Goal: Task Accomplishment & Management: Manage account settings

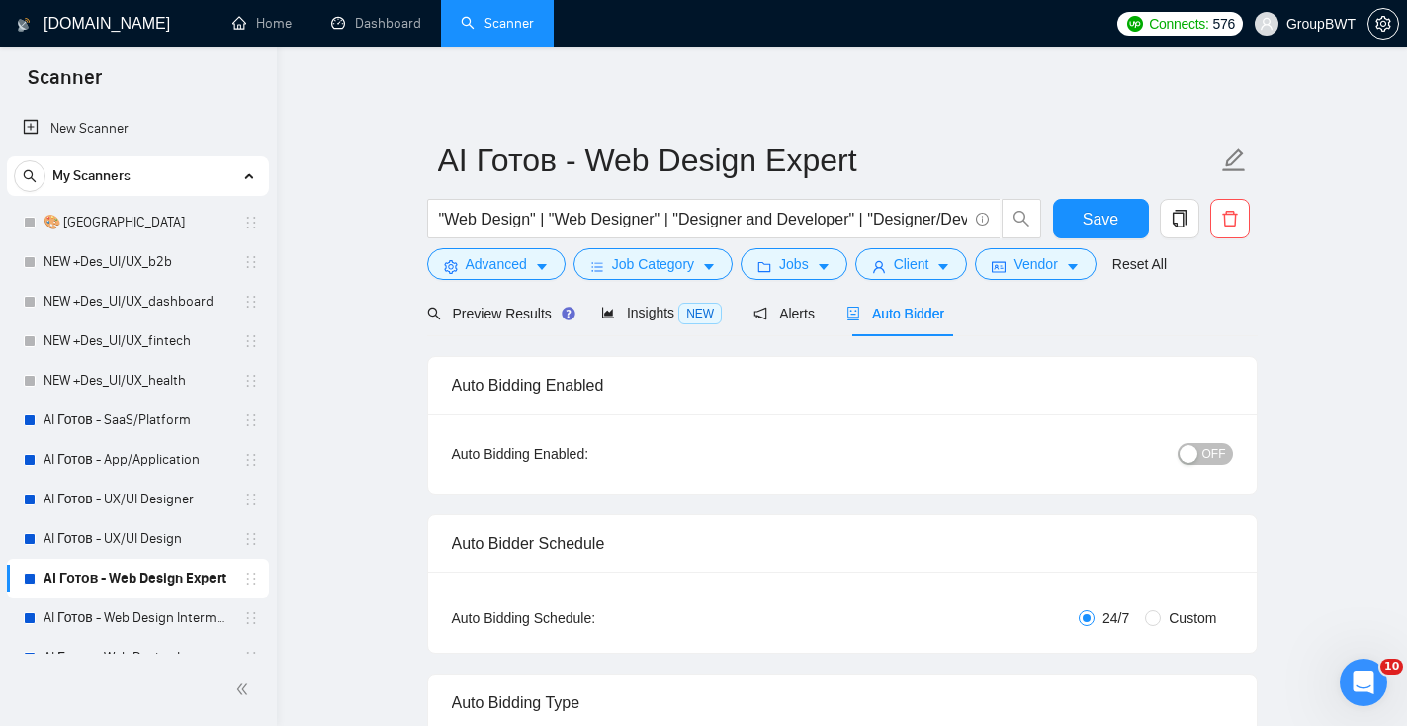
scroll to position [63, 0]
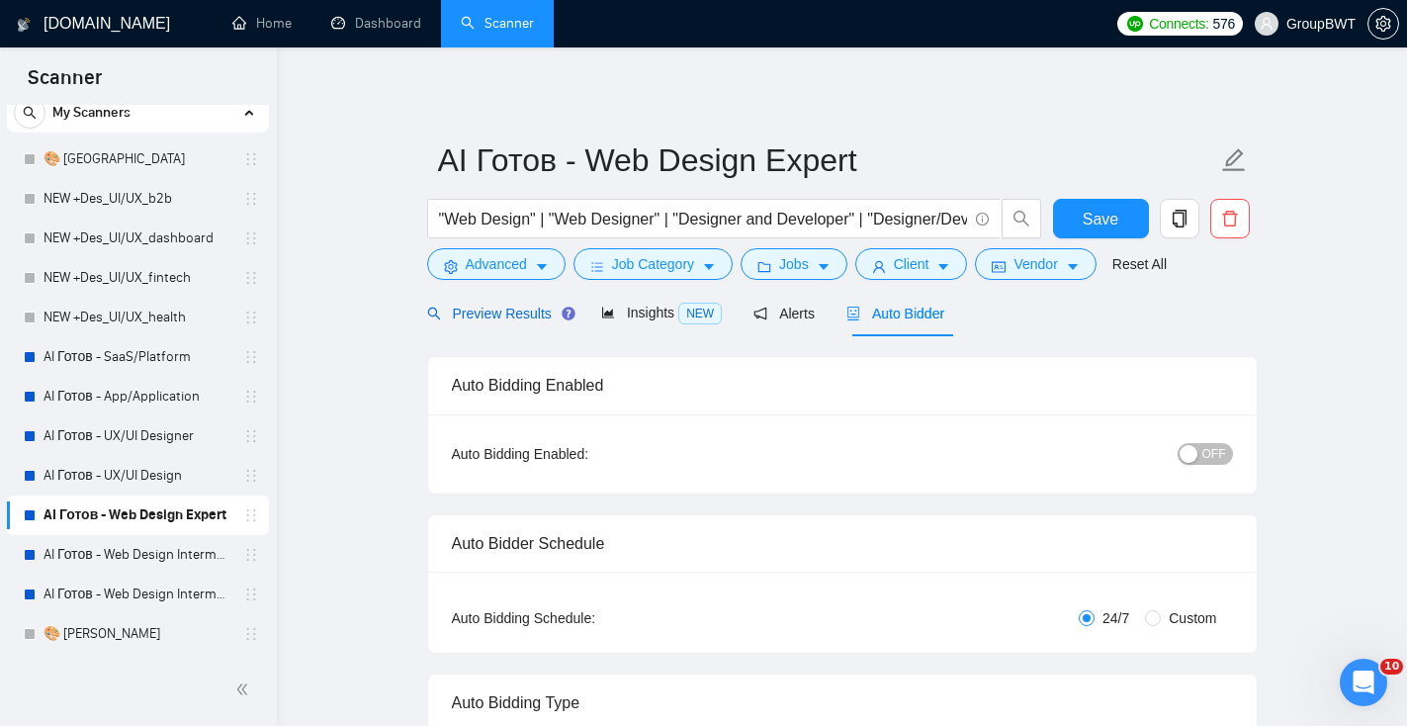
click at [513, 310] on span "Preview Results" at bounding box center [498, 314] width 142 height 16
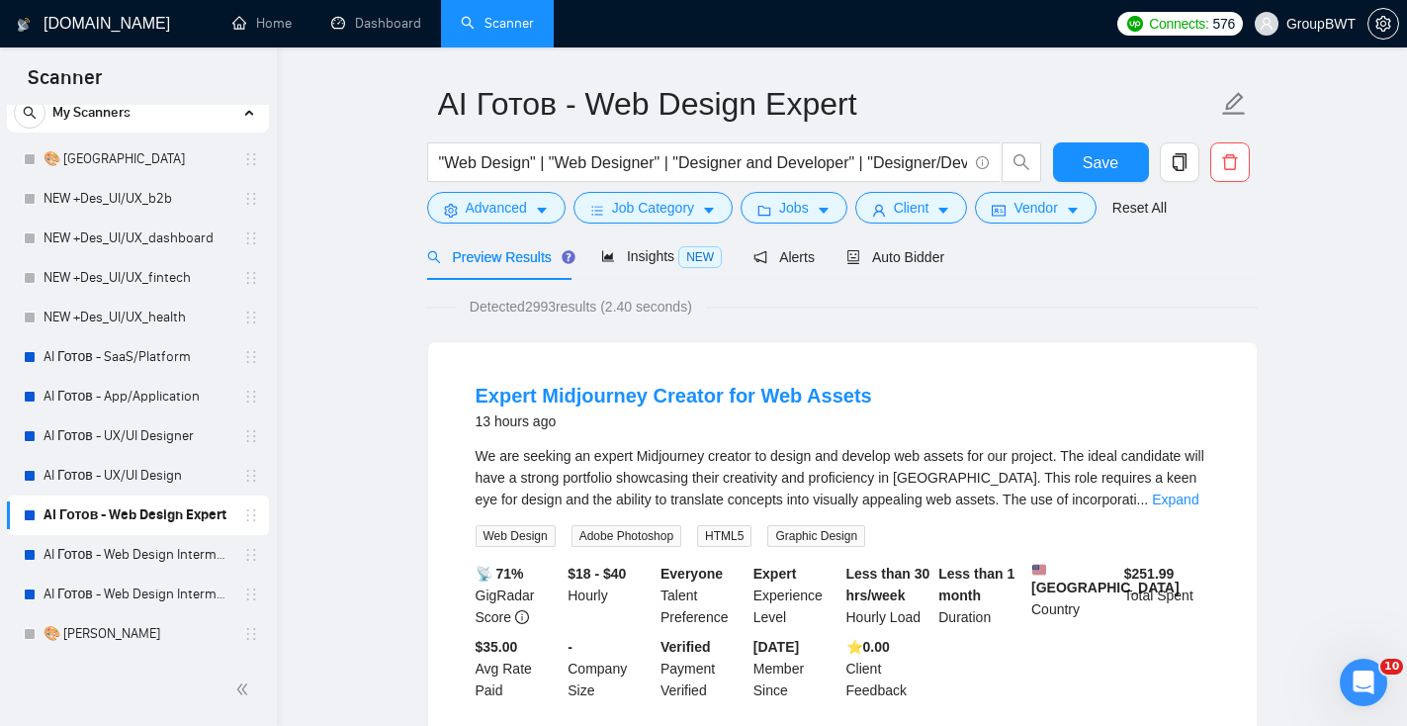
scroll to position [59, 0]
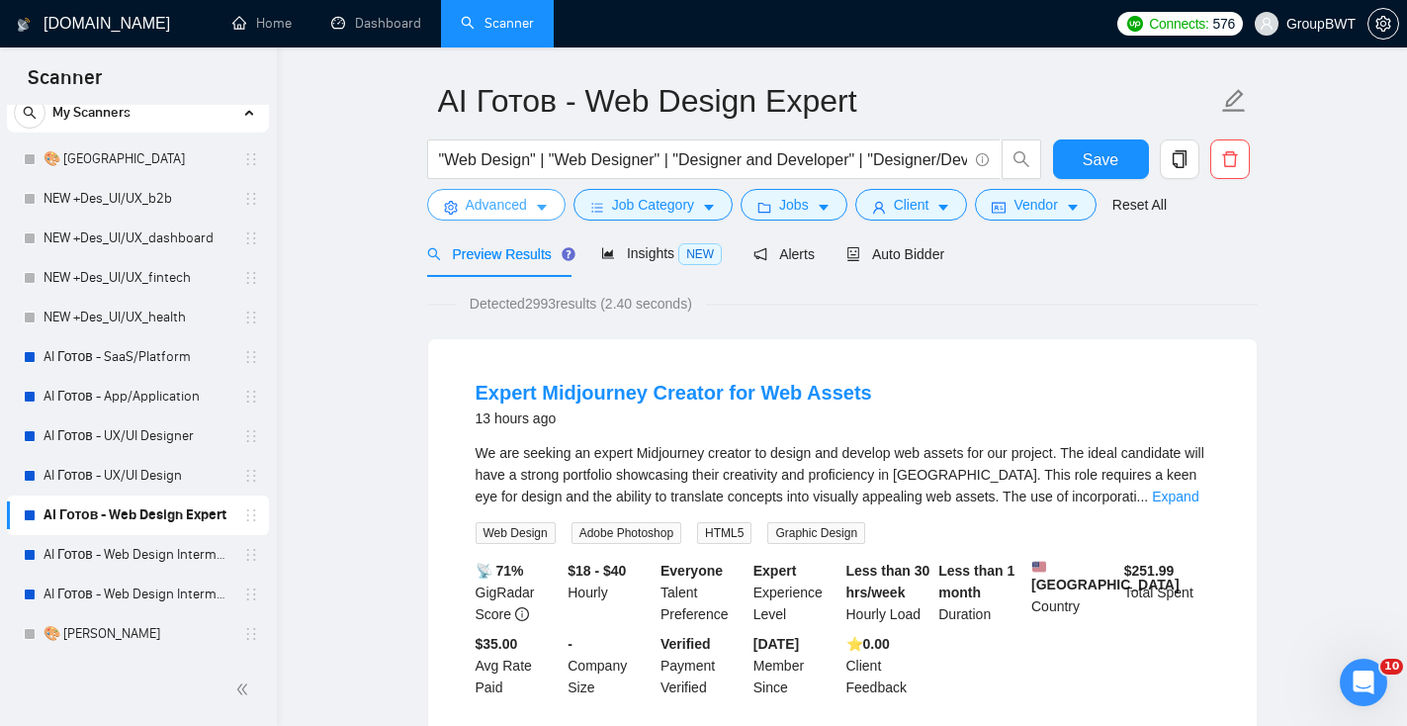
click at [535, 211] on button "Advanced" at bounding box center [496, 205] width 138 height 32
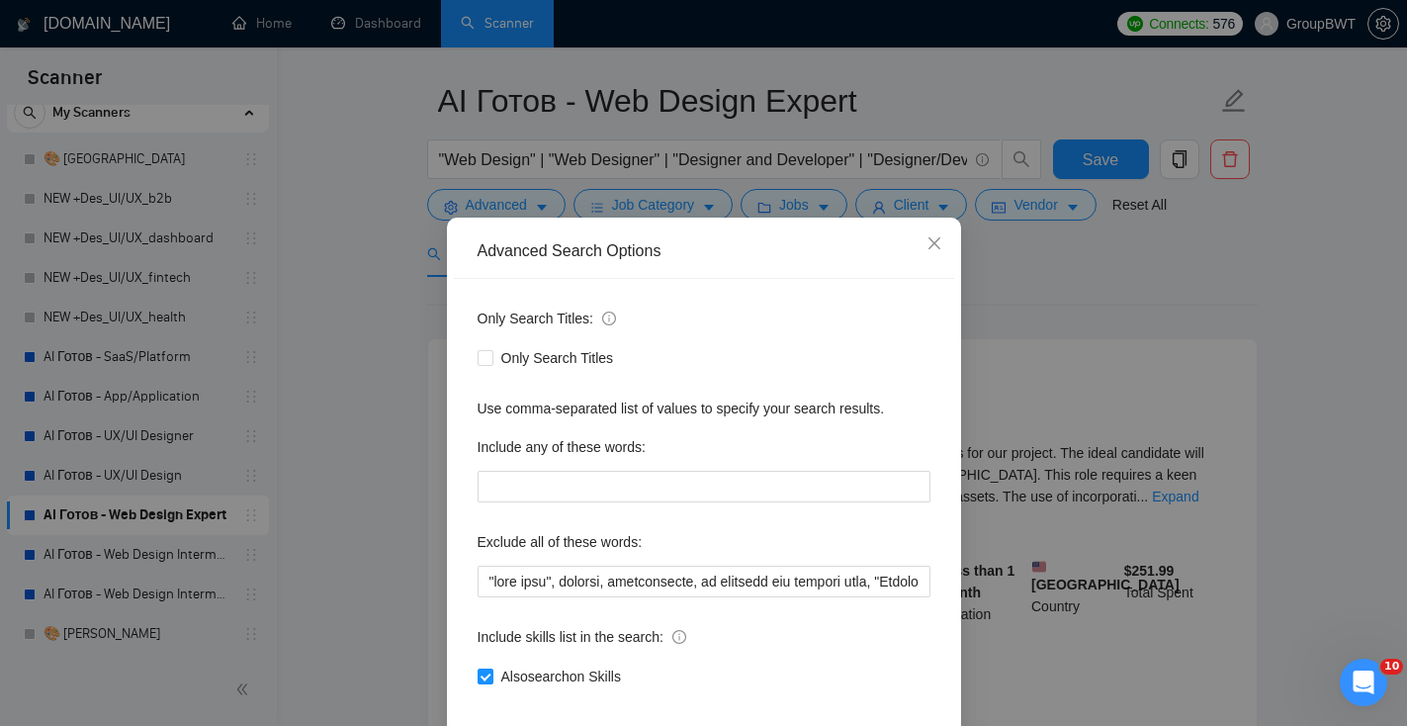
scroll to position [97, 0]
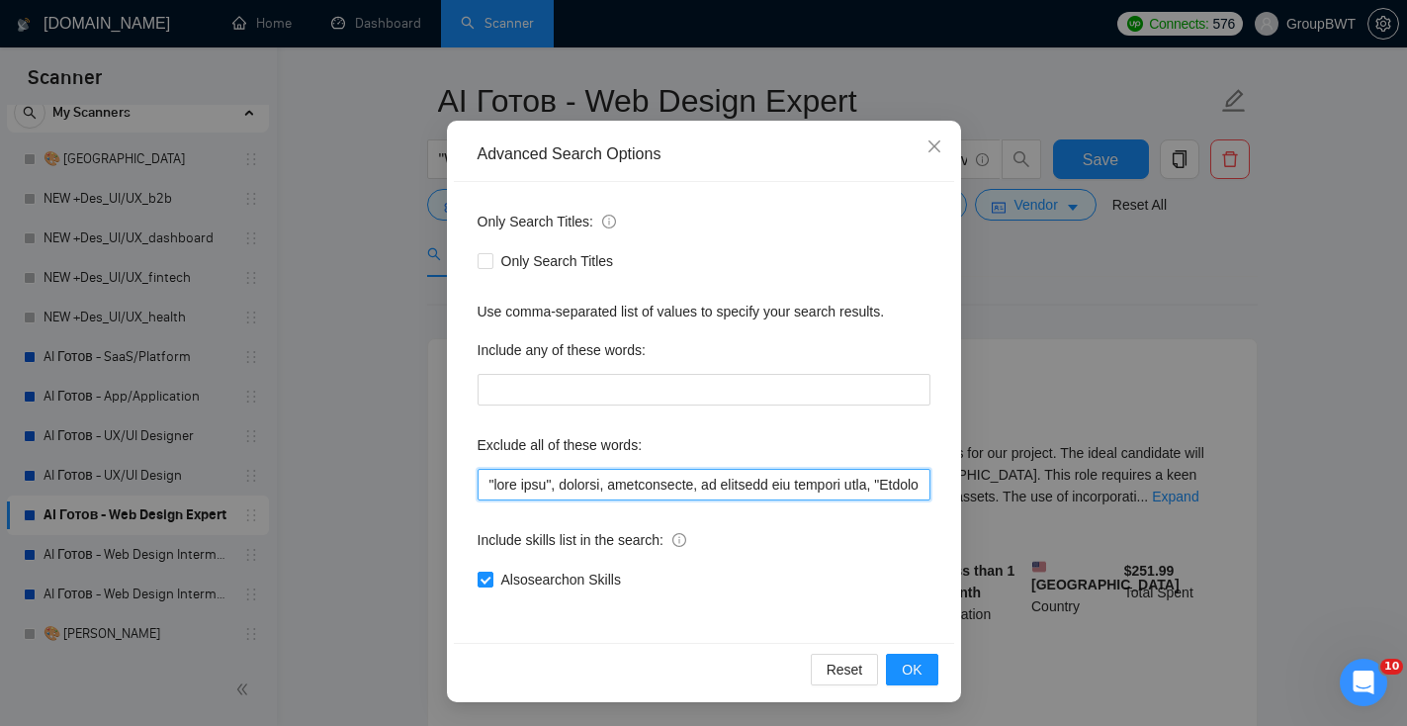
drag, startPoint x: 570, startPoint y: 471, endPoint x: 1100, endPoint y: 473, distance: 530.1
click at [1101, 474] on div "Advanced Search Options Only Search Titles: Only Search Titles Use comma-separa…" at bounding box center [703, 363] width 1407 height 726
click at [802, 493] on input "text" at bounding box center [704, 485] width 453 height 32
drag, startPoint x: 792, startPoint y: 479, endPoint x: 1131, endPoint y: 493, distance: 339.5
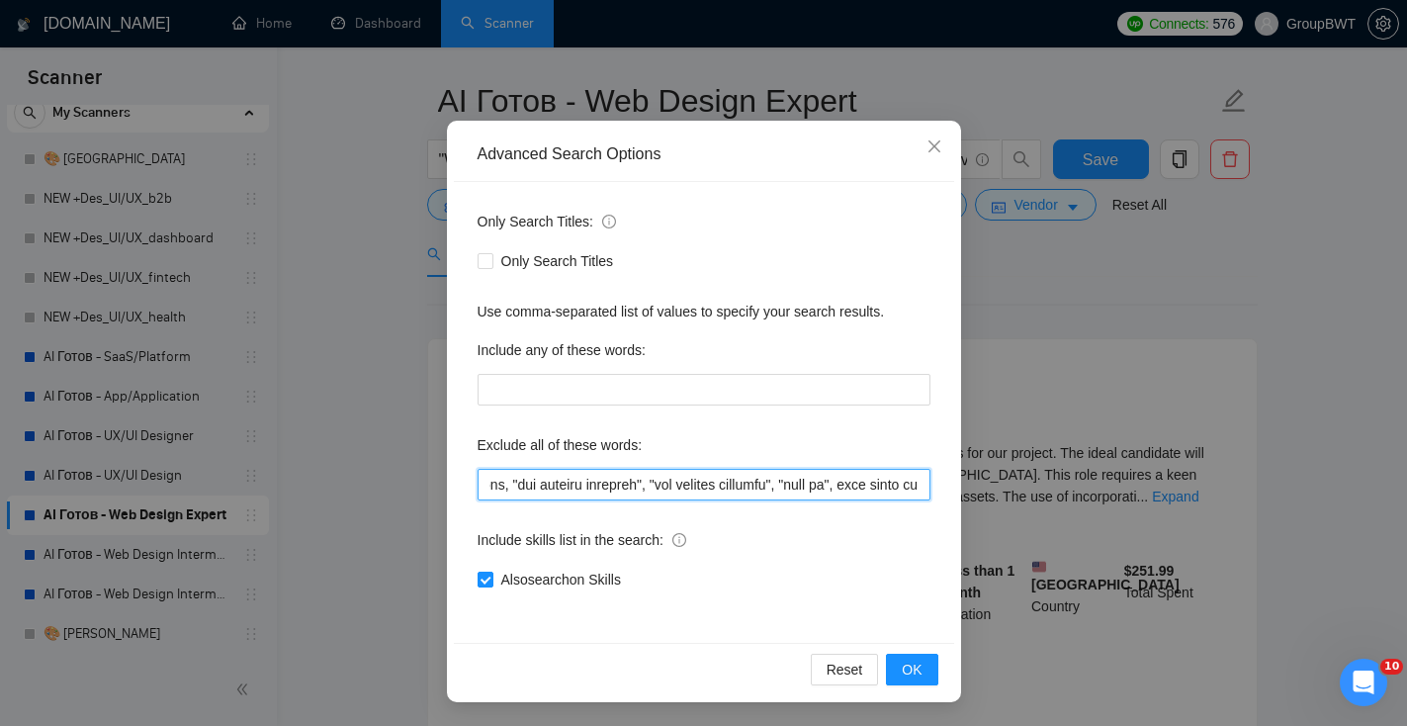
click at [1131, 493] on div "Advanced Search Options Only Search Titles: Only Search Titles Use comma-separa…" at bounding box center [703, 363] width 1407 height 726
click at [879, 485] on input "text" at bounding box center [704, 485] width 453 height 32
drag, startPoint x: 879, startPoint y: 484, endPoint x: 972, endPoint y: 483, distance: 93.0
click at [972, 483] on div "Advanced Search Options Only Search Titles: Only Search Titles Use comma-separa…" at bounding box center [703, 363] width 1407 height 726
click at [919, 485] on input "text" at bounding box center [704, 485] width 453 height 32
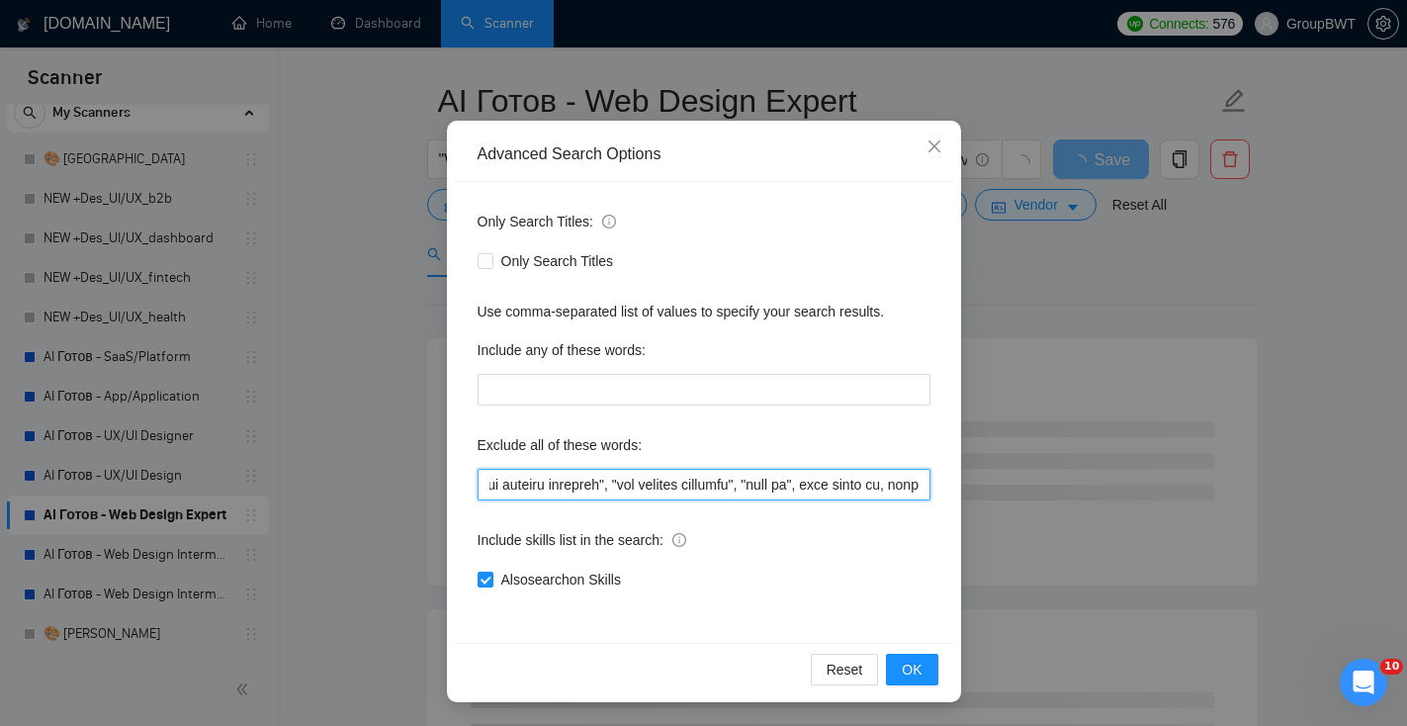
scroll to position [0, 18874]
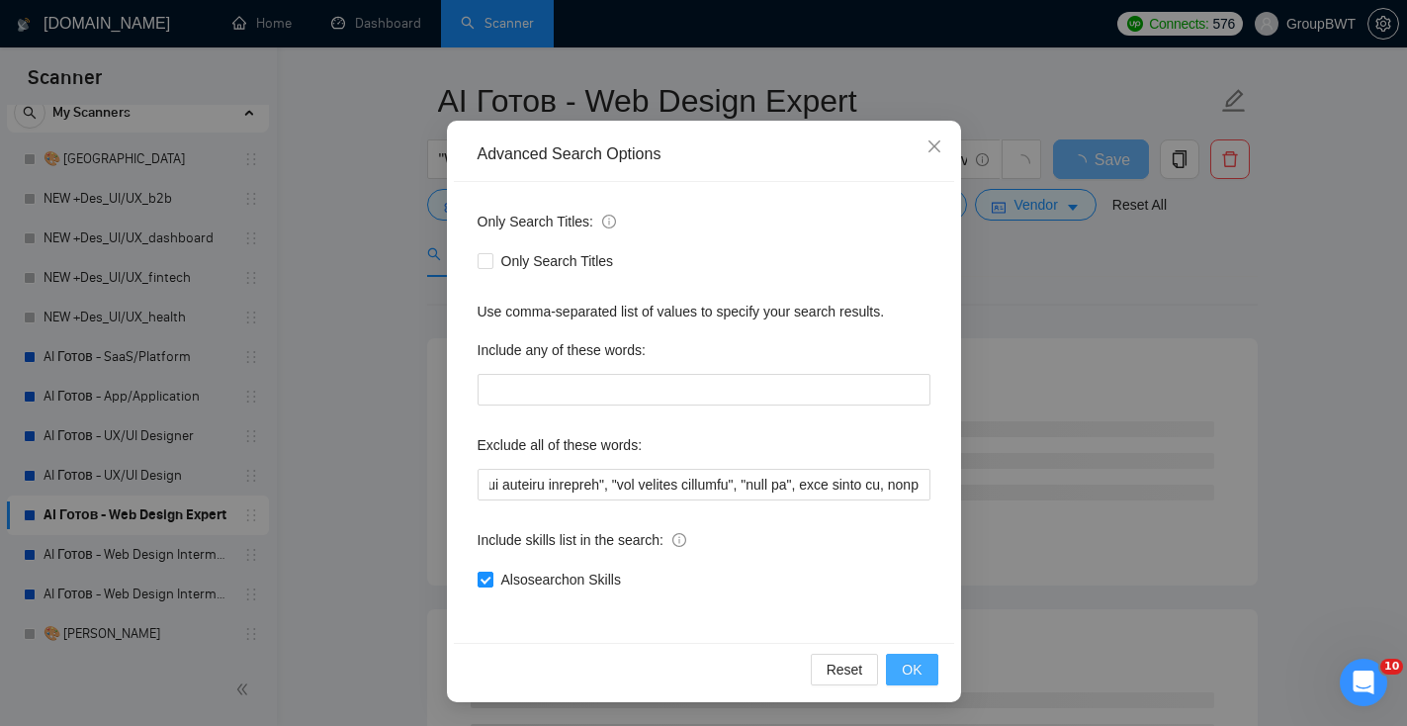
click at [919, 672] on span "OK" at bounding box center [912, 670] width 20 height 22
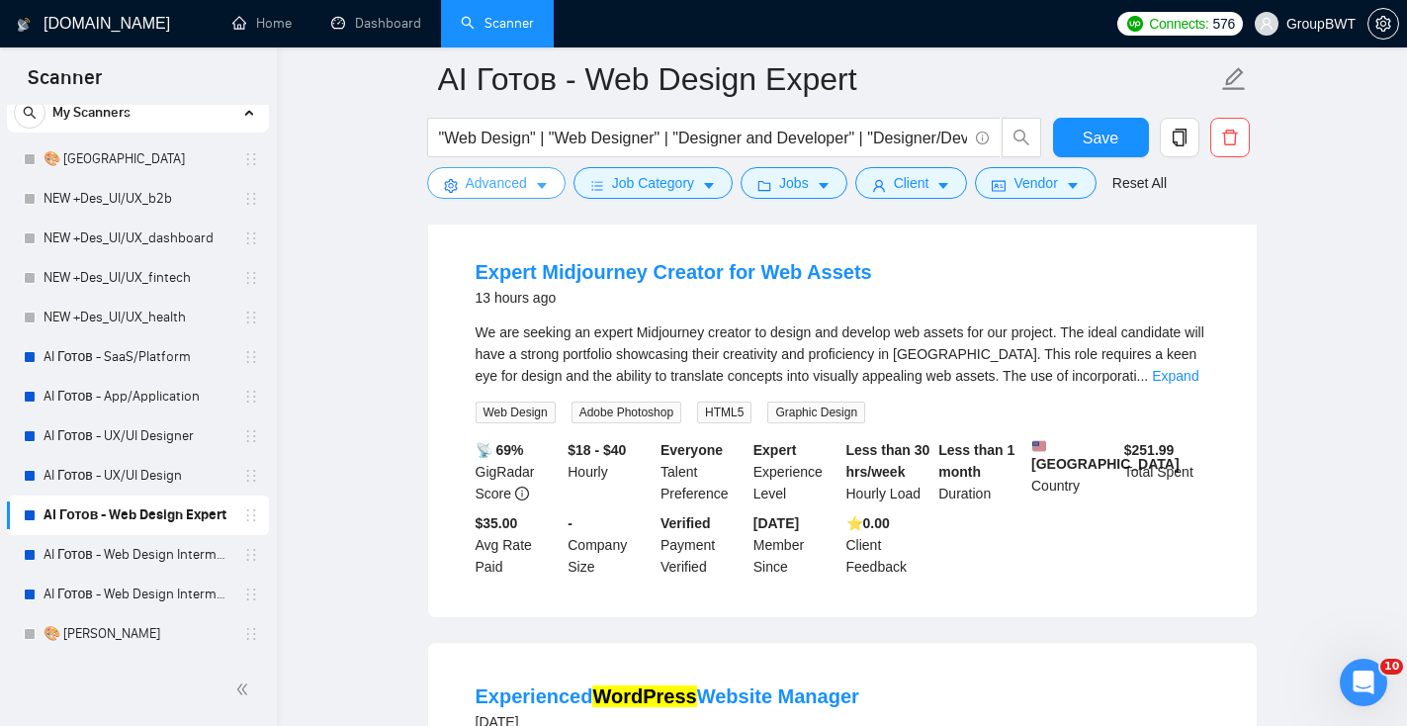
scroll to position [194, 0]
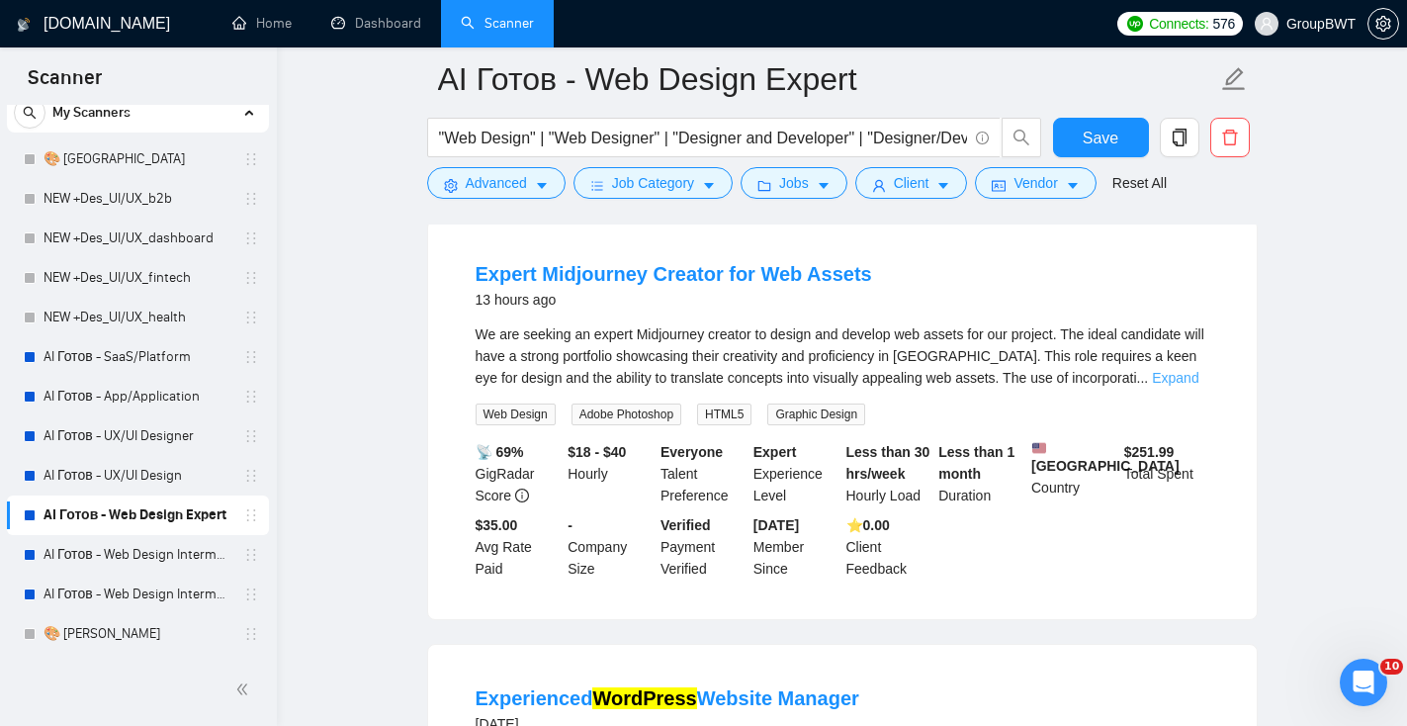
click at [1176, 373] on link "Expand" at bounding box center [1175, 378] width 46 height 16
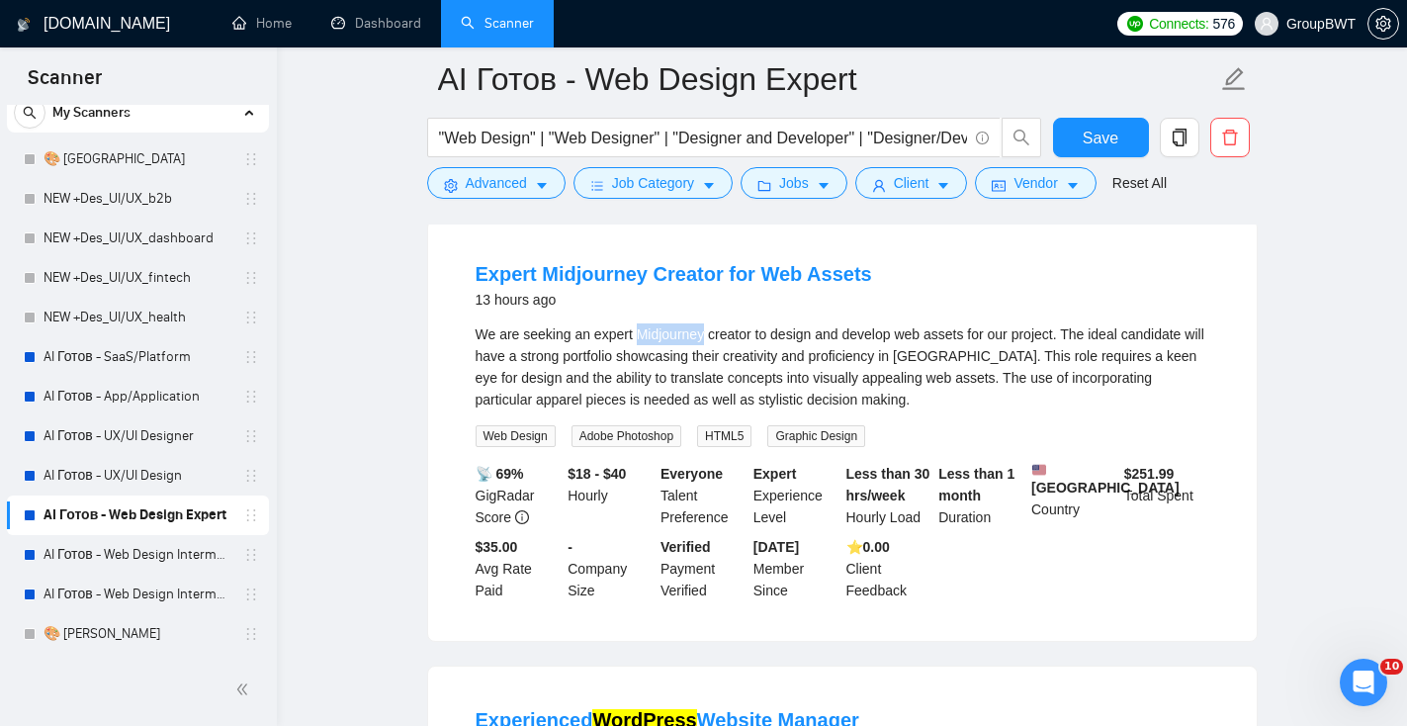
drag, startPoint x: 711, startPoint y: 335, endPoint x: 644, endPoint y: 337, distance: 67.3
click at [644, 337] on div "We are seeking an expert Midjourney creator to design and develop web assets fo…" at bounding box center [843, 366] width 734 height 87
copy div "Midjourney"
click at [539, 185] on icon "caret-down" at bounding box center [542, 186] width 14 height 14
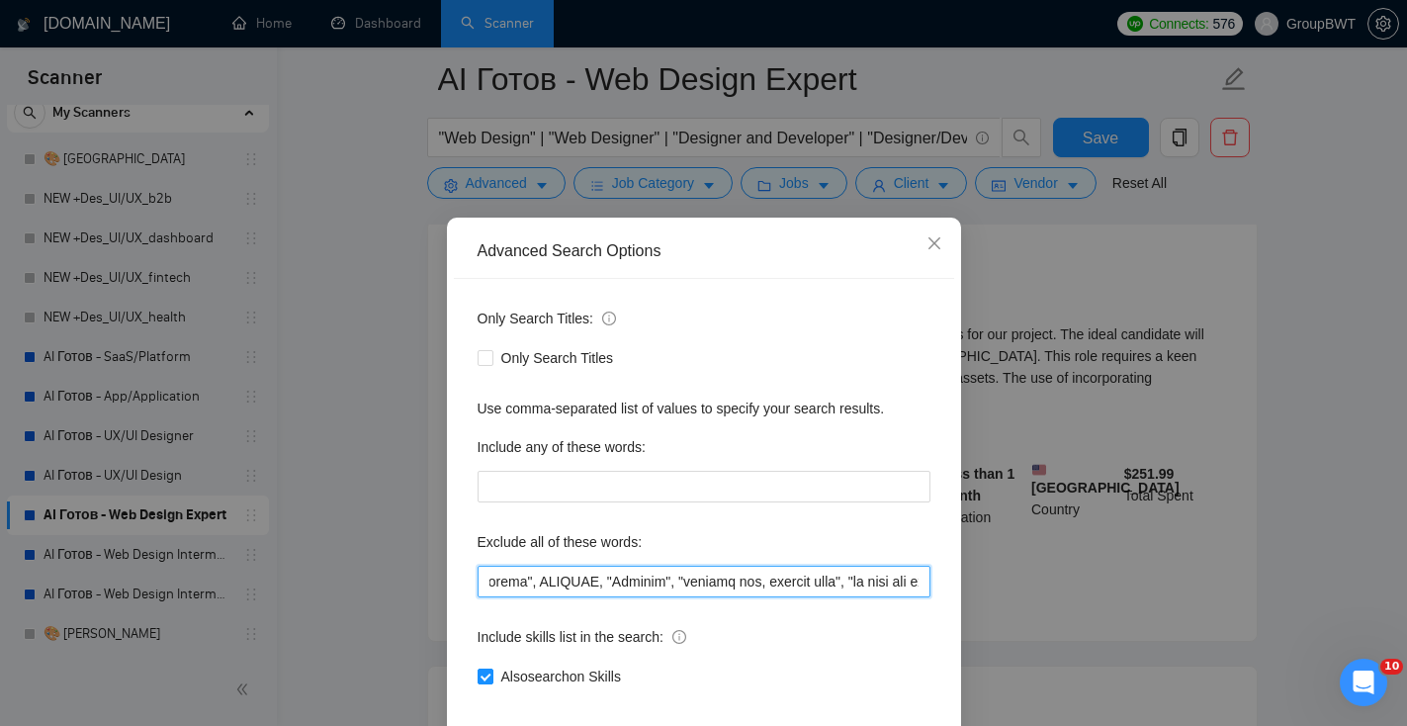
scroll to position [0, 18875]
drag, startPoint x: 759, startPoint y: 573, endPoint x: 1297, endPoint y: 622, distance: 540.2
click at [1297, 623] on div "Advanced Search Options Only Search Titles: Only Search Titles Use comma-separa…" at bounding box center [703, 363] width 1407 height 726
click at [916, 580] on input "text" at bounding box center [704, 582] width 453 height 32
click at [918, 583] on input "text" at bounding box center [704, 582] width 453 height 32
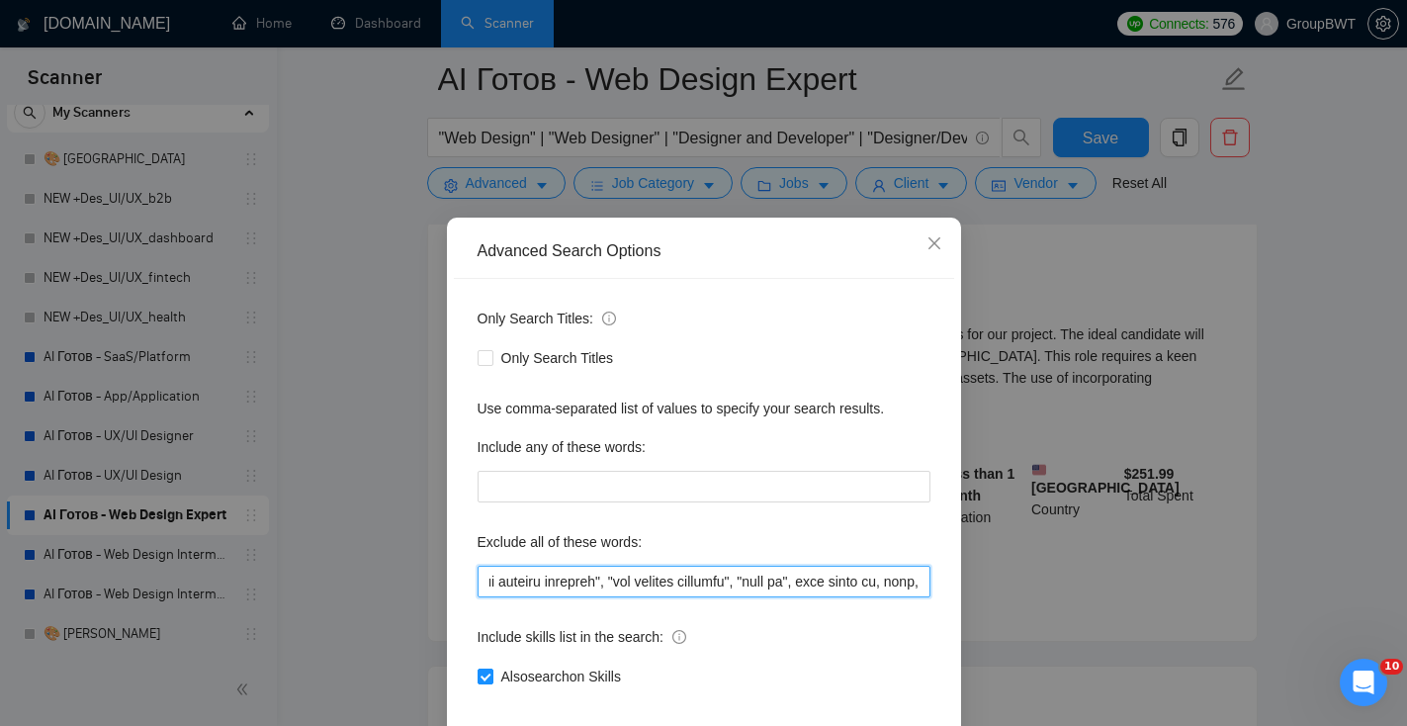
paste input "Midjourney"
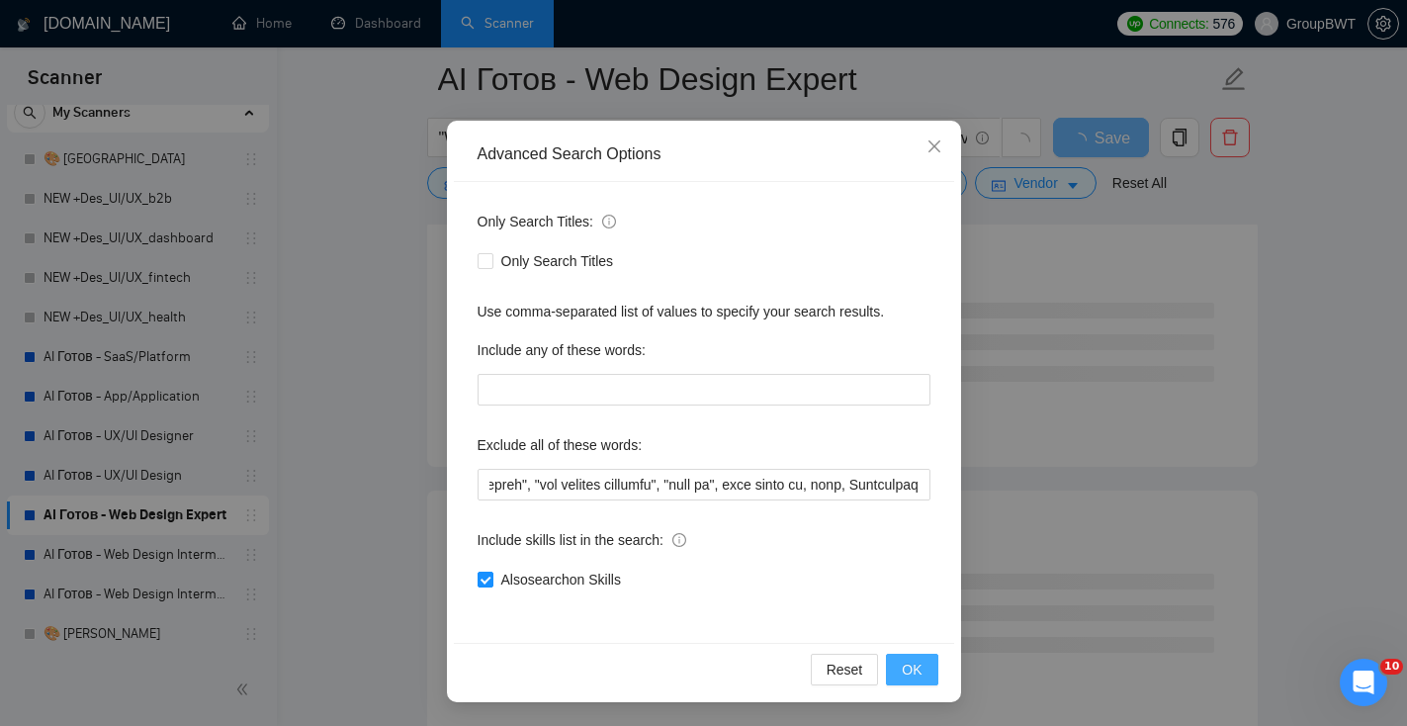
click at [914, 669] on span "OK" at bounding box center [912, 670] width 20 height 22
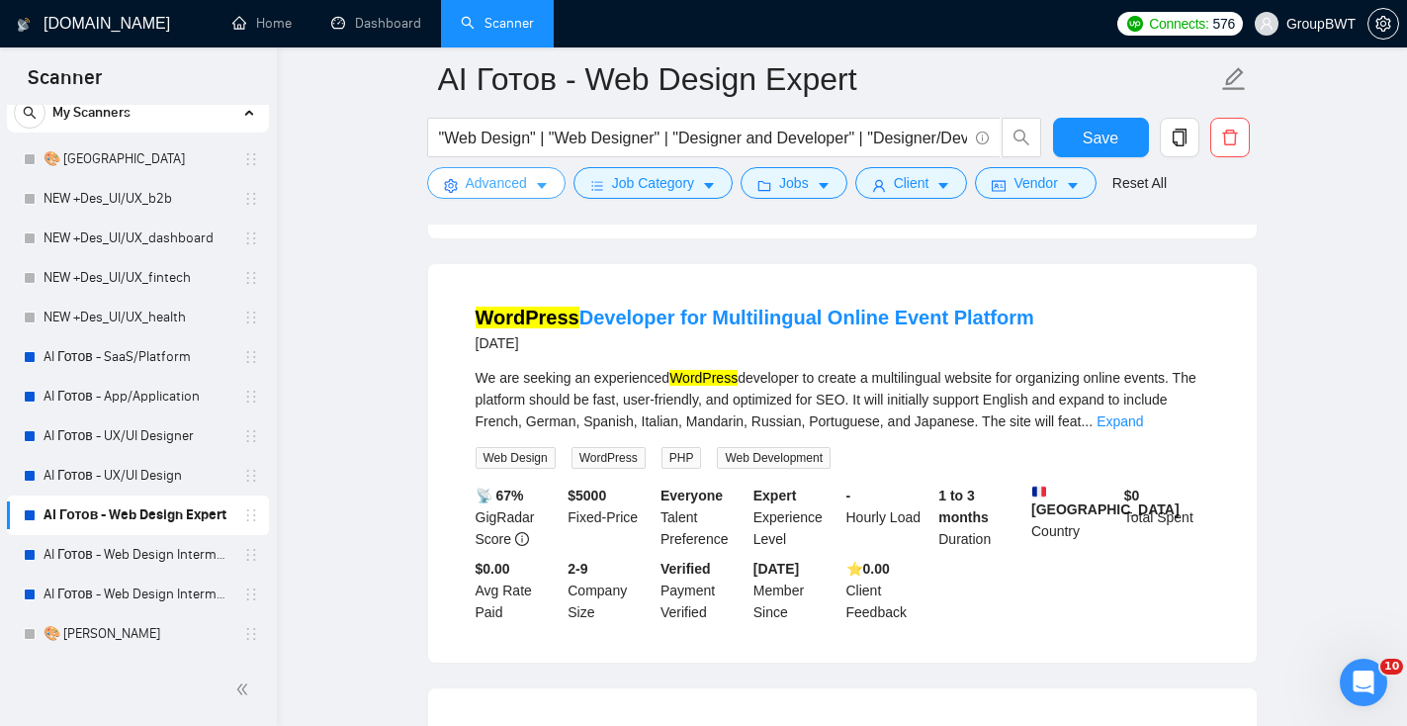
scroll to position [2173, 0]
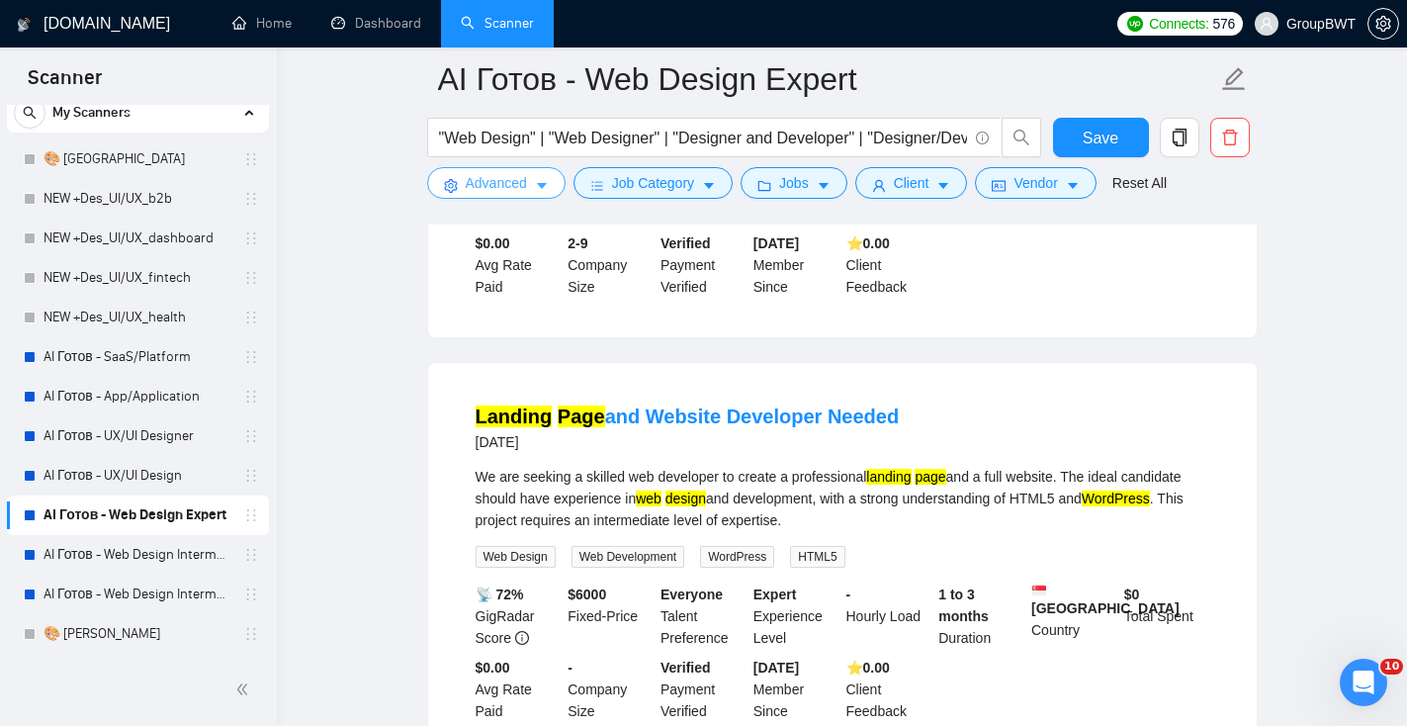
click at [501, 190] on span "Advanced" at bounding box center [496, 183] width 61 height 22
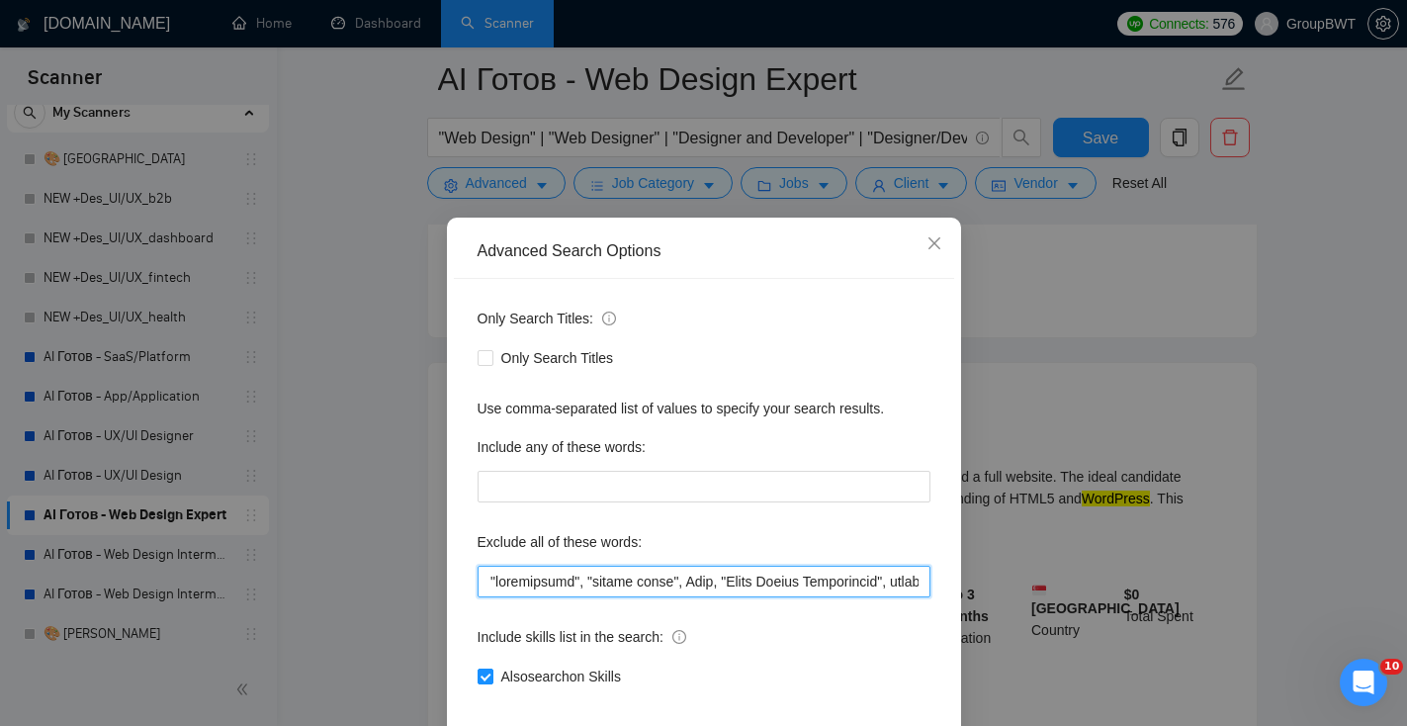
scroll to position [0, 11583]
drag, startPoint x: 621, startPoint y: 582, endPoint x: 1161, endPoint y: 619, distance: 541.2
click at [1161, 619] on div "Advanced Search Options Only Search Titles: Only Search Titles Use comma-separa…" at bounding box center [703, 363] width 1407 height 726
click at [882, 582] on input "text" at bounding box center [704, 582] width 453 height 32
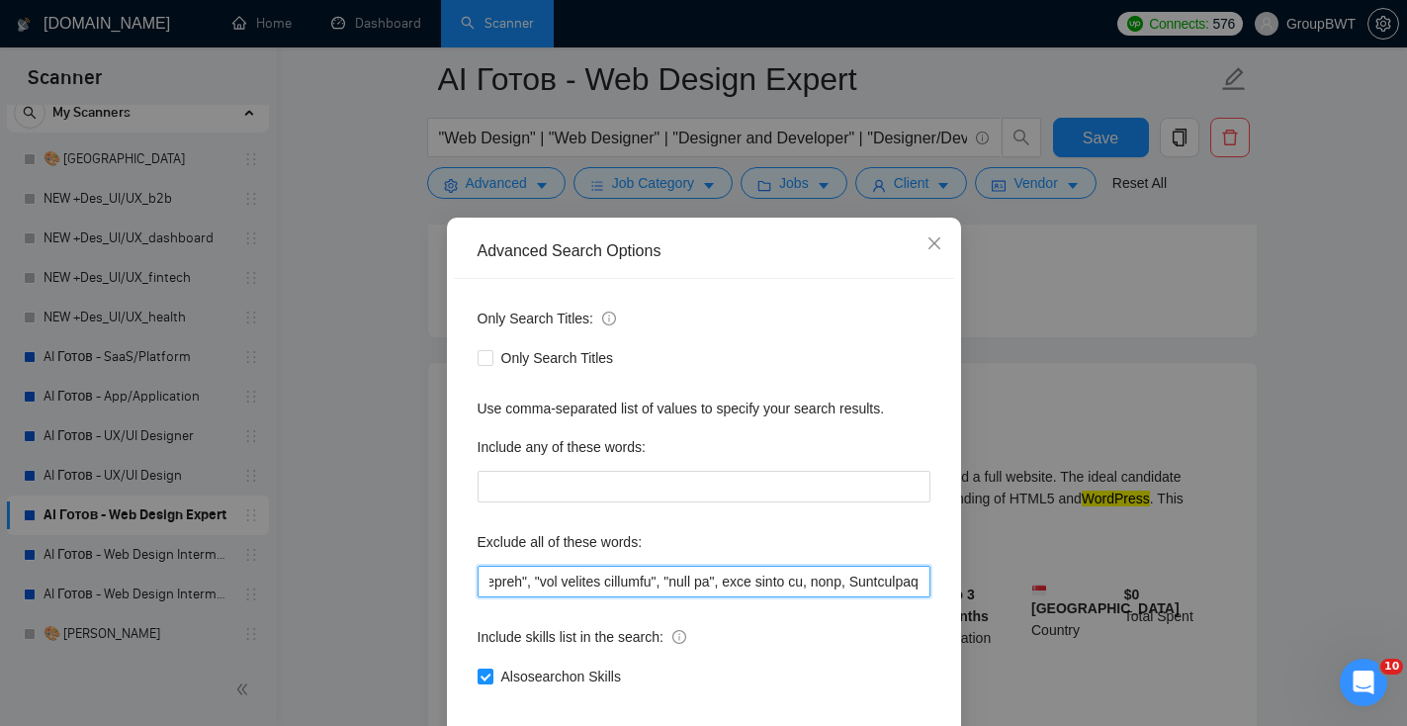
drag, startPoint x: 882, startPoint y: 582, endPoint x: 1153, endPoint y: 595, distance: 271.3
click at [1155, 597] on div "Advanced Search Options Only Search Titles: Only Search Titles Use comma-separa…" at bounding box center [703, 363] width 1407 height 726
click at [923, 581] on input "text" at bounding box center [704, 582] width 453 height 32
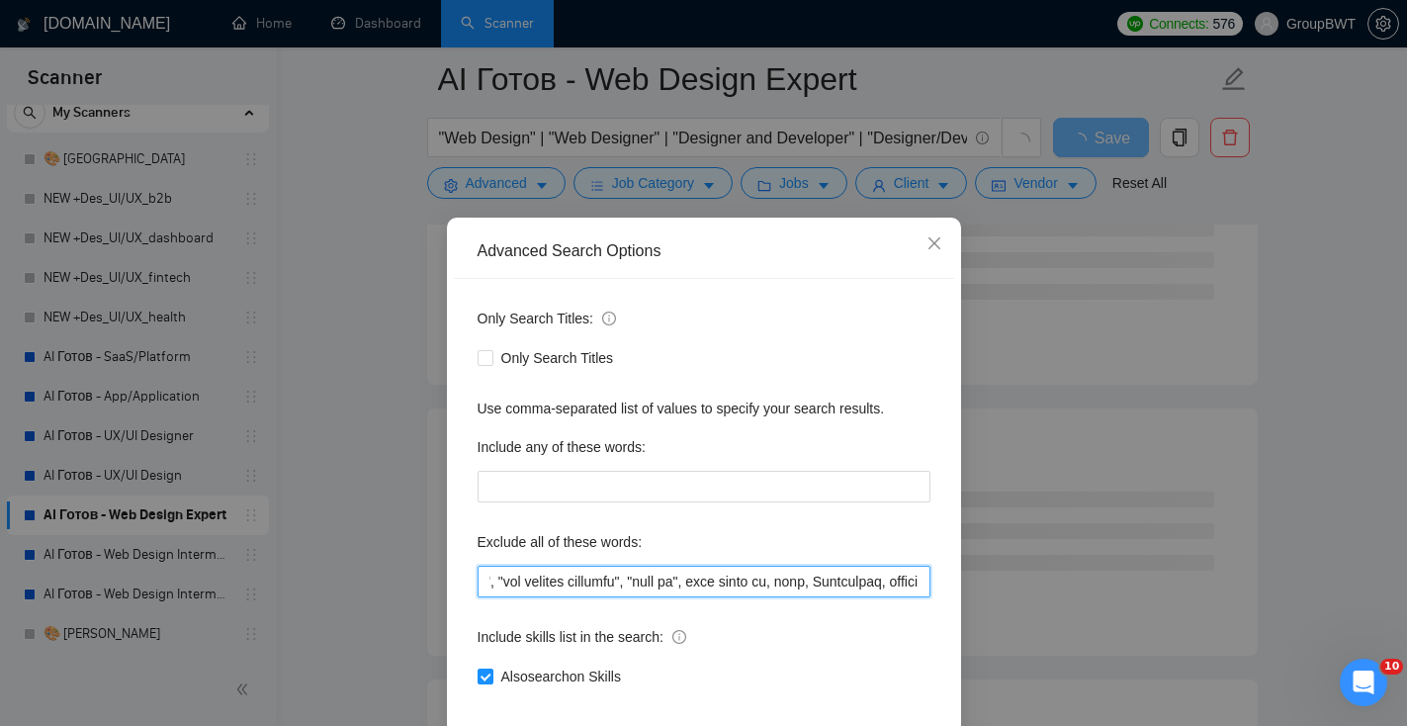
drag, startPoint x: 762, startPoint y: 581, endPoint x: 1006, endPoint y: 595, distance: 243.7
click at [1007, 596] on div "Advanced Search Options Only Search Titles: Only Search Titles Use comma-separa…" at bounding box center [703, 363] width 1407 height 726
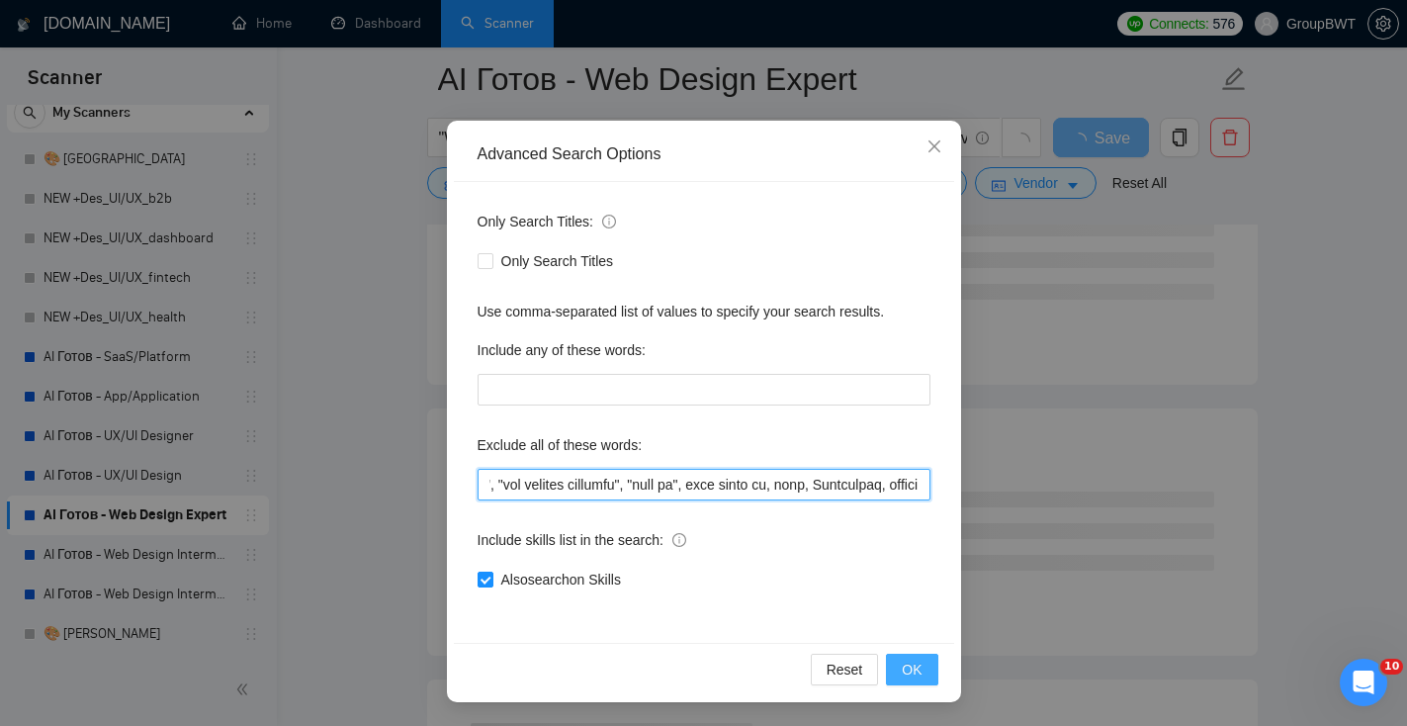
type input ""need help", consult, consultation, to redesign the content area, "Fashion Desi…"
click at [927, 684] on button "OK" at bounding box center [911, 670] width 51 height 32
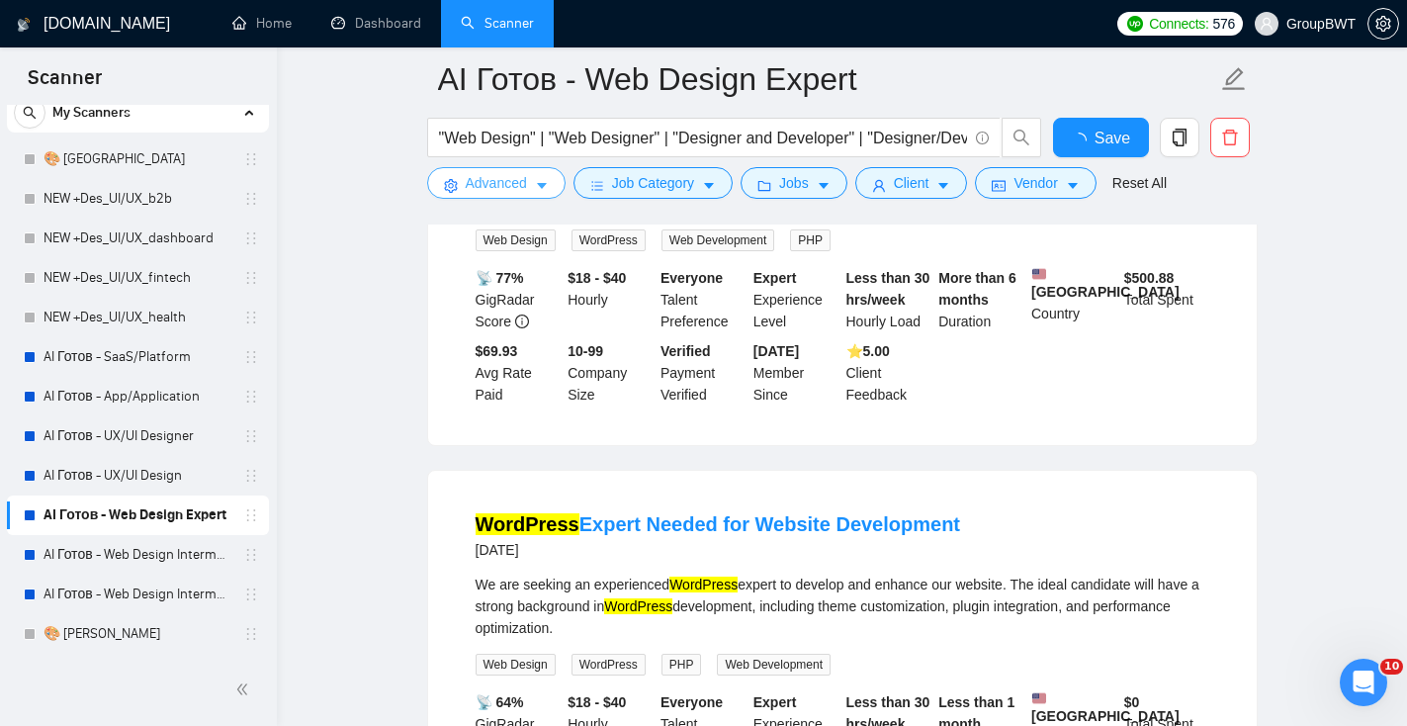
scroll to position [0, 0]
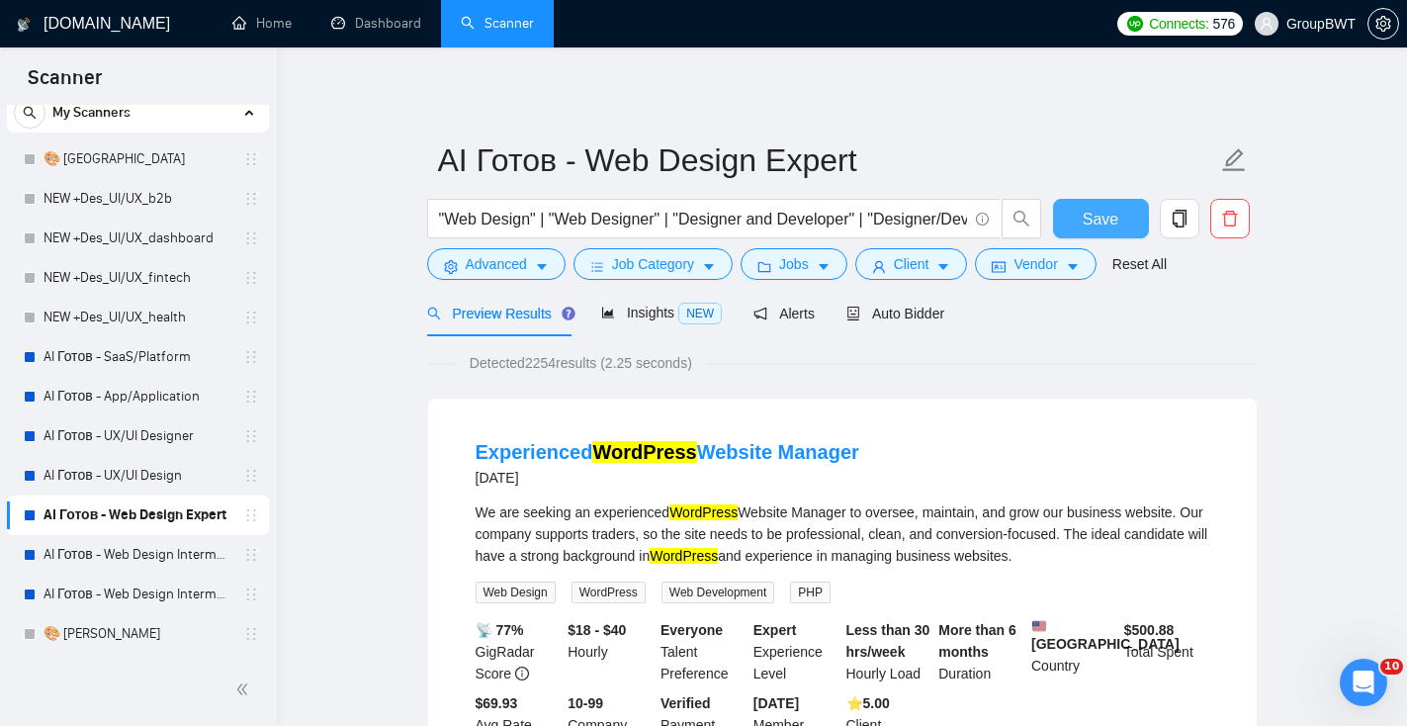
click at [1099, 224] on span "Save" at bounding box center [1101, 219] width 36 height 25
click at [194, 483] on link "AI Готов - UX/UI Design" at bounding box center [138, 476] width 188 height 40
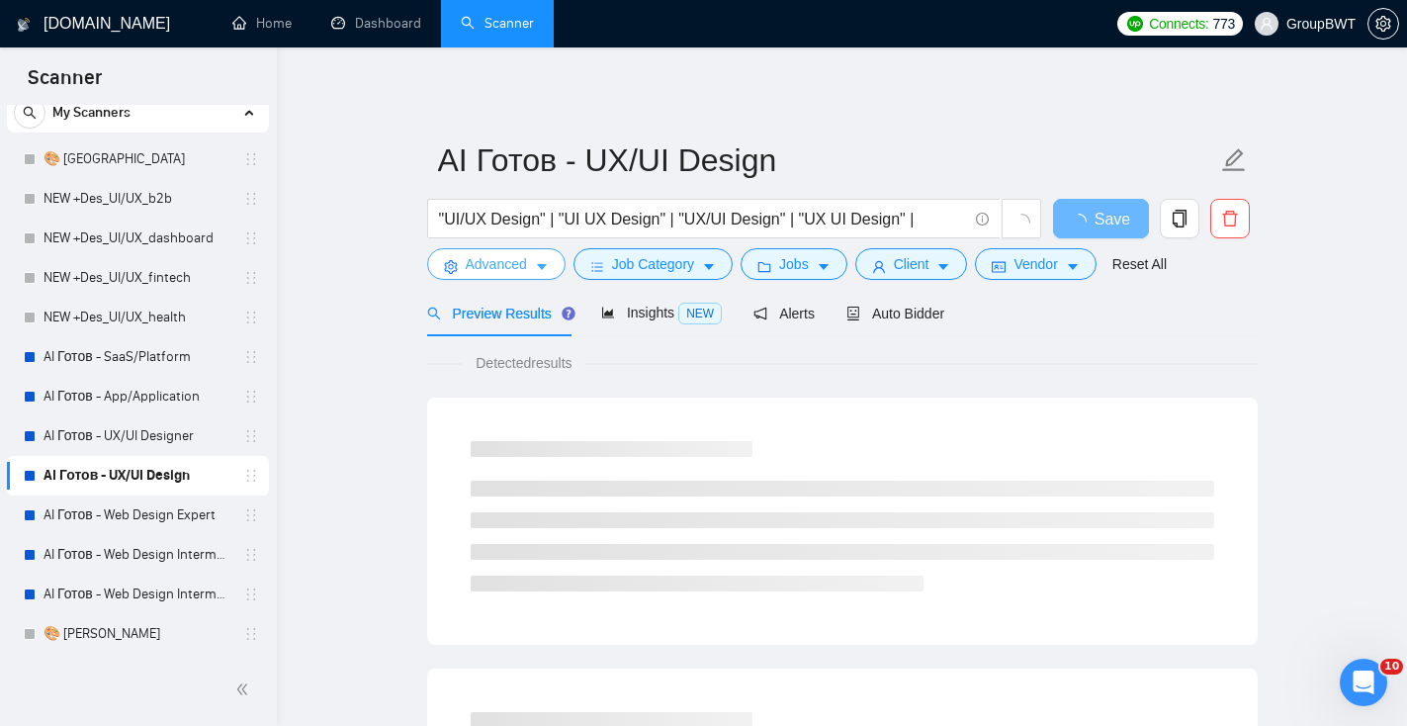
click at [510, 262] on span "Advanced" at bounding box center [496, 264] width 61 height 22
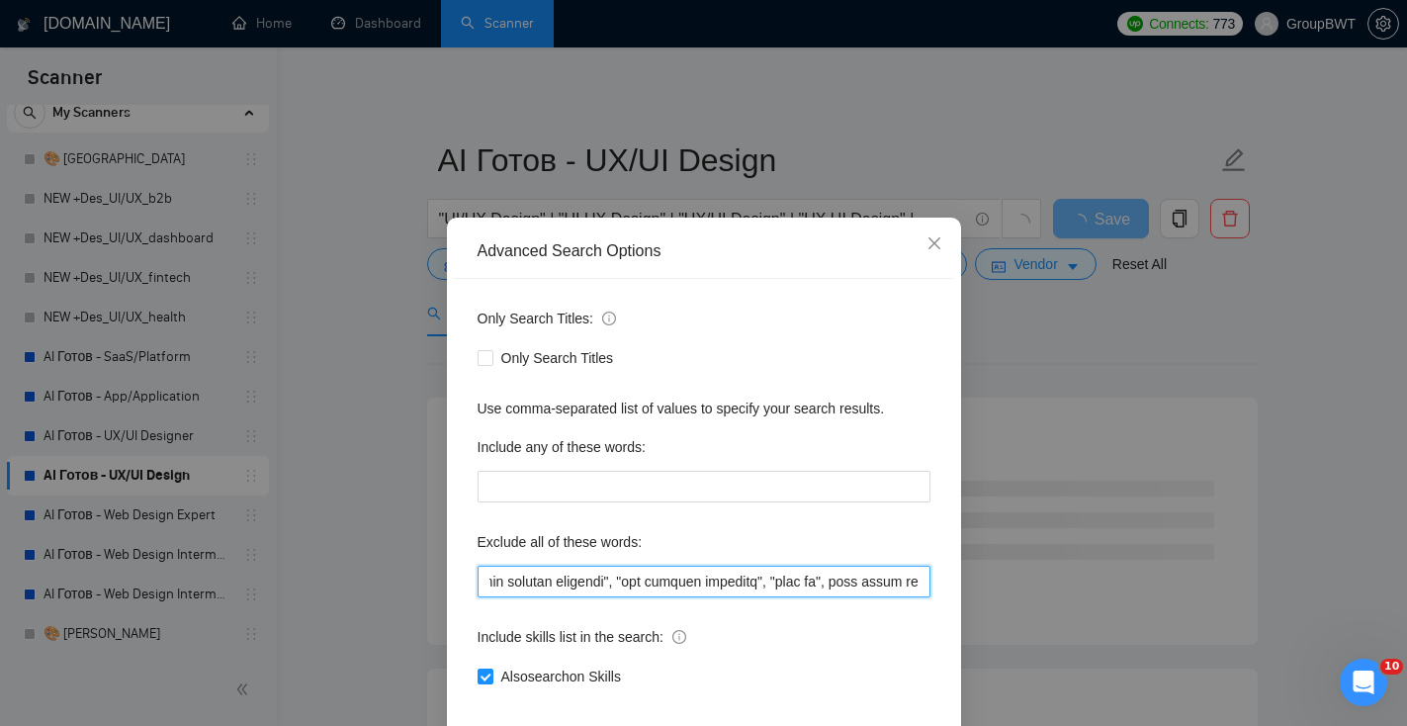
scroll to position [0, 12921]
drag, startPoint x: 580, startPoint y: 579, endPoint x: 1203, endPoint y: 616, distance: 624.2
click at [1203, 617] on div "Advanced Search Options Only Search Titles: Only Search Titles Use comma-separa…" at bounding box center [703, 363] width 1407 height 726
click at [921, 578] on input "text" at bounding box center [704, 582] width 453 height 32
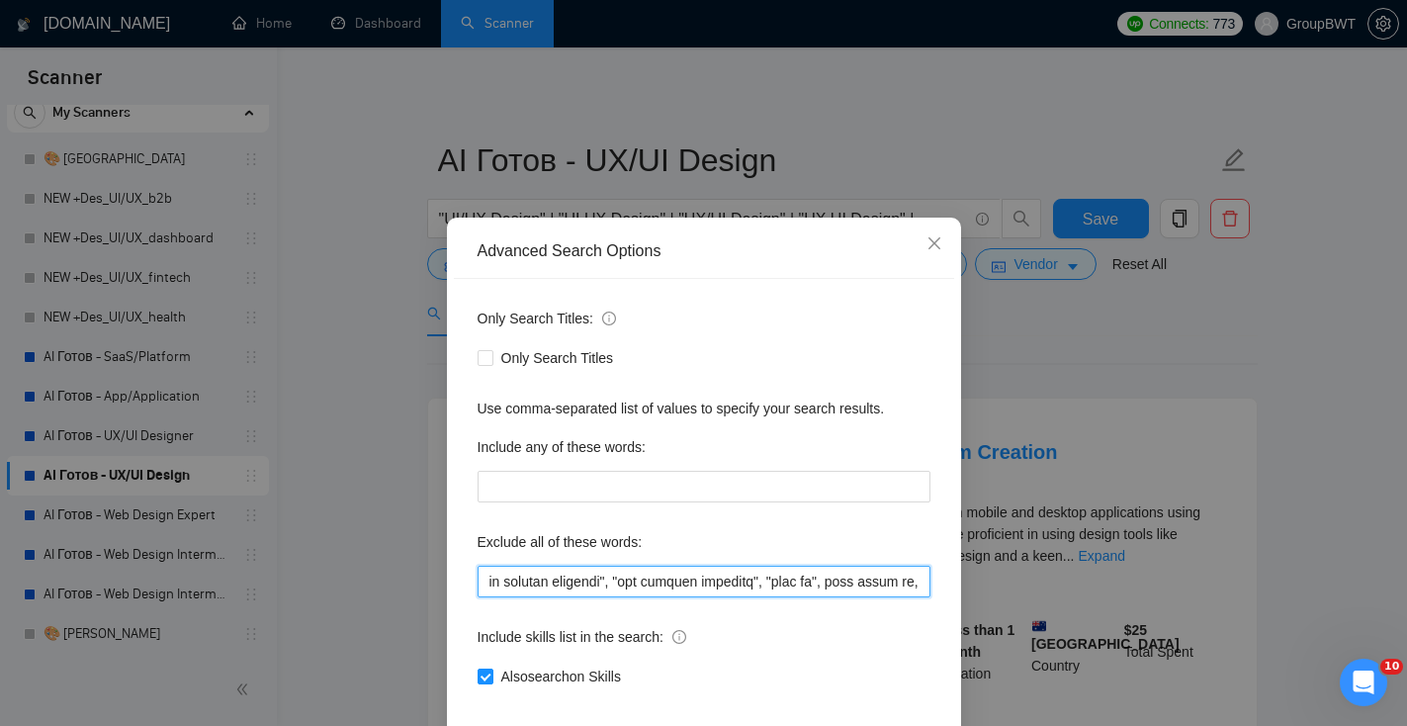
paste input "html, Midjourney, course"
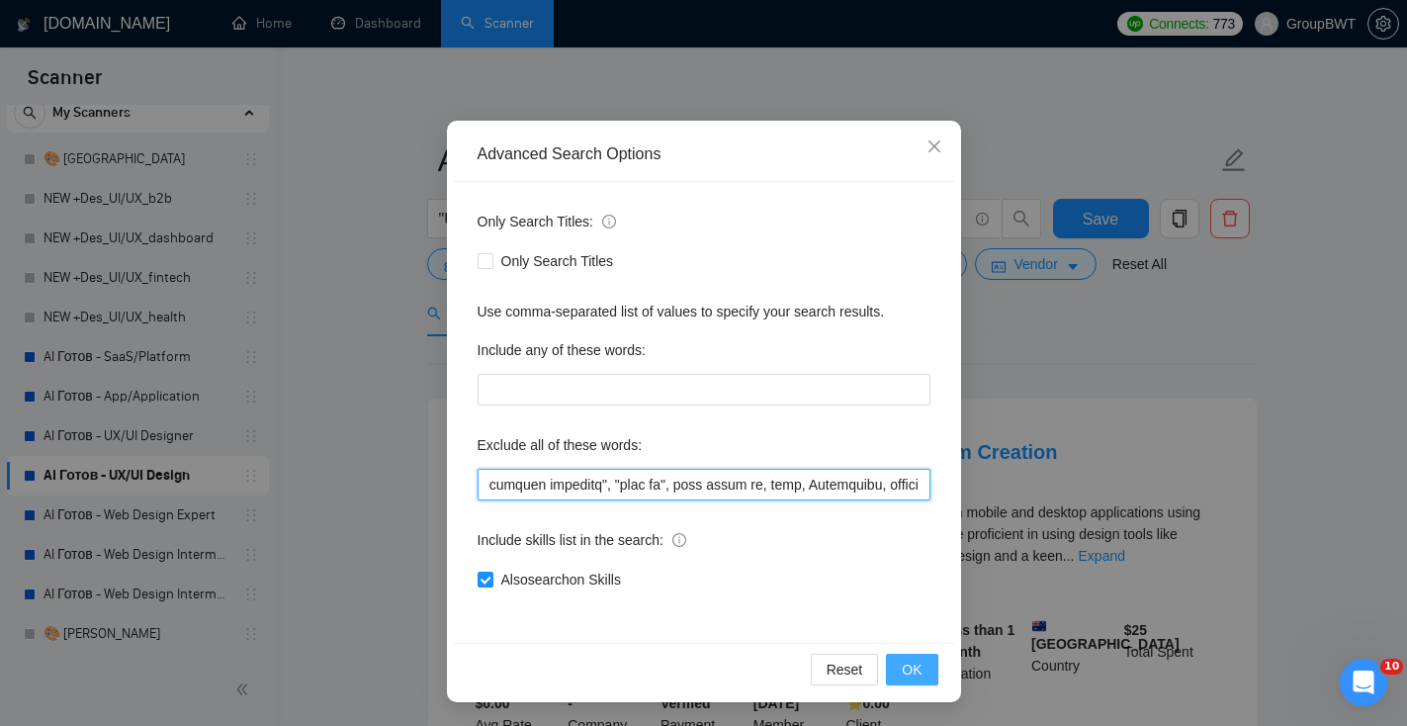
type input ""need help", consult, consultation, to redesign the content area, "Fashion Desi…"
click at [910, 669] on span "OK" at bounding box center [912, 670] width 20 height 22
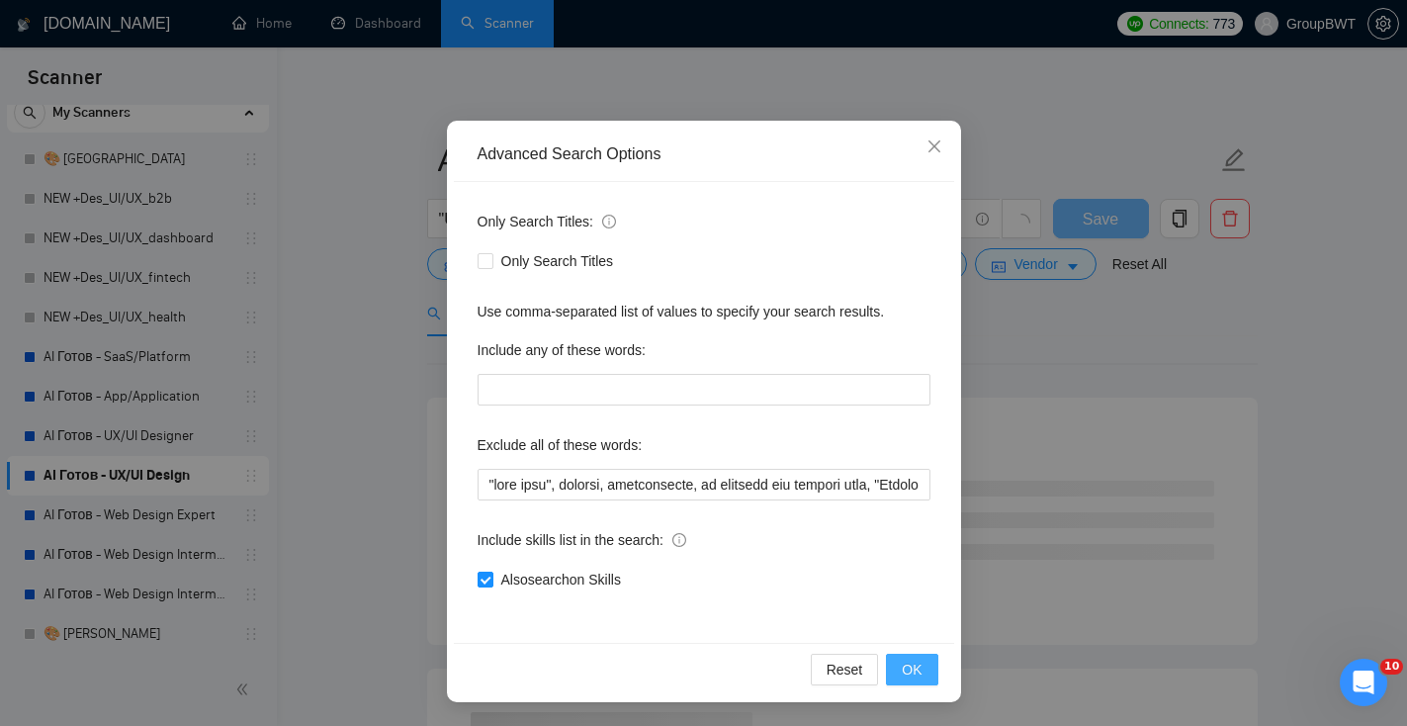
scroll to position [0, 0]
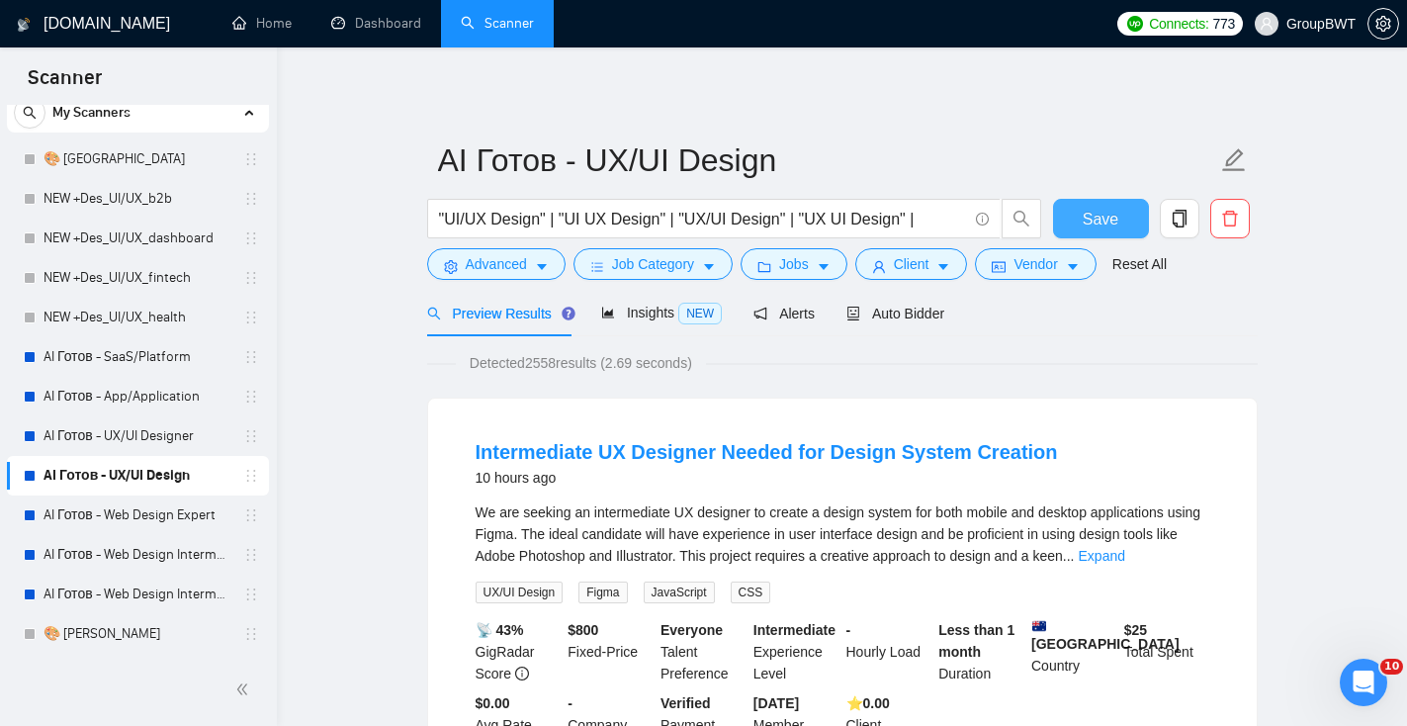
click at [1107, 223] on span "Save" at bounding box center [1101, 219] width 36 height 25
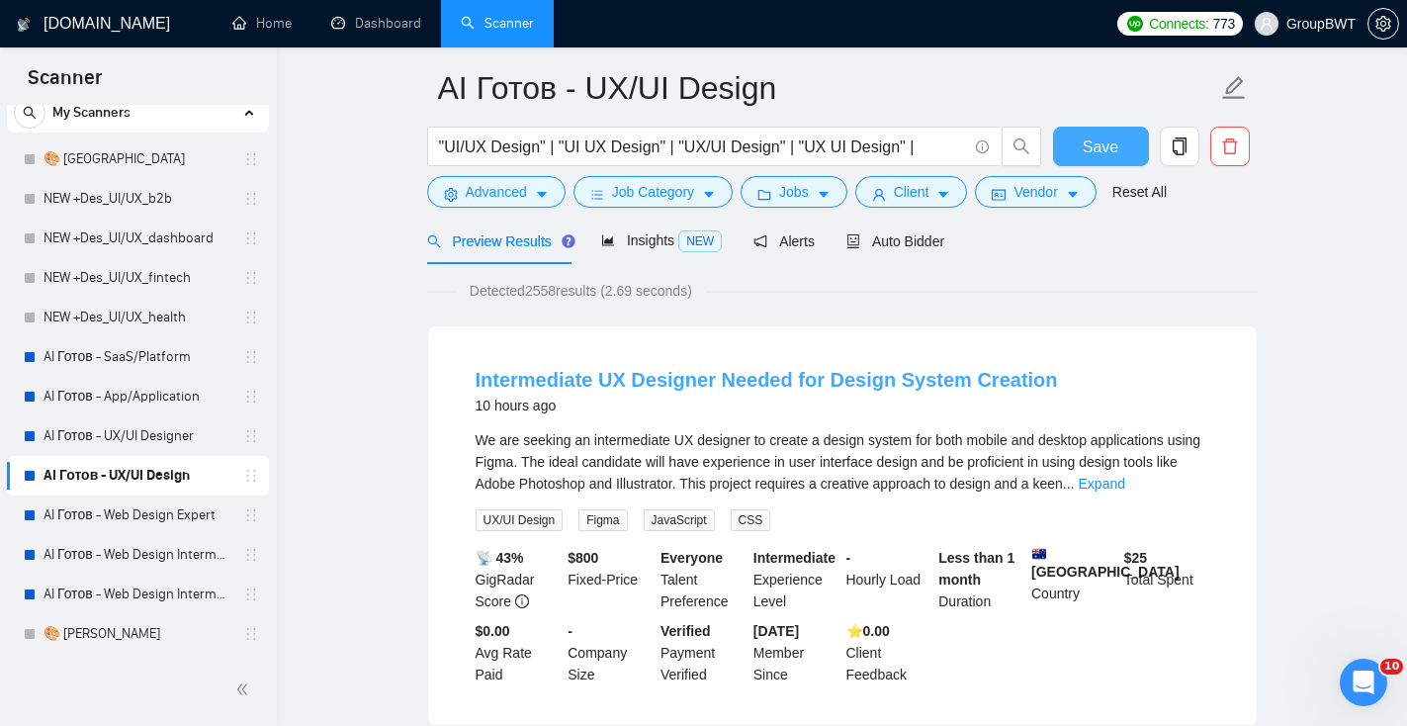
scroll to position [67, 0]
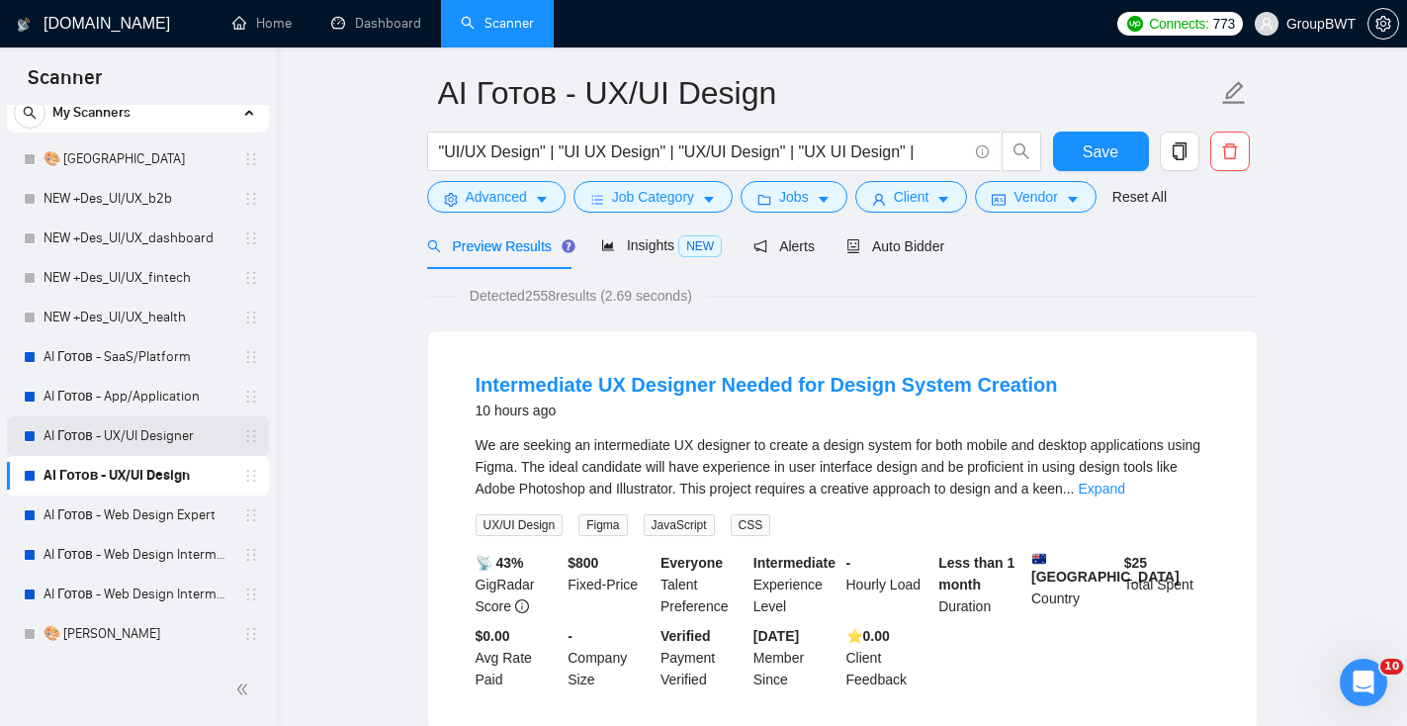
click at [165, 426] on link "AI Готов - UX/UI Designer" at bounding box center [138, 436] width 188 height 40
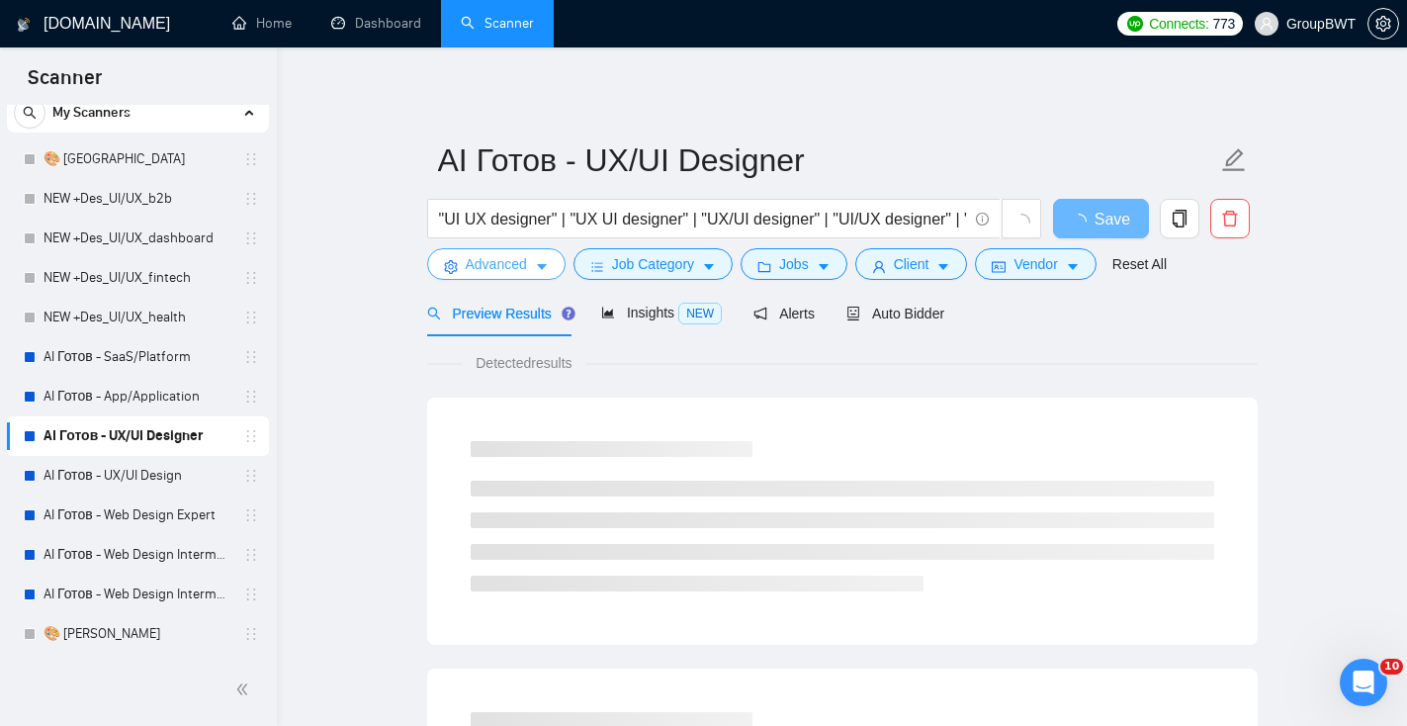
click at [479, 267] on span "Advanced" at bounding box center [496, 264] width 61 height 22
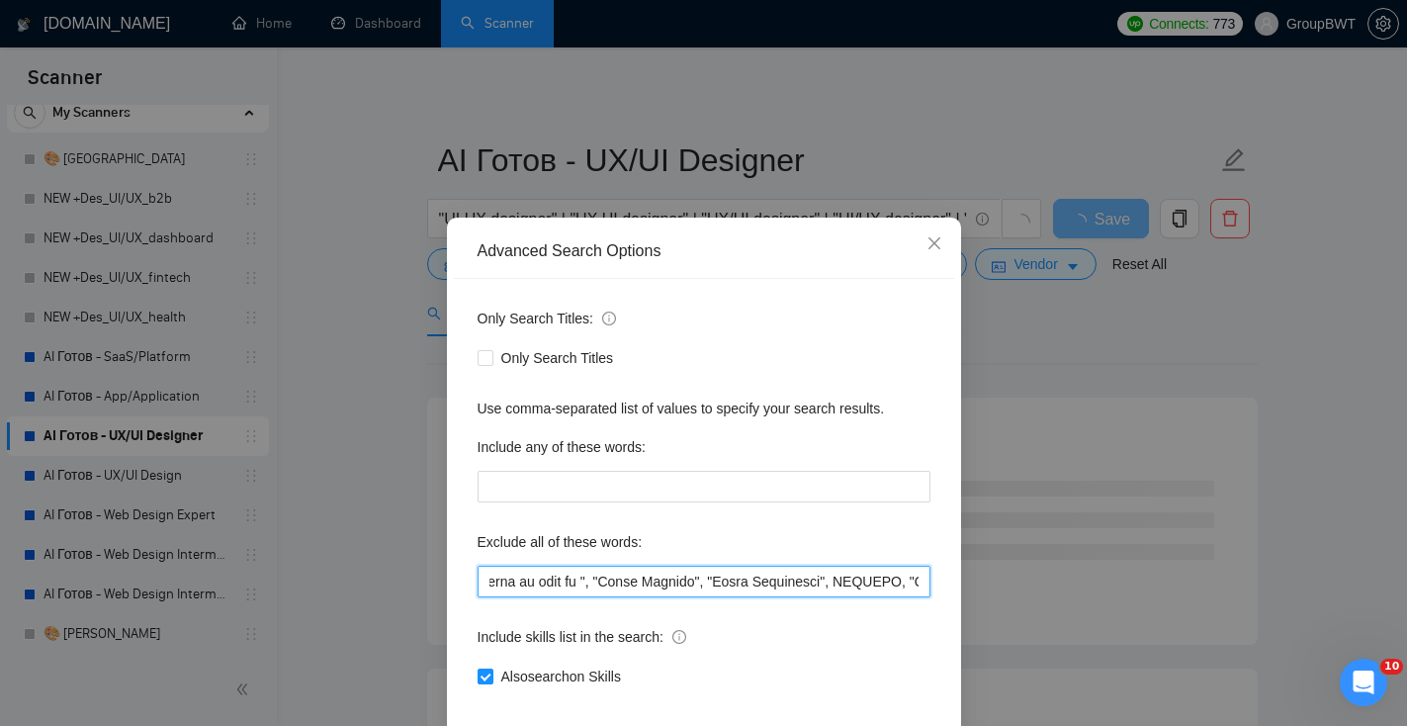
scroll to position [0, 12921]
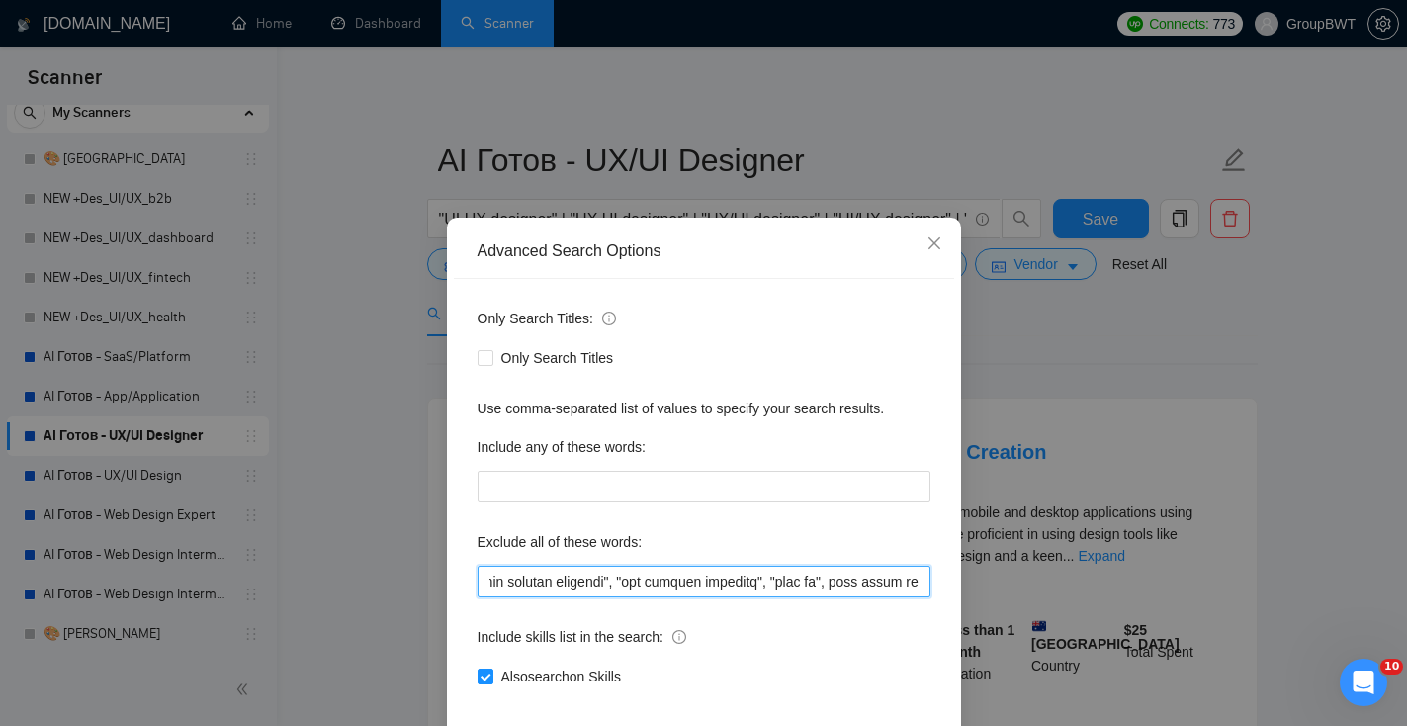
drag, startPoint x: 593, startPoint y: 582, endPoint x: 1140, endPoint y: 619, distance: 548.1
click at [1140, 619] on div "Advanced Search Options Only Search Titles: Only Search Titles Use comma-separa…" at bounding box center [703, 363] width 1407 height 726
click at [919, 589] on input "text" at bounding box center [704, 582] width 453 height 32
paste input "html, Midjourney, course"
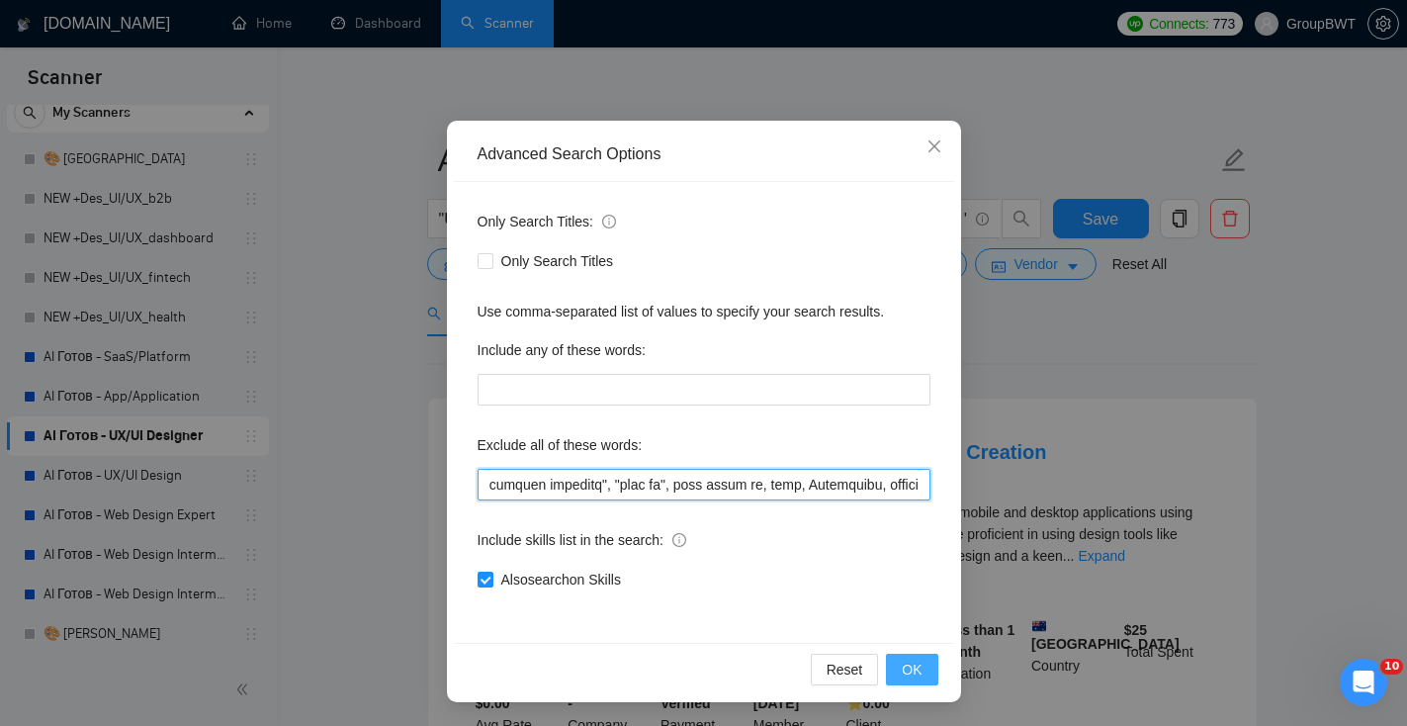
type input ""need help", consult, consultation, to redesign the content area, "Fashion Desi…"
click at [915, 673] on span "OK" at bounding box center [912, 670] width 20 height 22
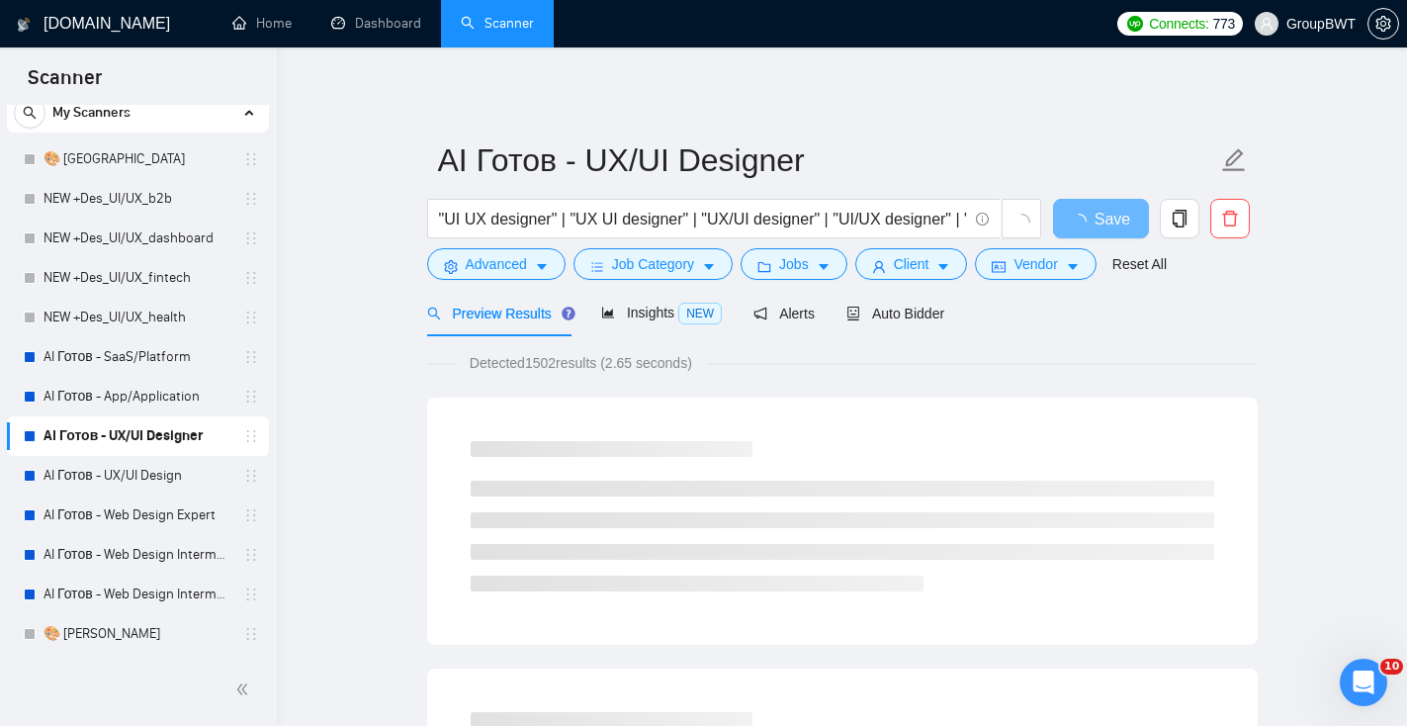
scroll to position [0, 0]
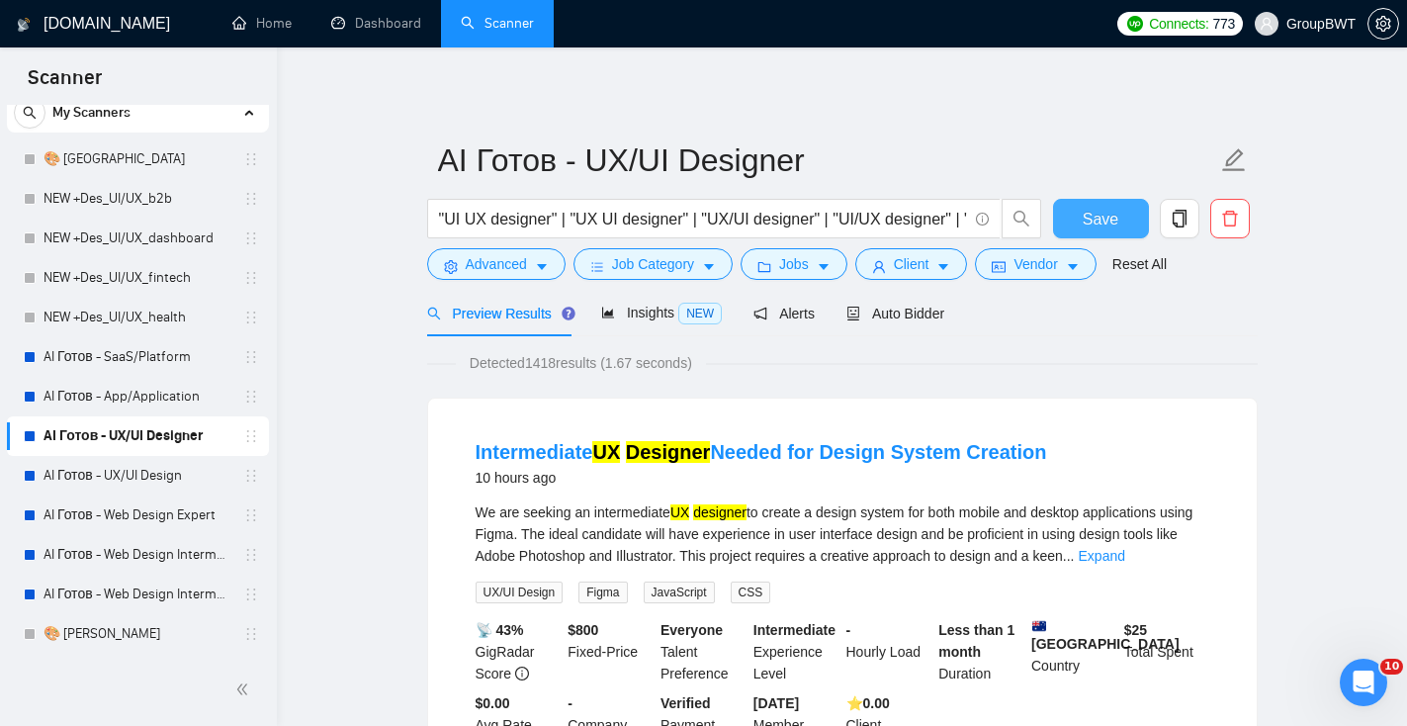
click at [1125, 214] on button "Save" at bounding box center [1101, 219] width 96 height 40
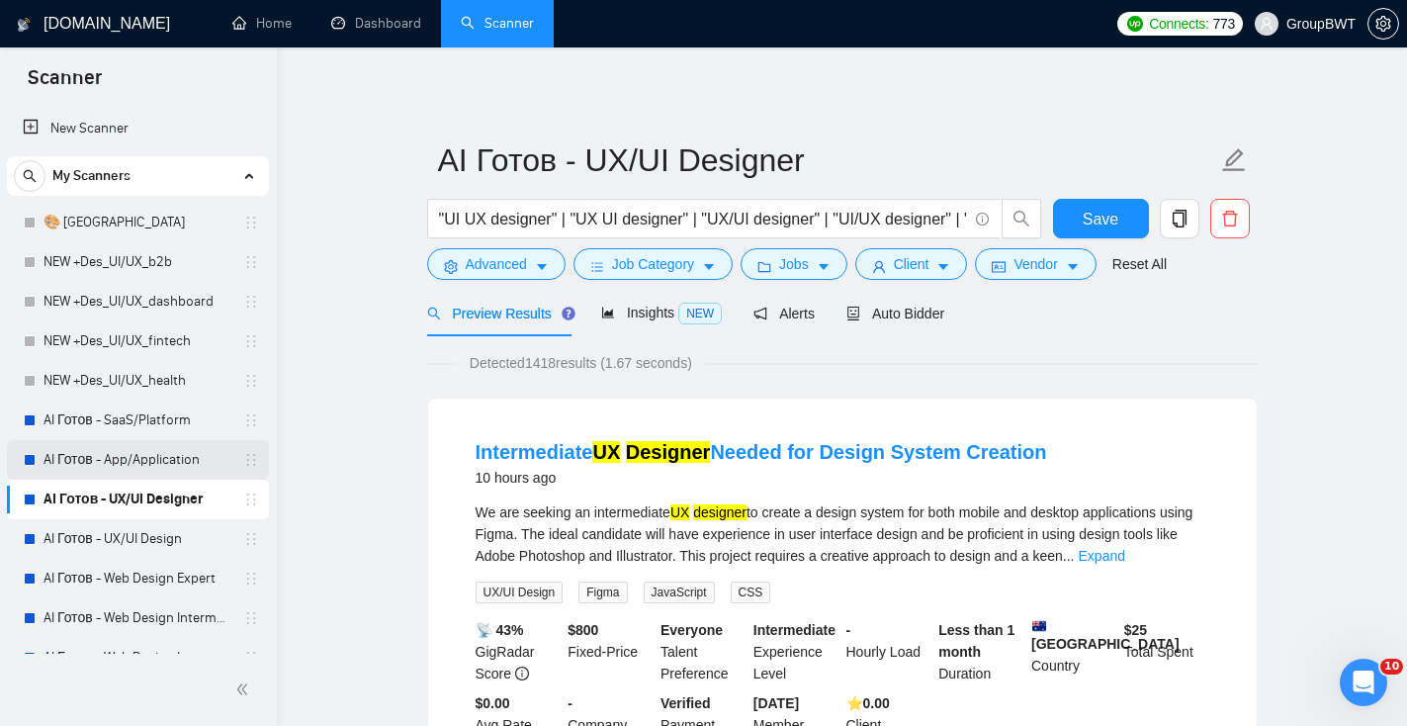
click at [201, 475] on link "AI Готов - App/Application" at bounding box center [138, 460] width 188 height 40
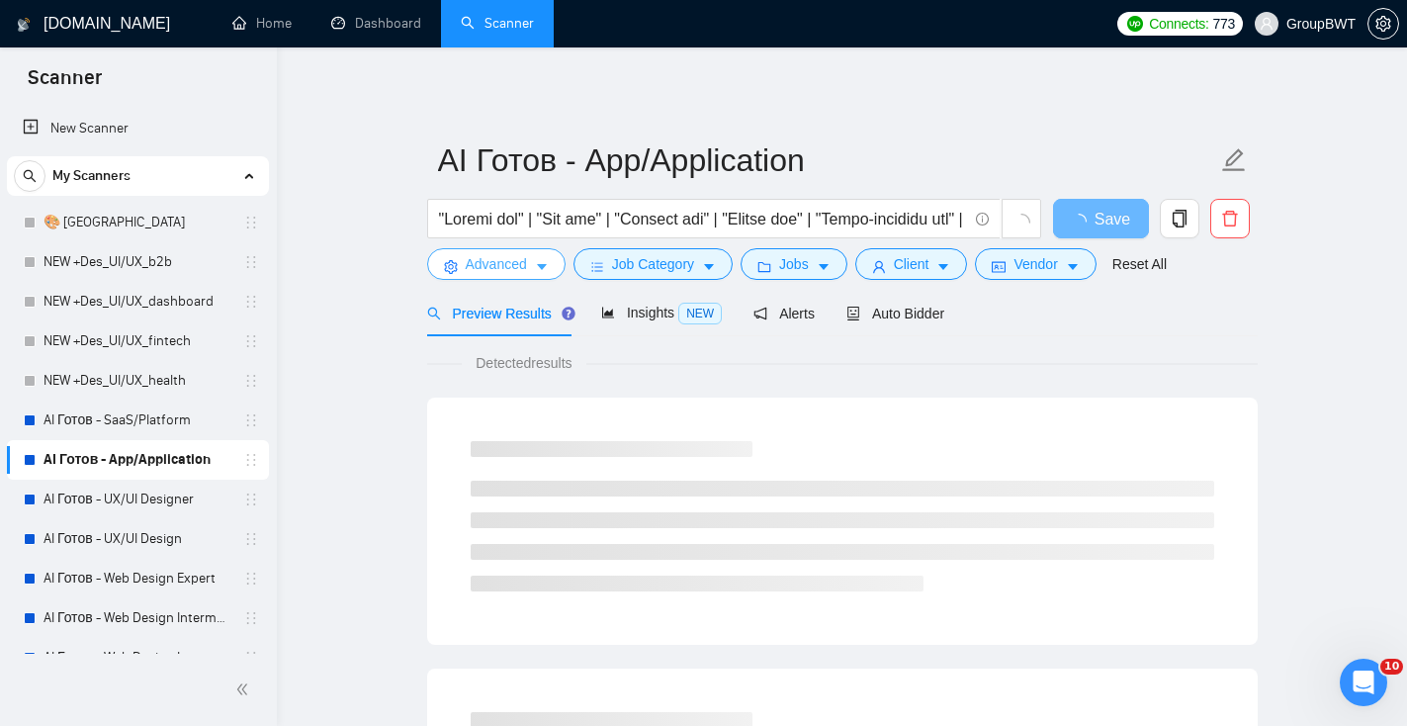
click at [526, 274] on span "Advanced" at bounding box center [496, 264] width 61 height 22
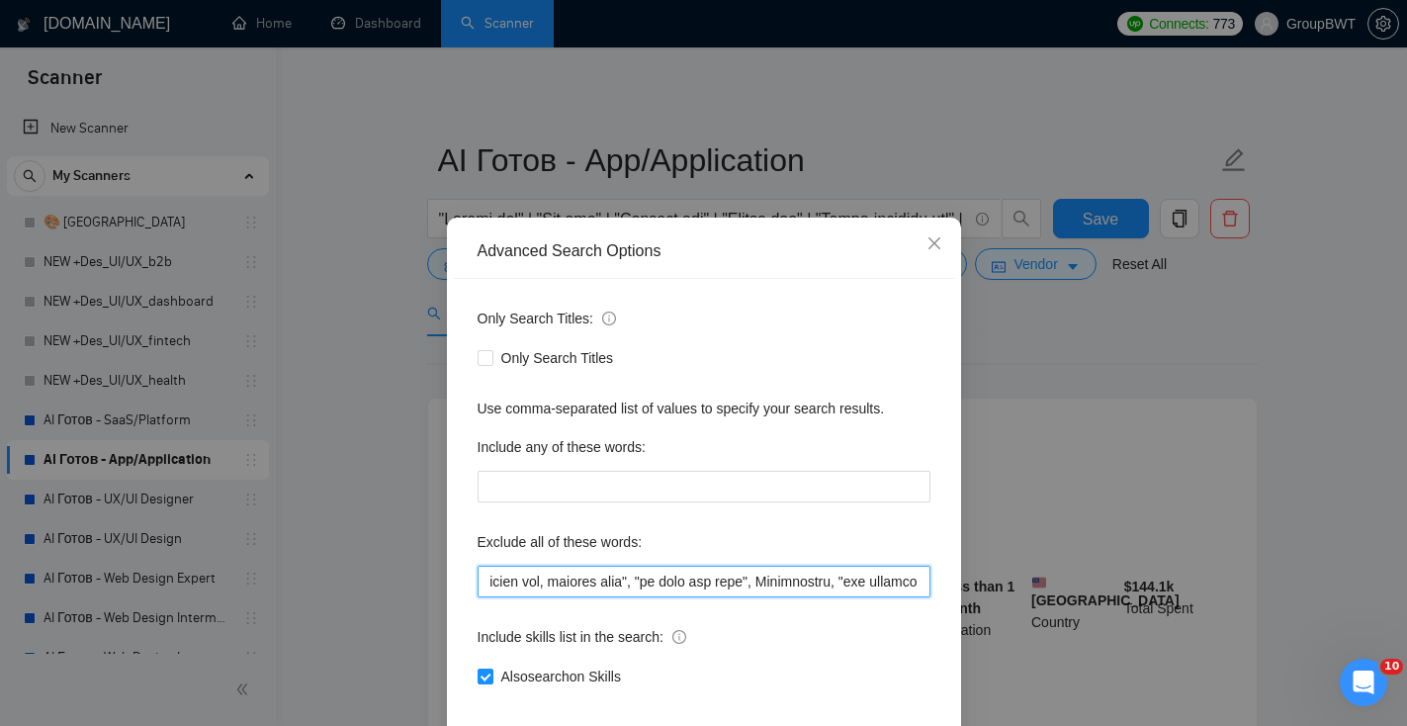
scroll to position [0, 14344]
drag, startPoint x: 669, startPoint y: 578, endPoint x: 1183, endPoint y: 604, distance: 514.9
click at [1183, 606] on div "Advanced Search Options Only Search Titles: Only Search Titles Use comma-separa…" at bounding box center [703, 363] width 1407 height 726
click at [917, 586] on input "text" at bounding box center [704, 582] width 453 height 32
paste input "html, Midjourney, course"
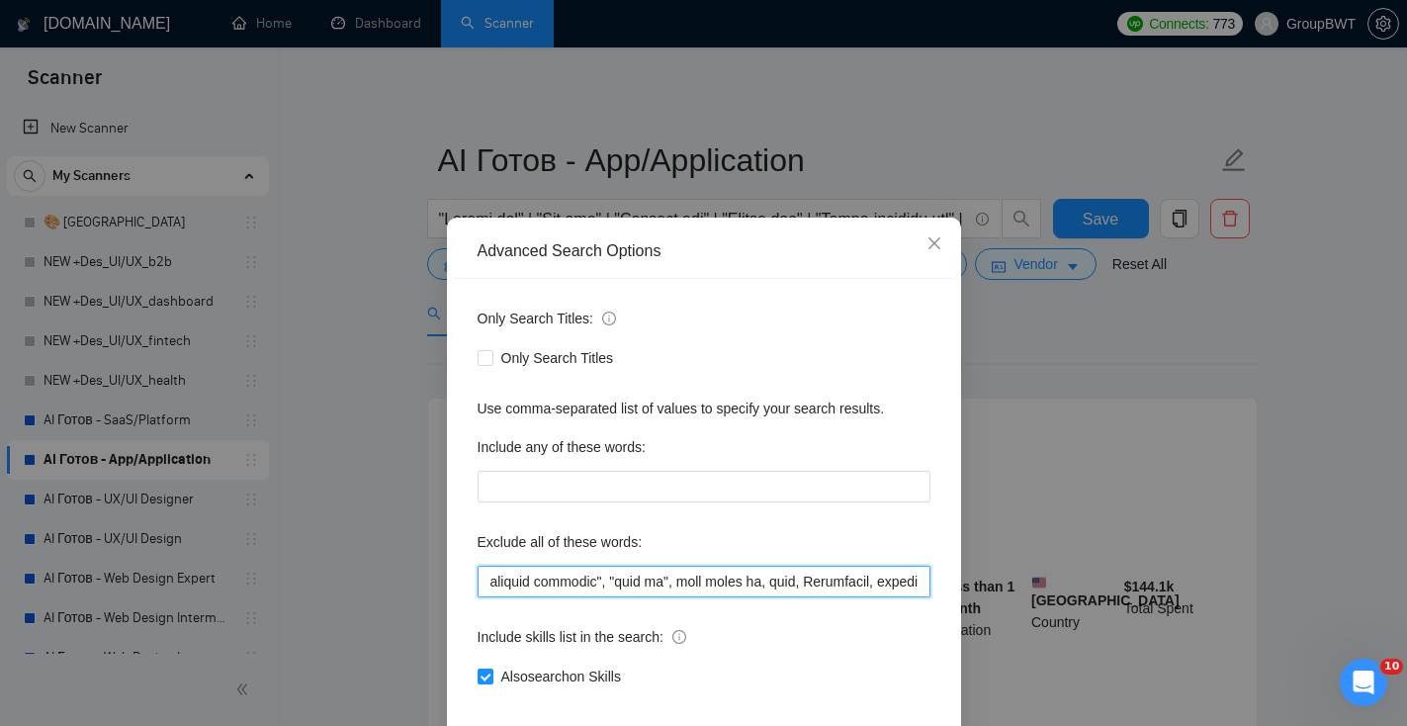
scroll to position [97, 0]
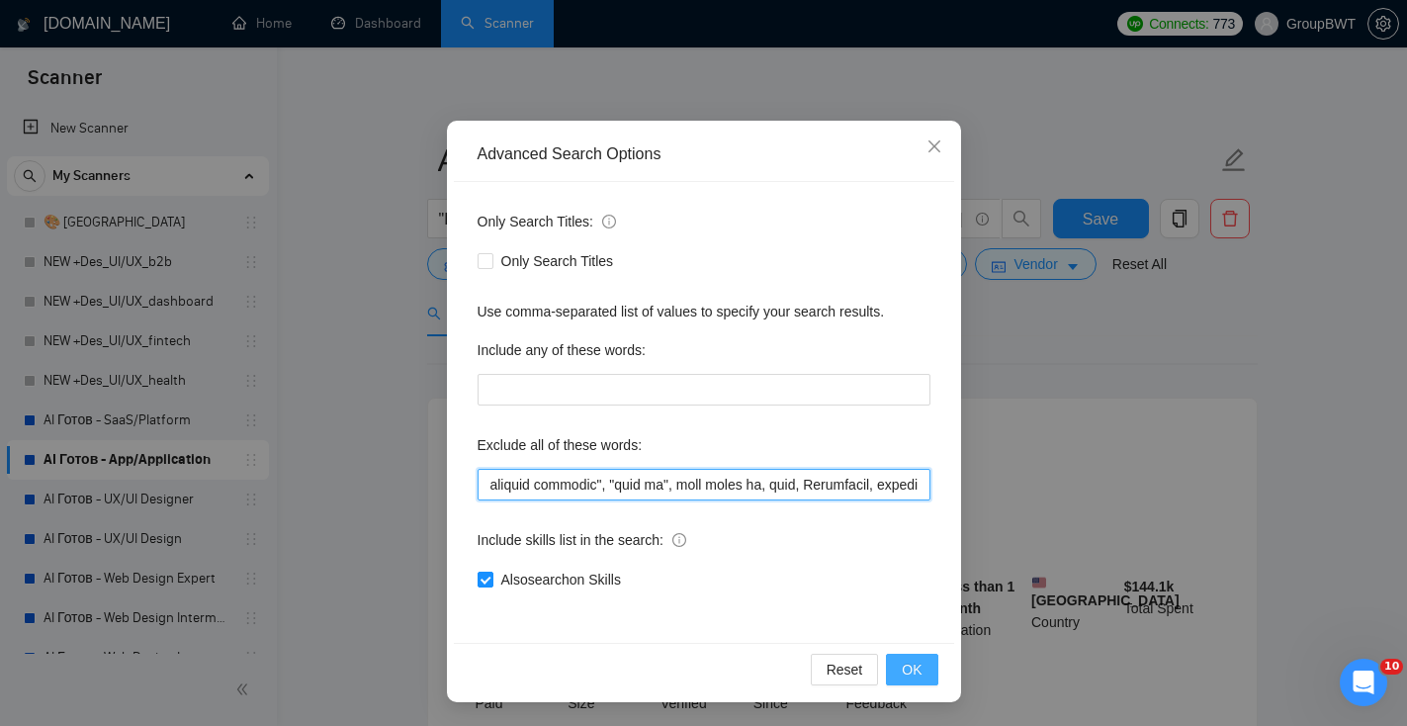
type input ""need help", consult, consultation, to redesign the content area, "Fashion Desi…"
click at [921, 667] on span "OK" at bounding box center [912, 670] width 20 height 22
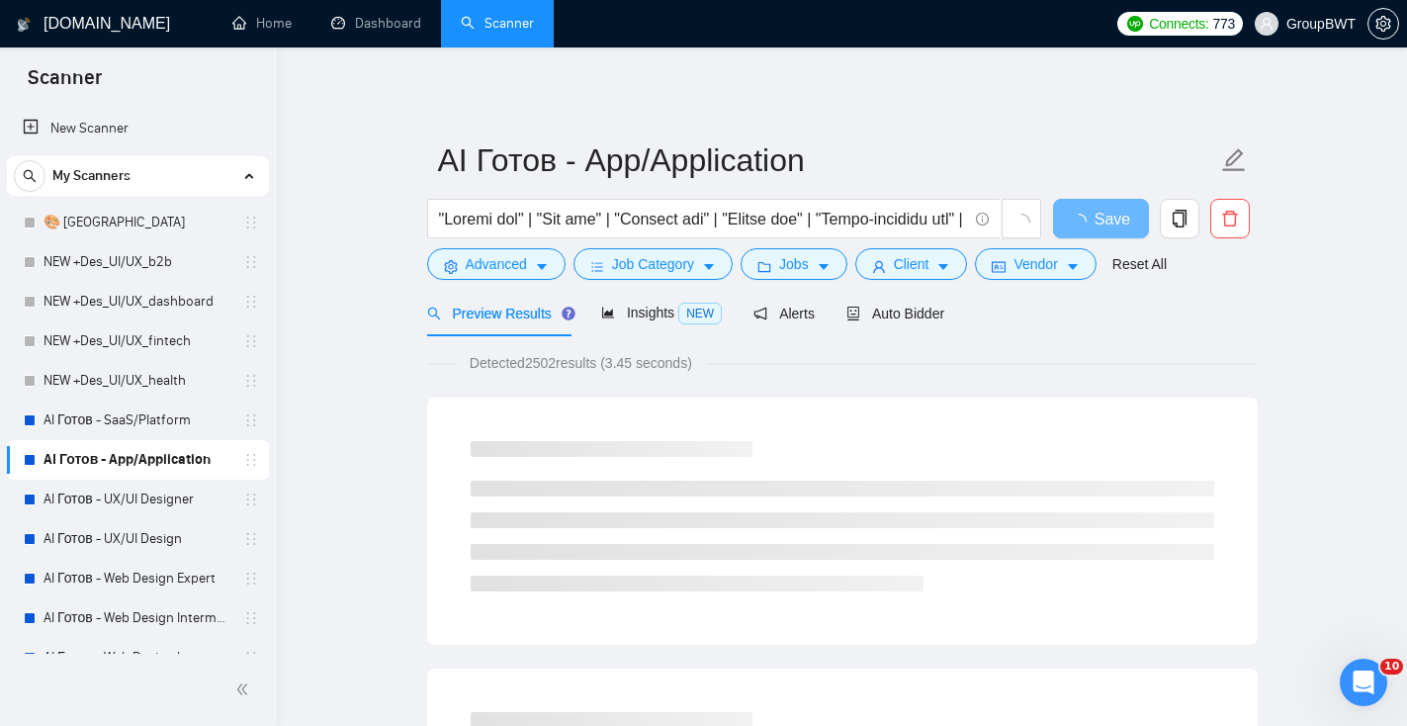
scroll to position [0, 0]
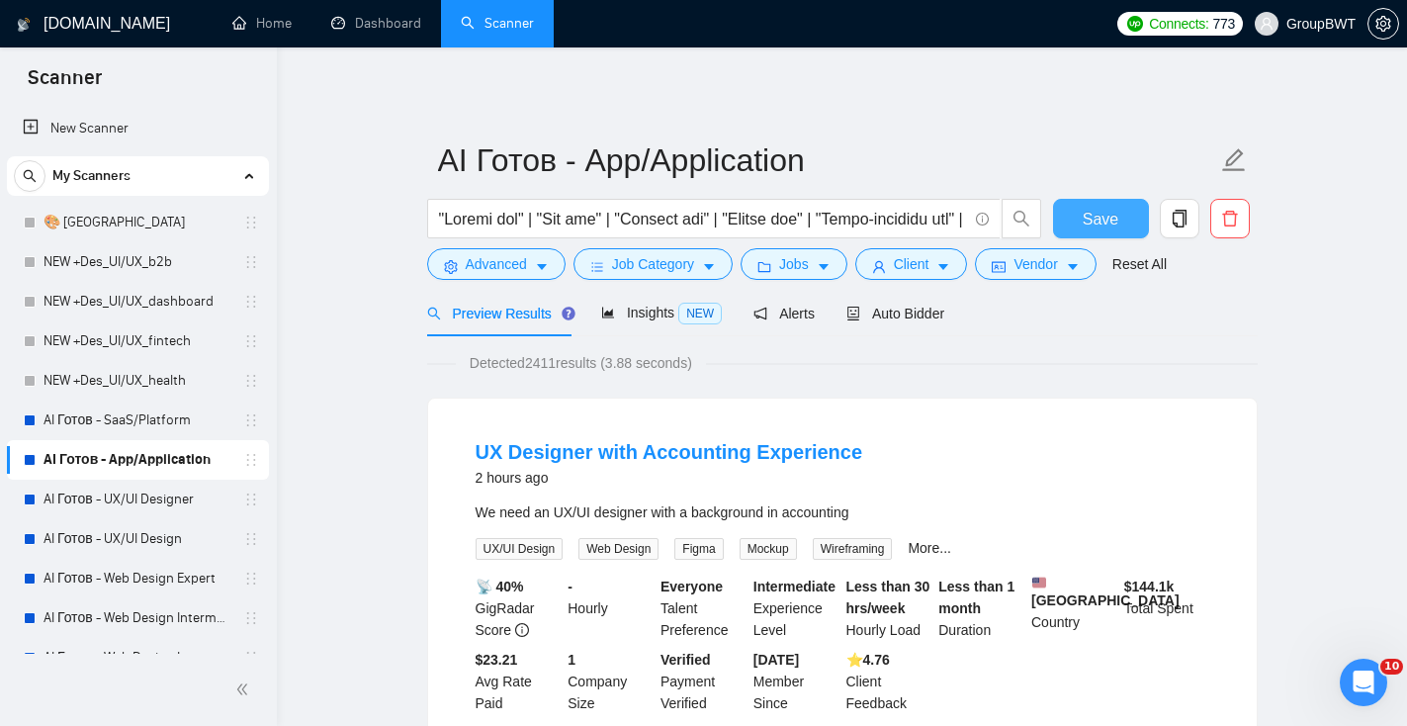
click at [1096, 215] on span "Save" at bounding box center [1101, 219] width 36 height 25
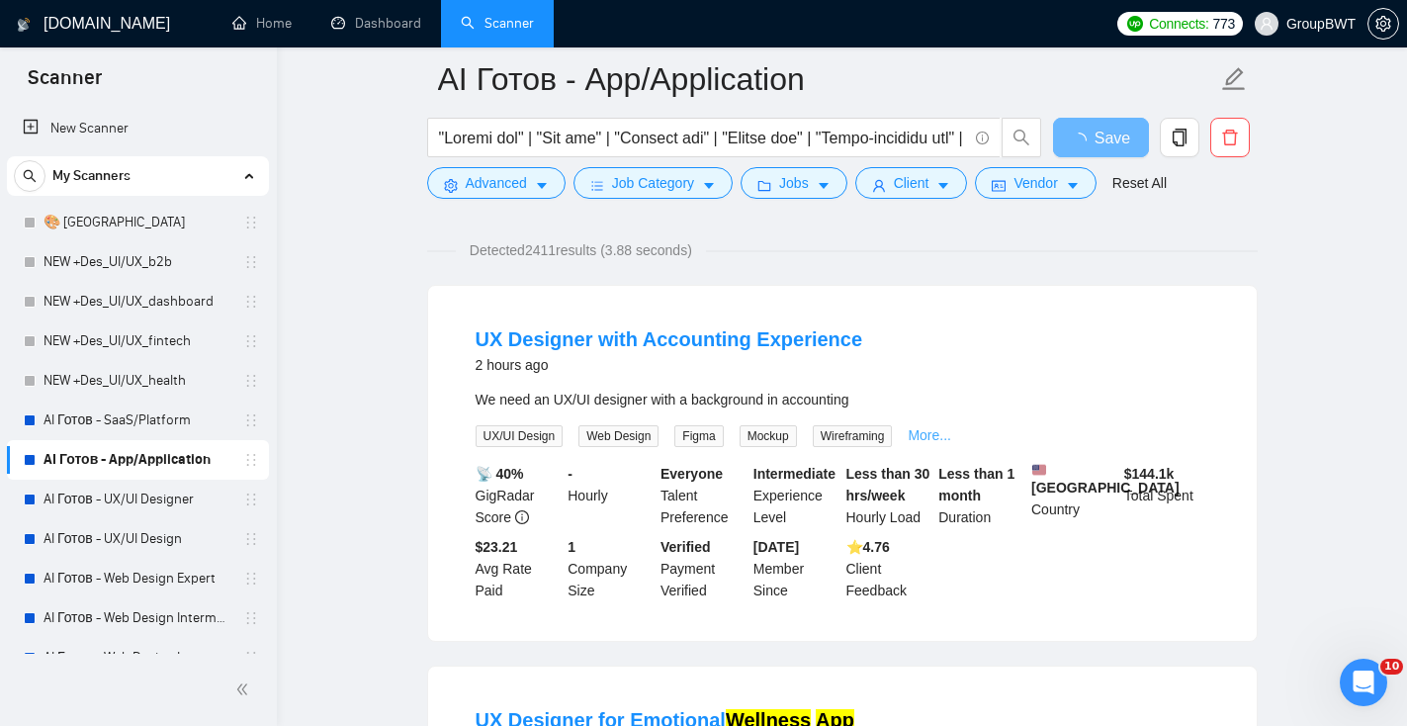
click at [926, 434] on link "More..." at bounding box center [930, 435] width 44 height 16
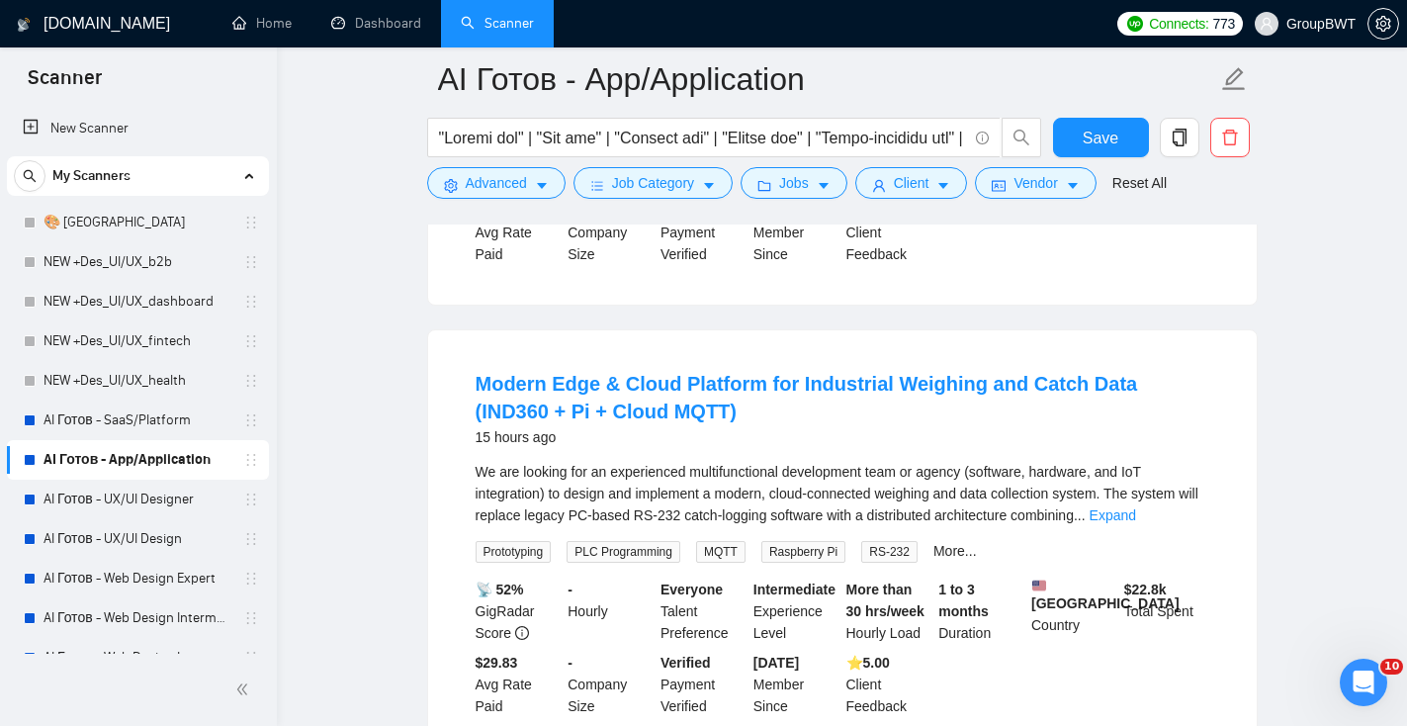
scroll to position [953, 0]
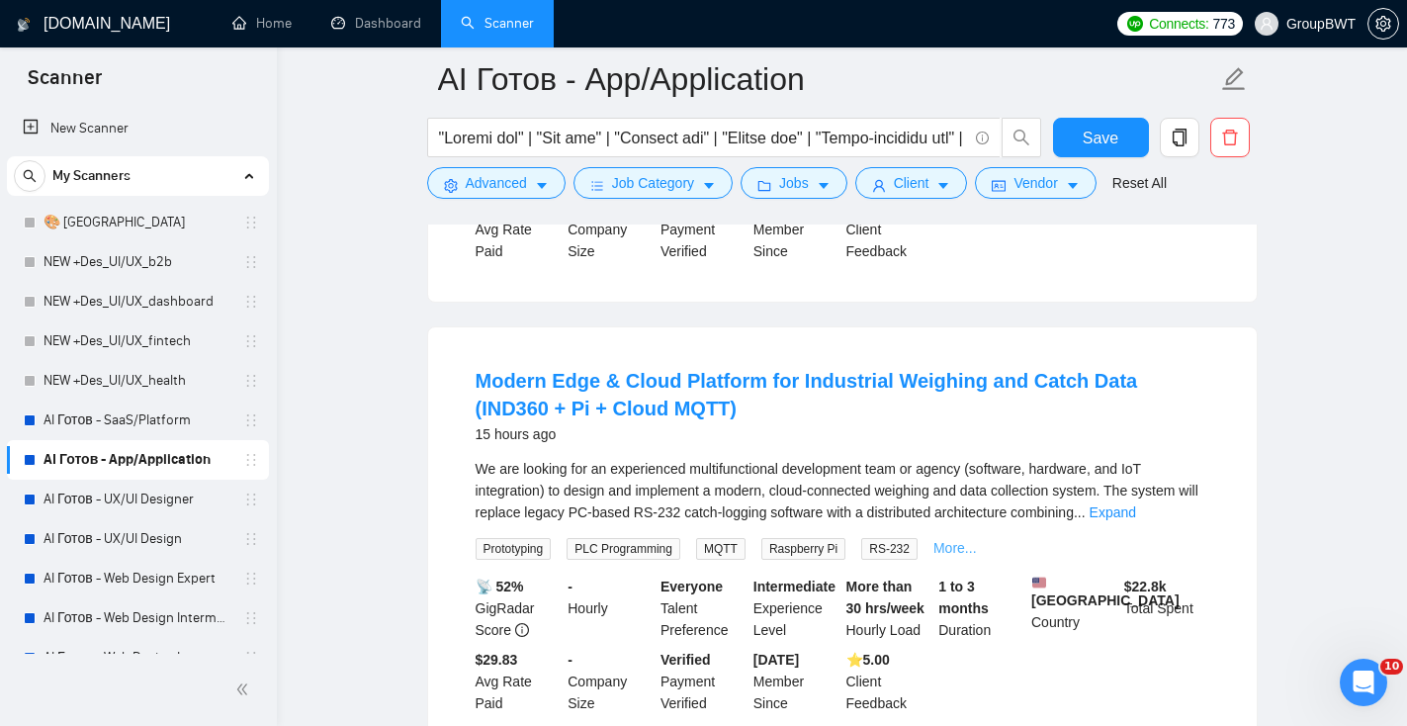
click at [977, 556] on link "More..." at bounding box center [956, 548] width 44 height 16
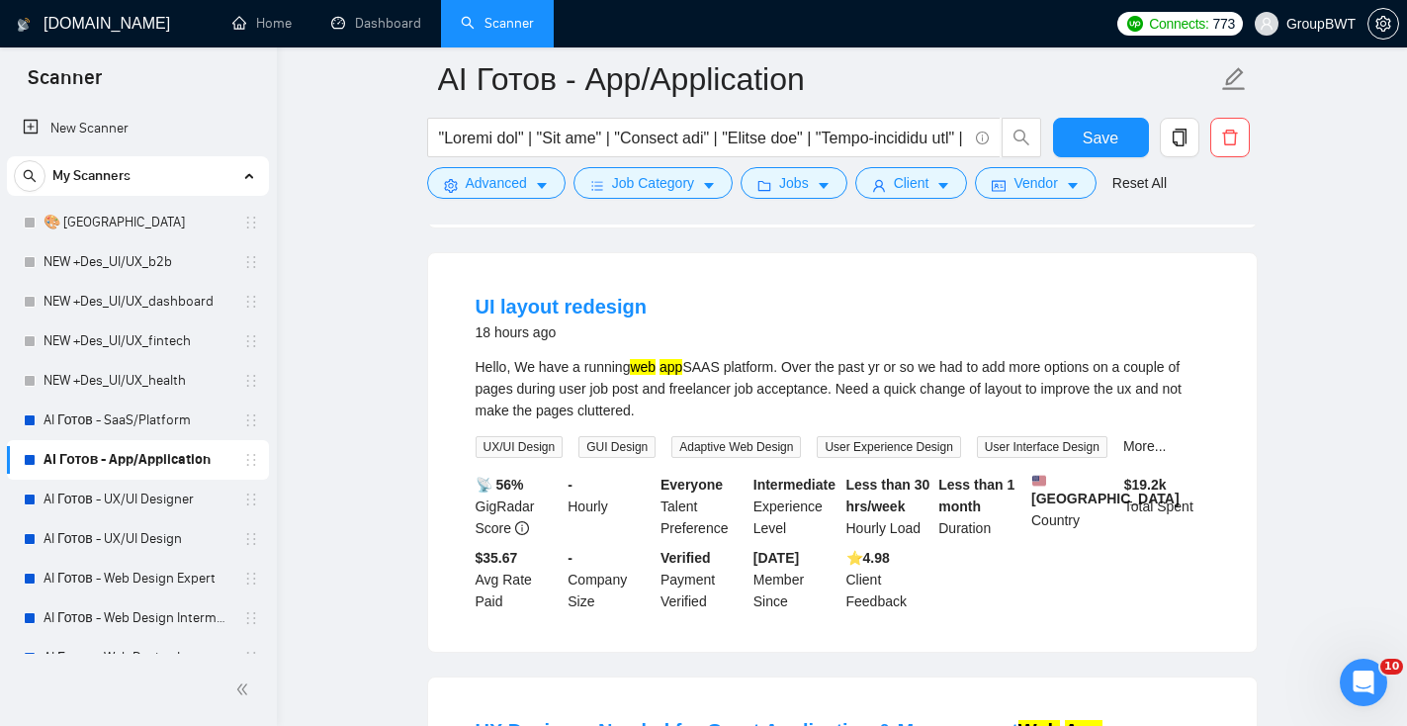
scroll to position [2052, 0]
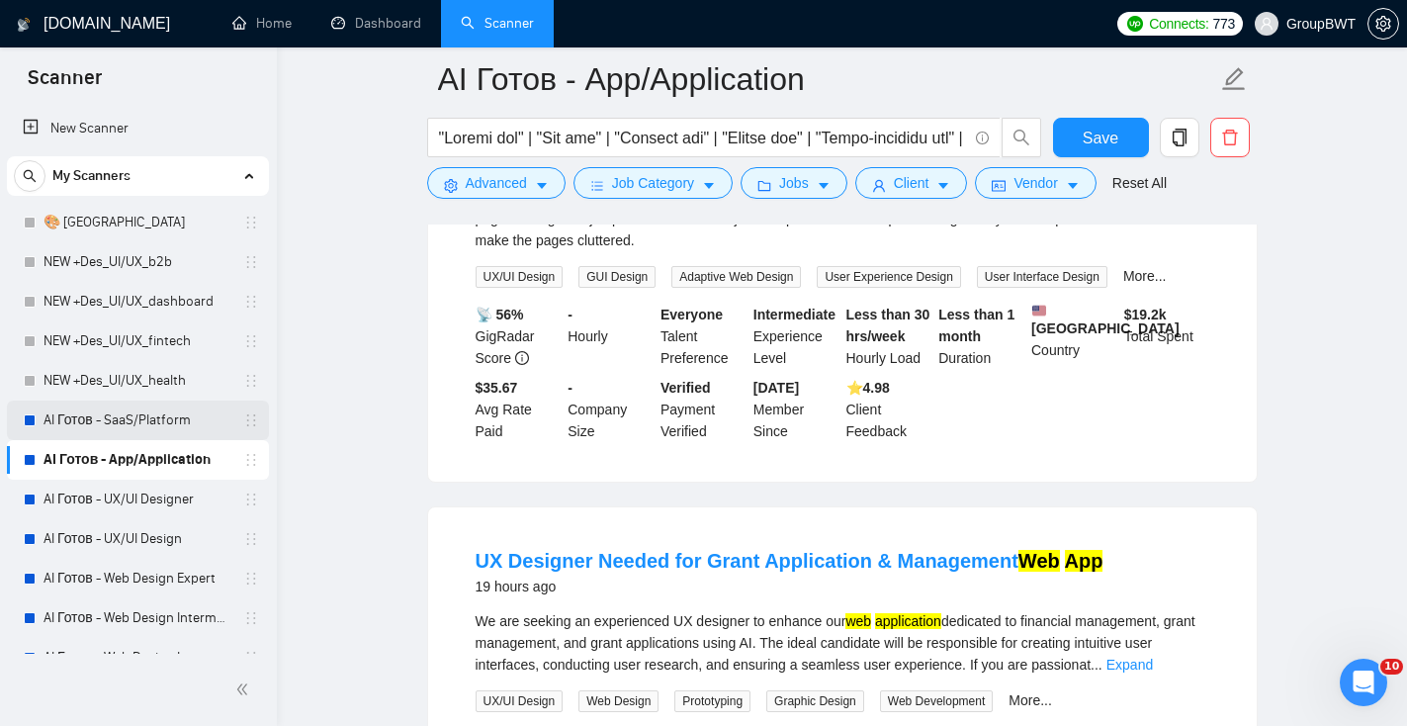
click at [181, 423] on link "AI Готов - SaaS/Platform" at bounding box center [138, 421] width 188 height 40
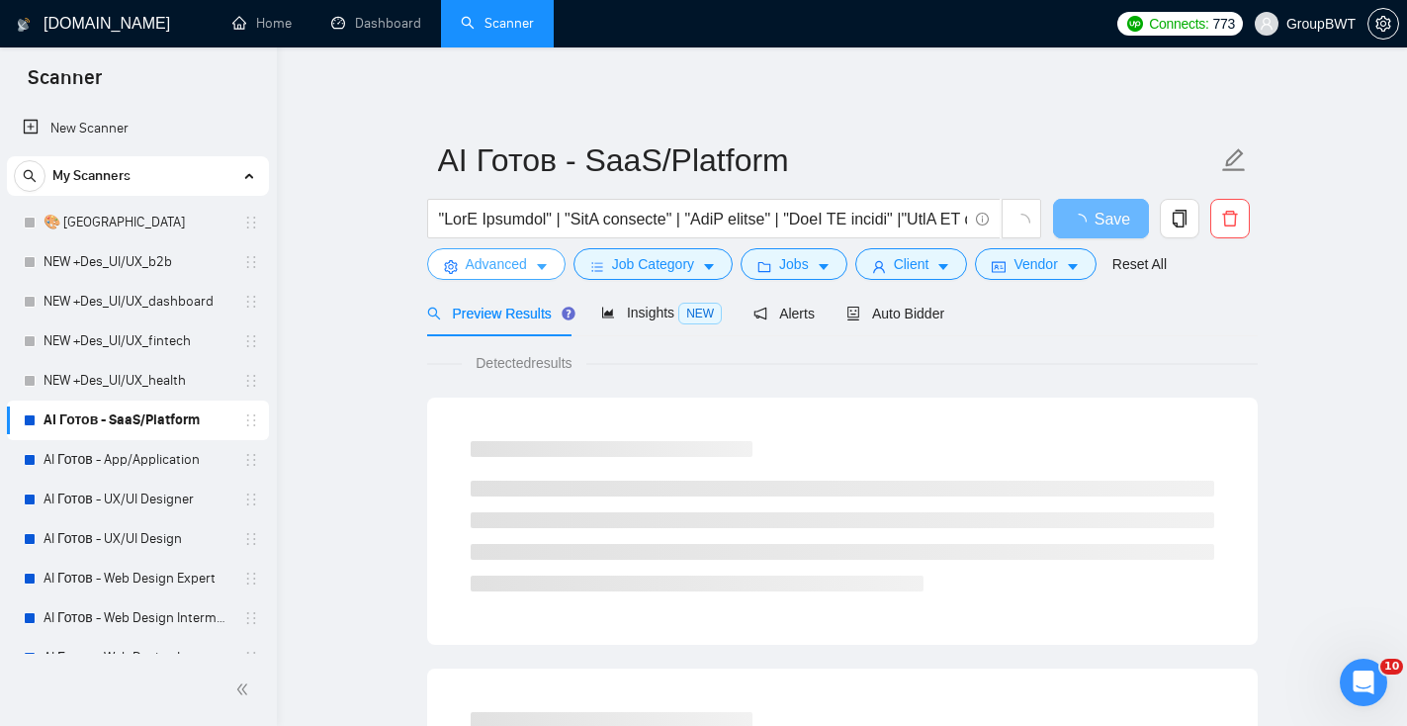
click at [504, 268] on span "Advanced" at bounding box center [496, 264] width 61 height 22
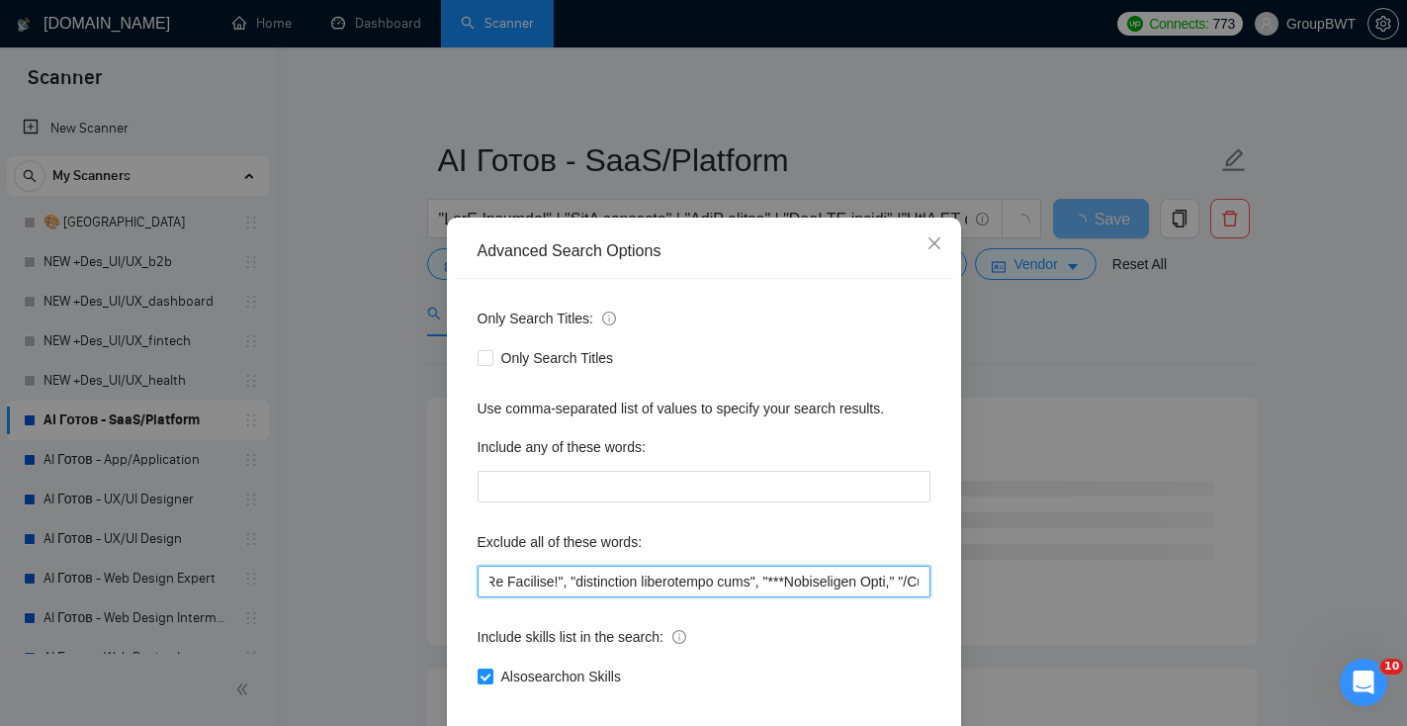
scroll to position [0, 15300]
drag, startPoint x: 571, startPoint y: 572, endPoint x: 1158, endPoint y: 606, distance: 588.4
click at [1158, 606] on div "Advanced Search Options Only Search Titles: Only Search Titles Use comma-separa…" at bounding box center [703, 363] width 1407 height 726
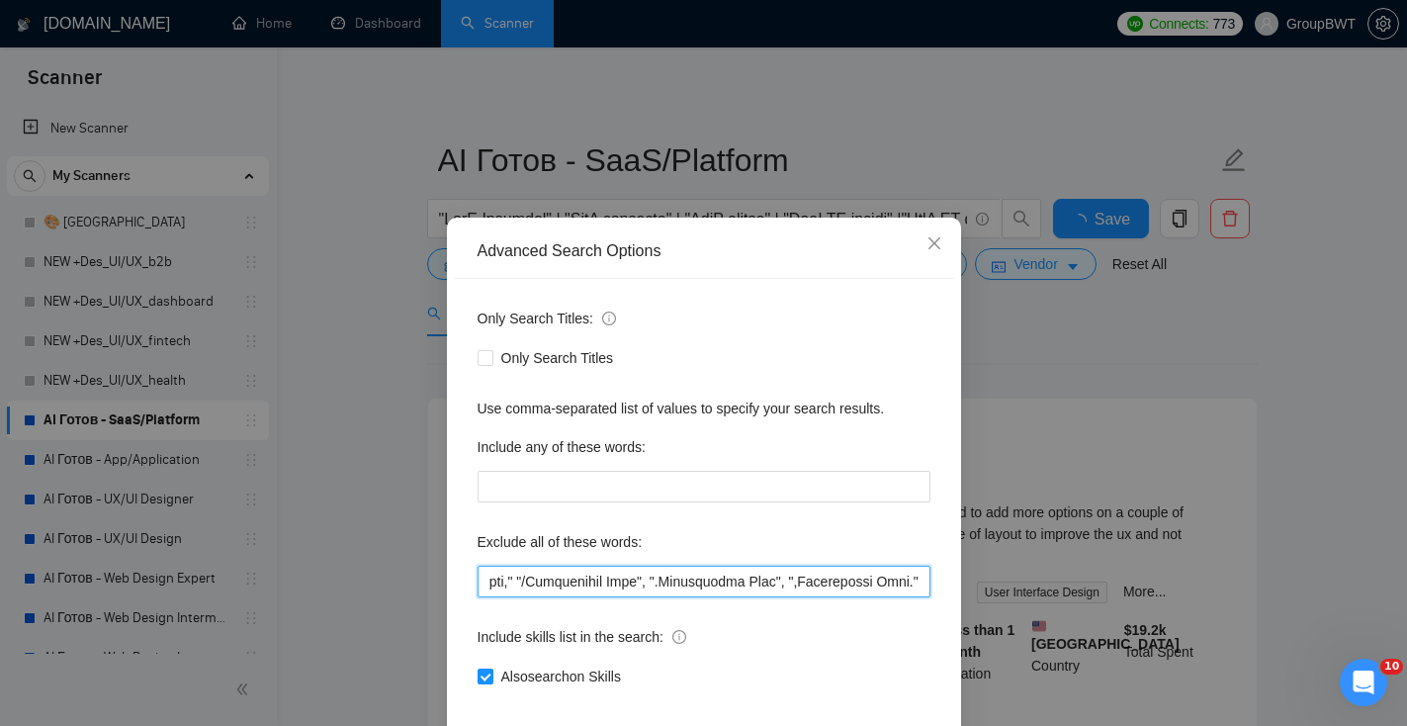
click at [909, 581] on input "text" at bounding box center [704, 582] width 453 height 32
click at [927, 581] on input "text" at bounding box center [704, 582] width 453 height 32
paste input "html, Midjourney, course"
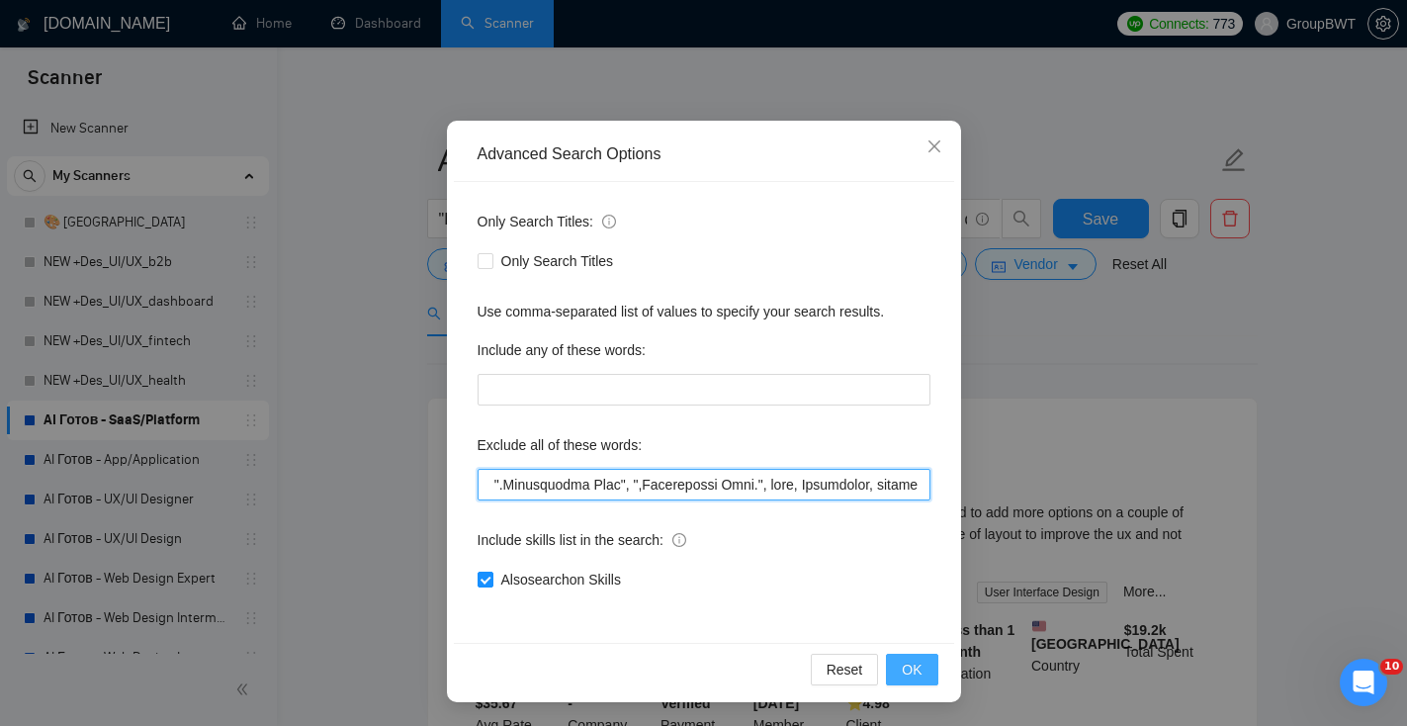
type input ""need help", consult, consultation, "to redesign the content area", Fashion Des…"
click at [915, 670] on span "OK" at bounding box center [912, 670] width 20 height 22
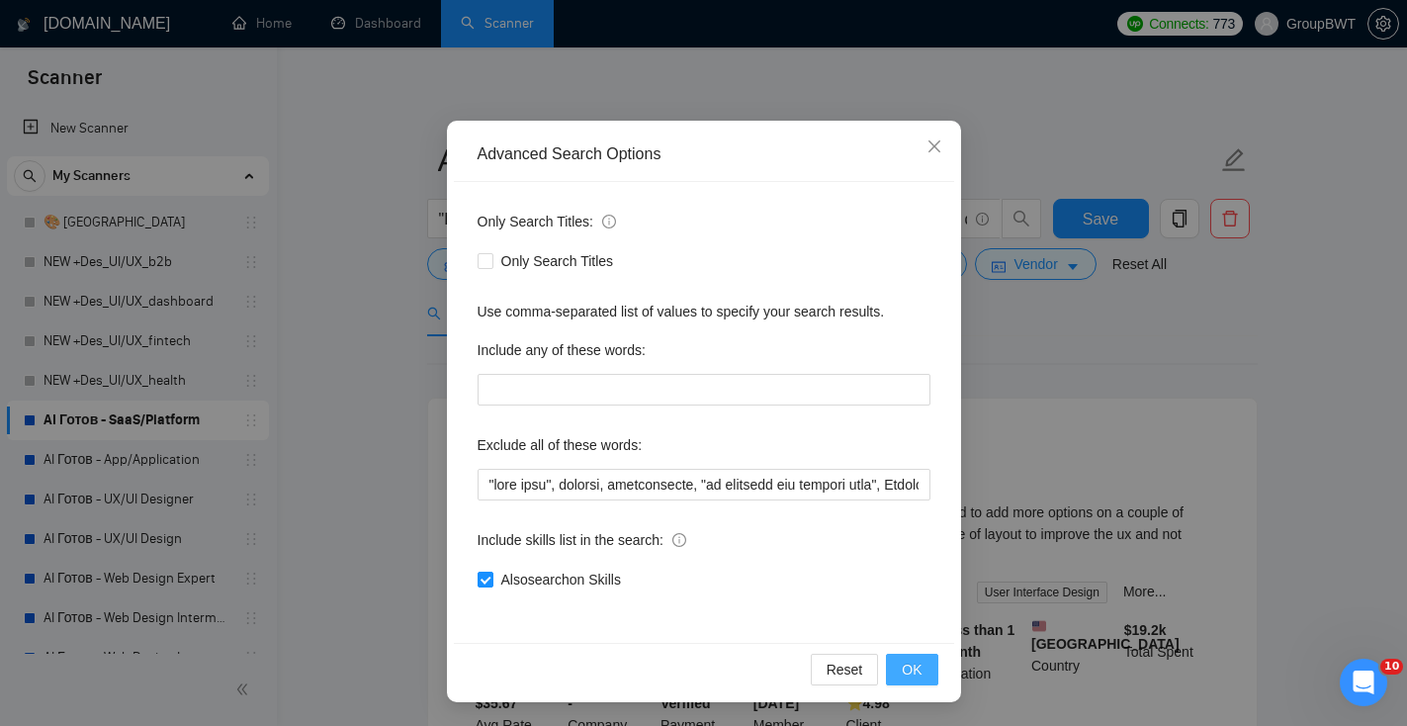
scroll to position [0, 0]
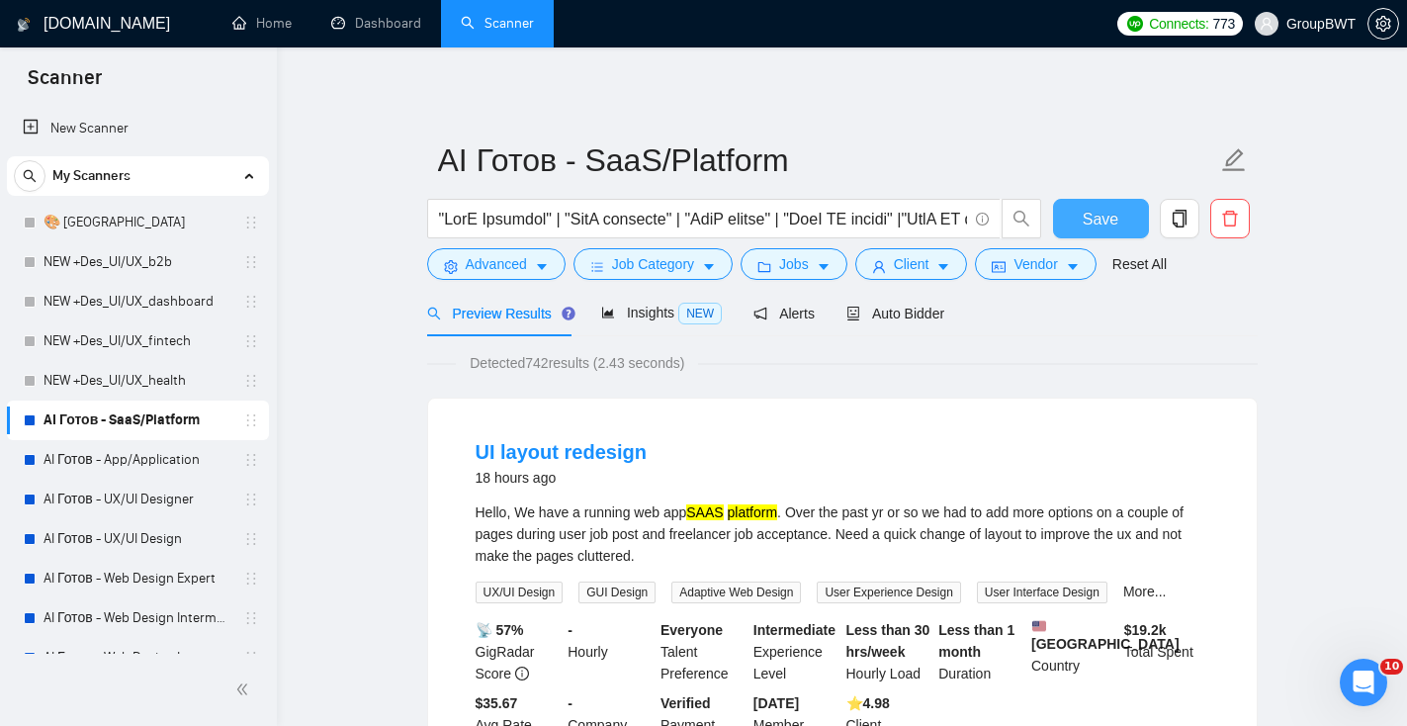
click at [1093, 226] on span "Save" at bounding box center [1101, 219] width 36 height 25
click at [175, 388] on link "NEW +Des_UI/UX_health" at bounding box center [138, 381] width 188 height 40
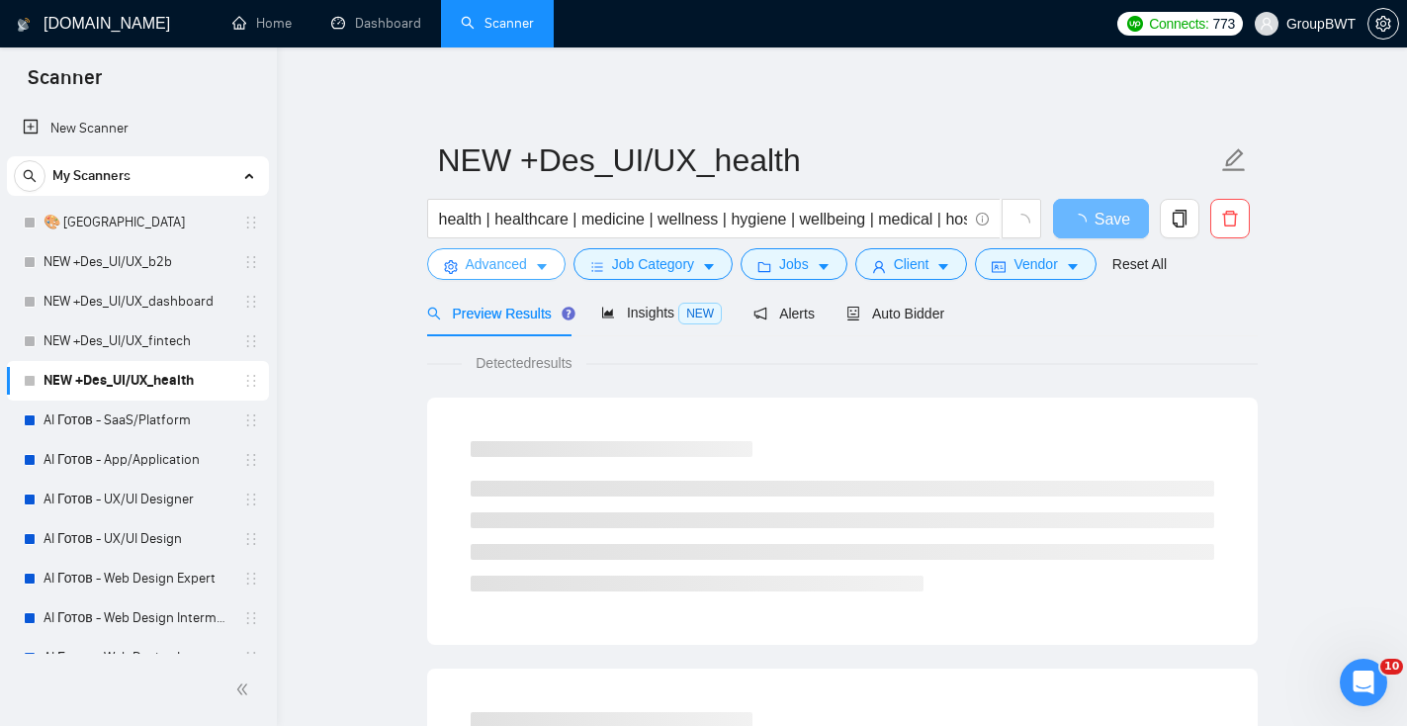
click at [517, 267] on span "Advanced" at bounding box center [496, 264] width 61 height 22
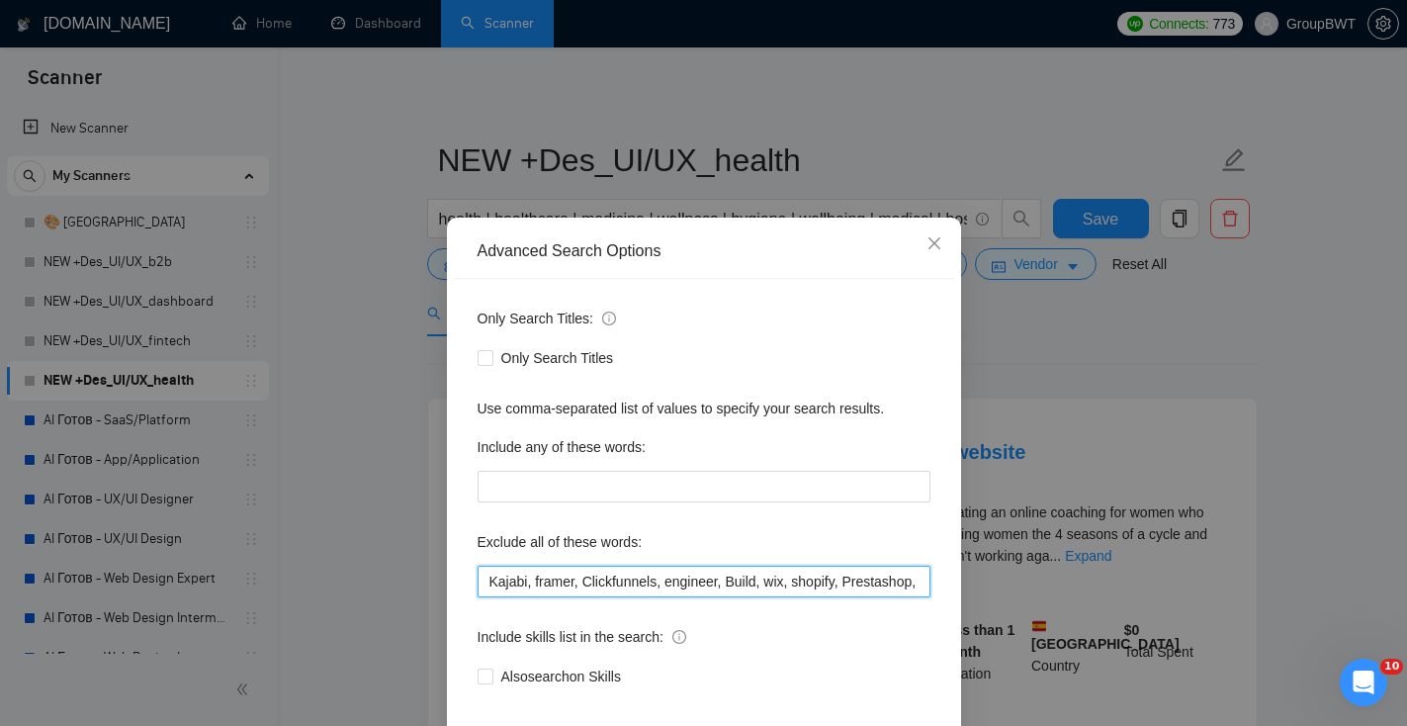
scroll to position [0, 1589]
drag, startPoint x: 640, startPoint y: 579, endPoint x: 1283, endPoint y: 603, distance: 643.3
click at [1285, 603] on div "Advanced Search Options Only Search Titles: Only Search Titles Use comma-separa…" at bounding box center [703, 363] width 1407 height 726
click at [926, 585] on input "Kajabi, framer, Clickfunnels, engineer, Build, wix, shopify, Prestashop, "fashi…" at bounding box center [704, 582] width 453 height 32
paste input "html, Midjourney, course"
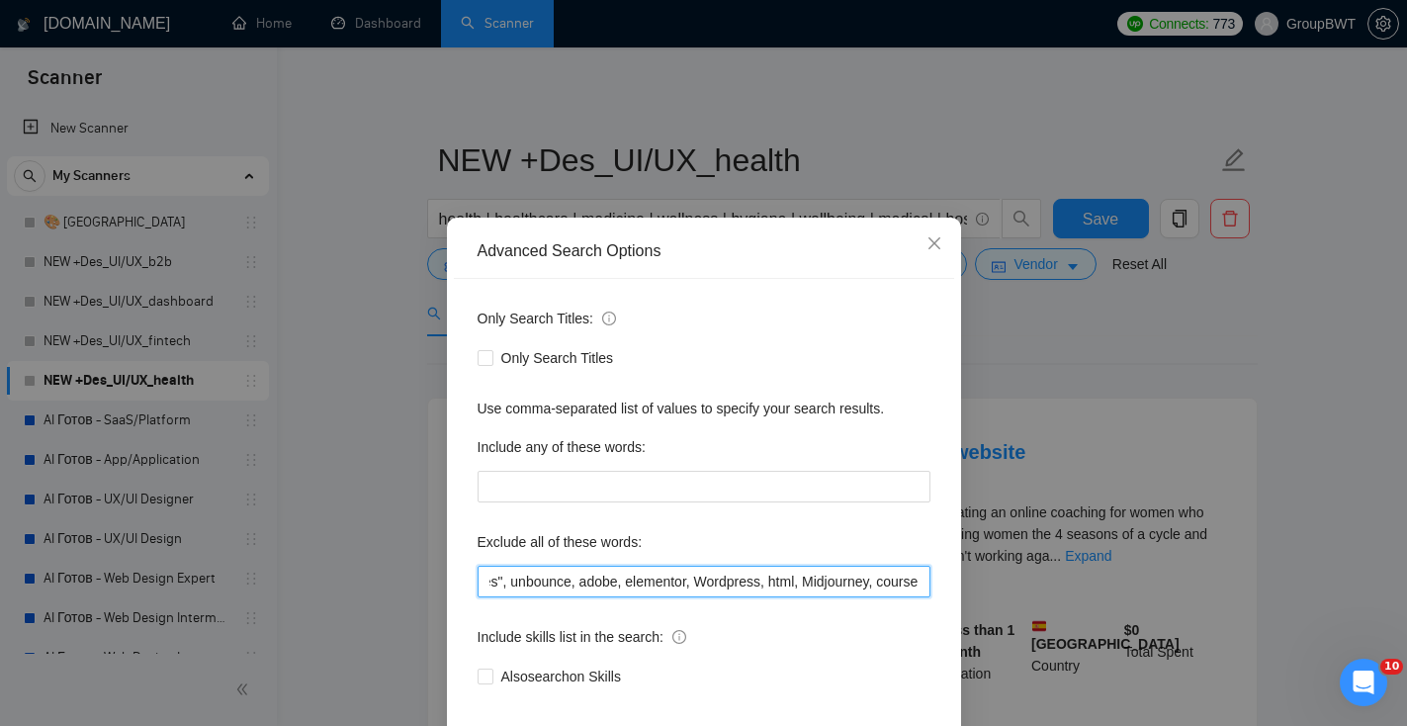
scroll to position [97, 0]
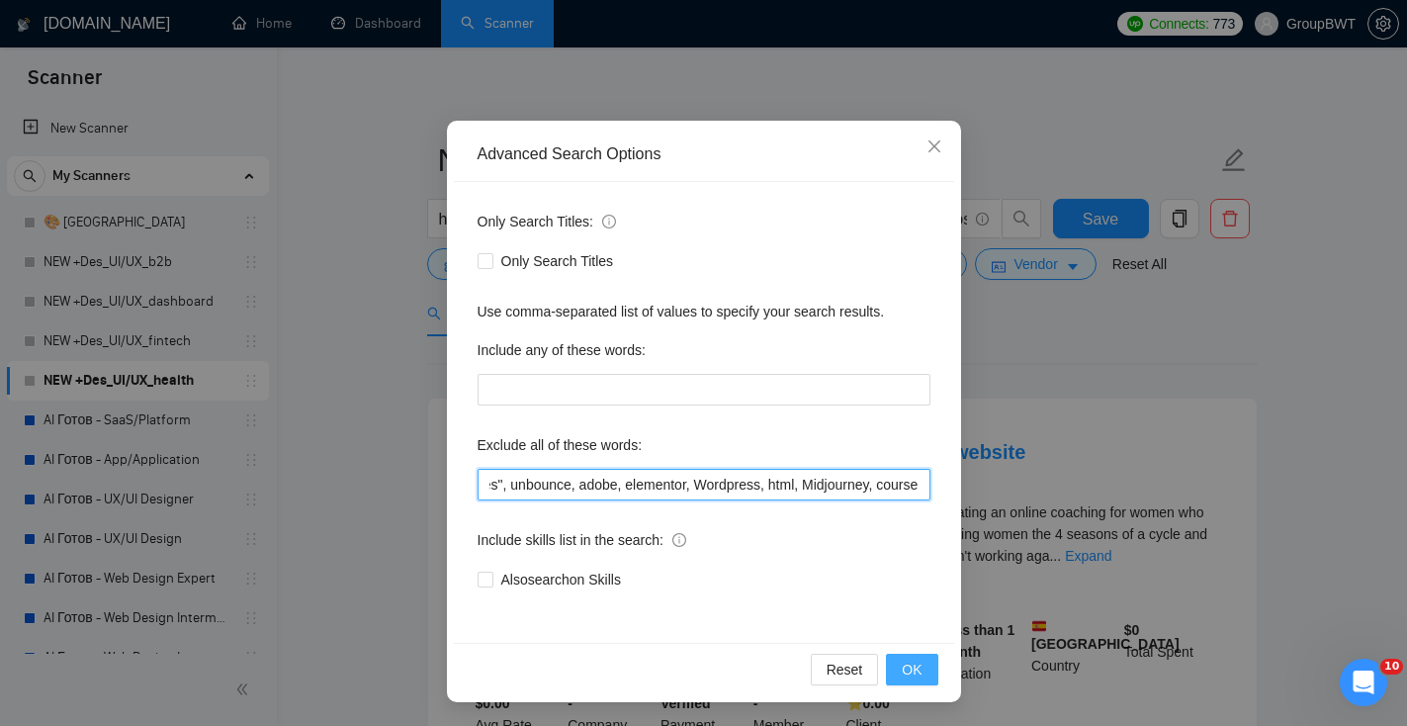
type input "Kajabi, framer, Clickfunnels, engineer, Build, wix, shopify, Prestashop, "fashi…"
click at [918, 668] on span "OK" at bounding box center [912, 670] width 20 height 22
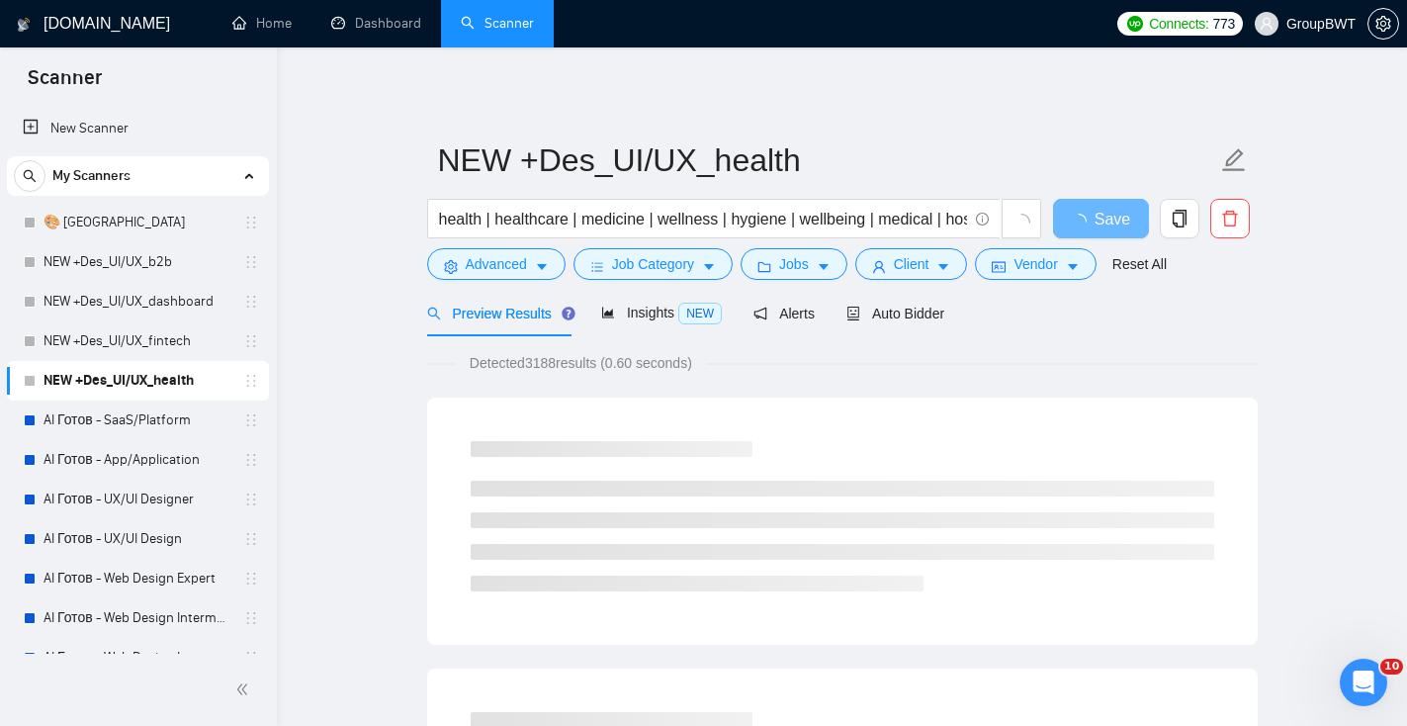
scroll to position [0, 0]
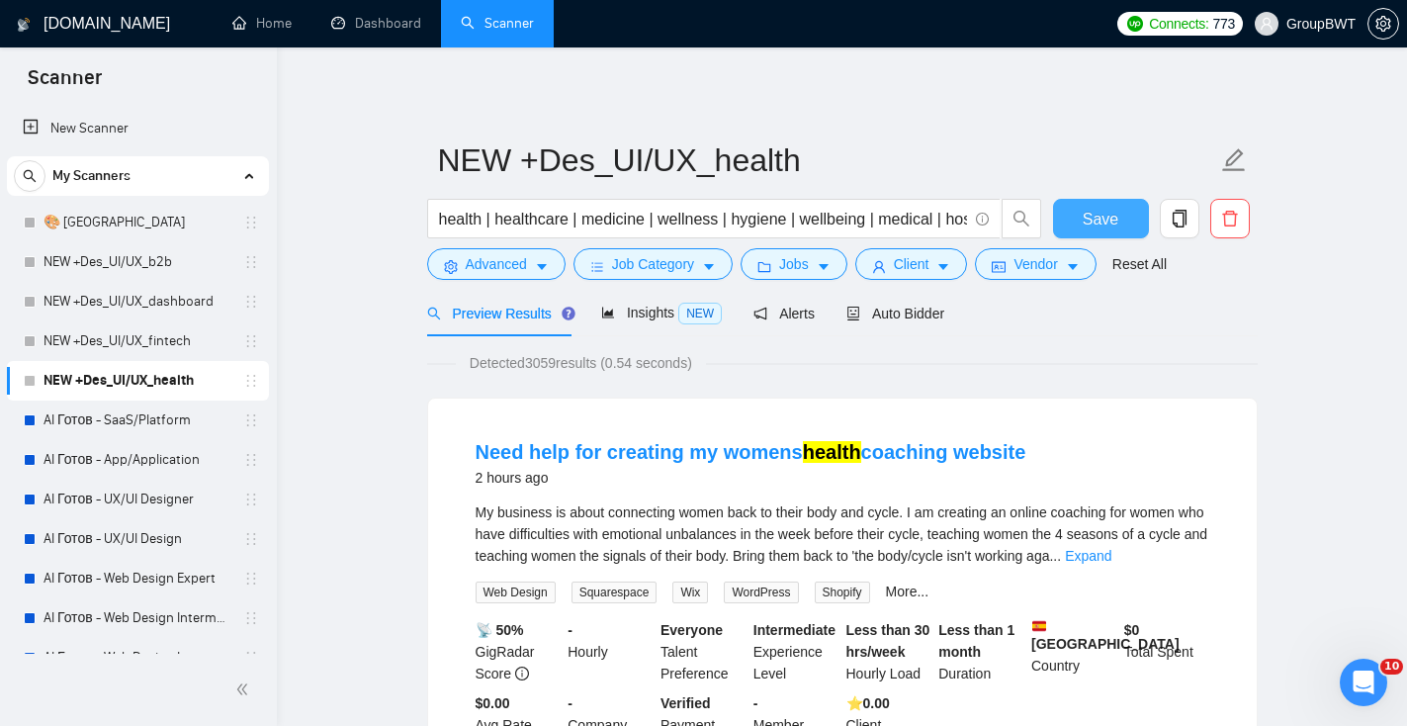
click at [1102, 219] on span "Save" at bounding box center [1101, 219] width 36 height 25
click at [178, 337] on link "NEW +Des_UI/UX_fintech" at bounding box center [138, 341] width 188 height 40
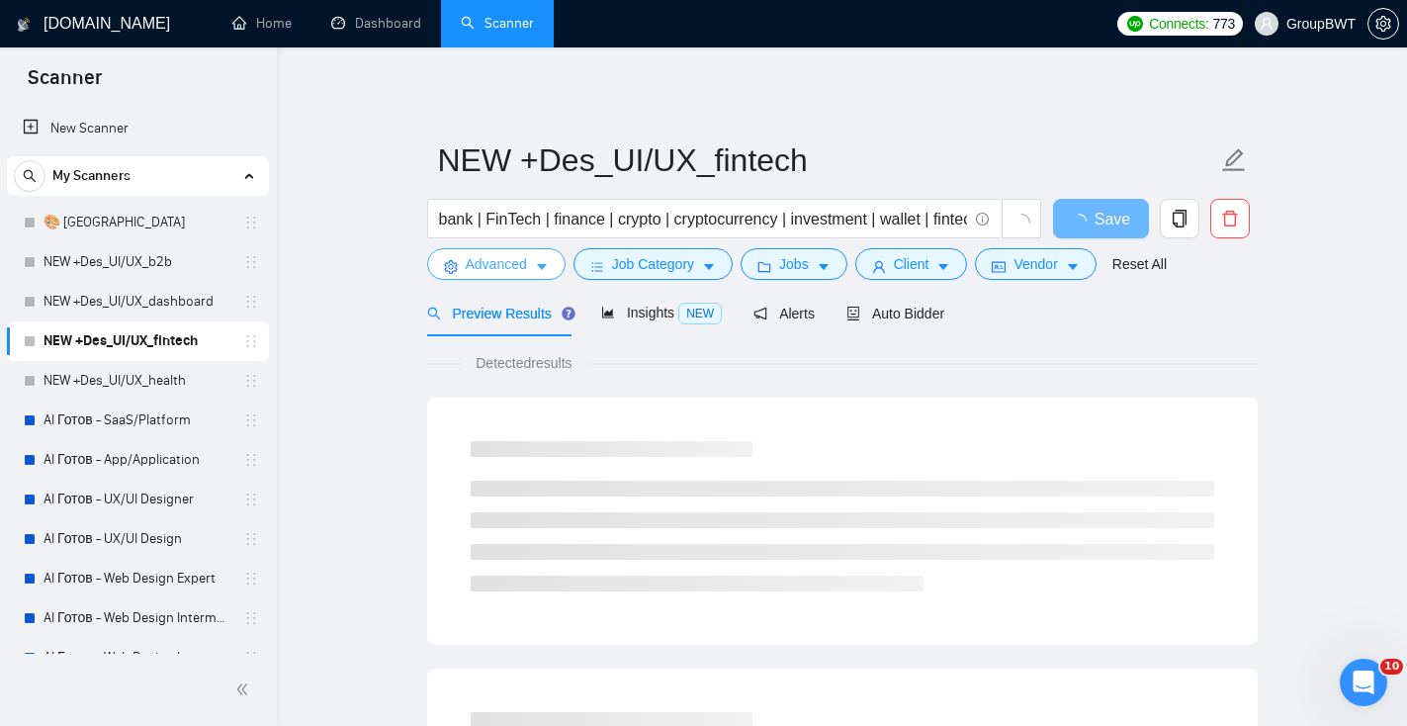
click at [516, 262] on span "Advanced" at bounding box center [496, 264] width 61 height 22
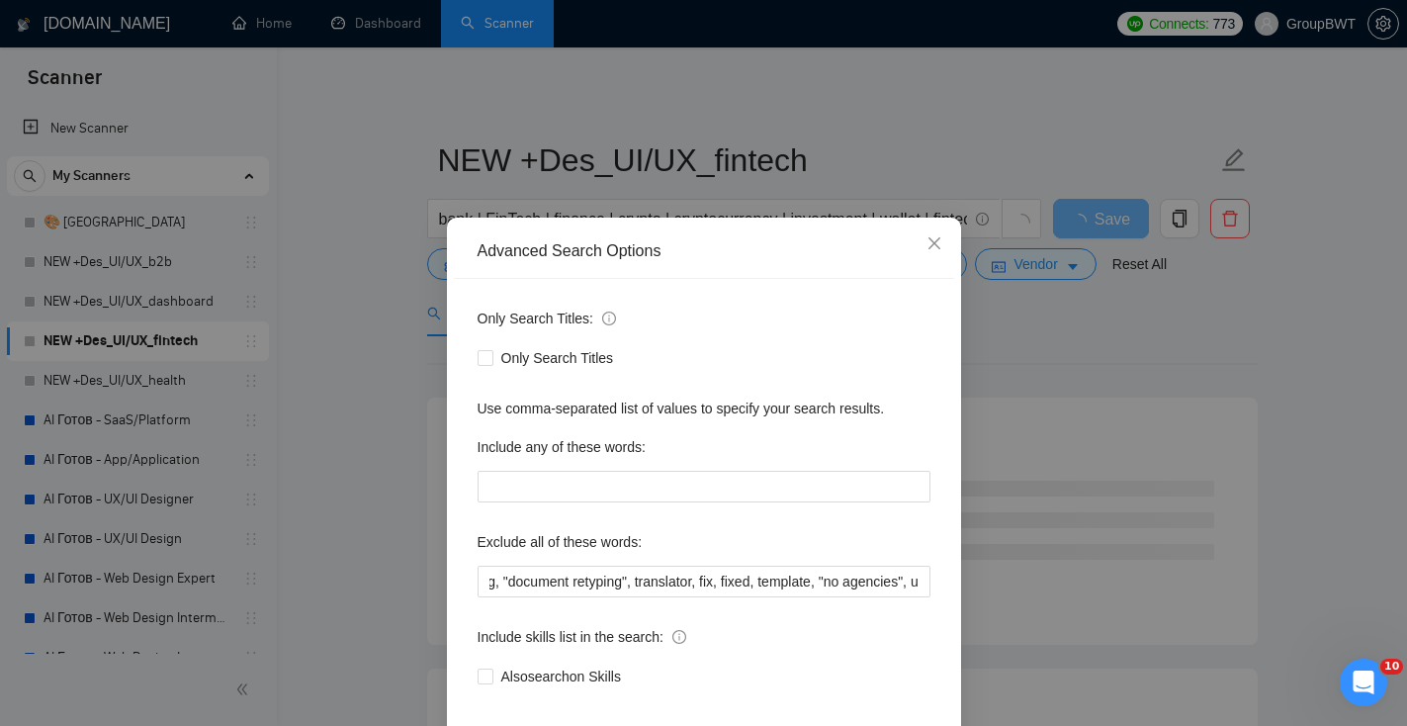
scroll to position [0, 1820]
drag, startPoint x: 684, startPoint y: 564, endPoint x: 1081, endPoint y: 602, distance: 398.4
click at [1083, 602] on div "Advanced Search Options Only Search Titles: Only Search Titles Use comma-separa…" at bounding box center [703, 363] width 1407 height 726
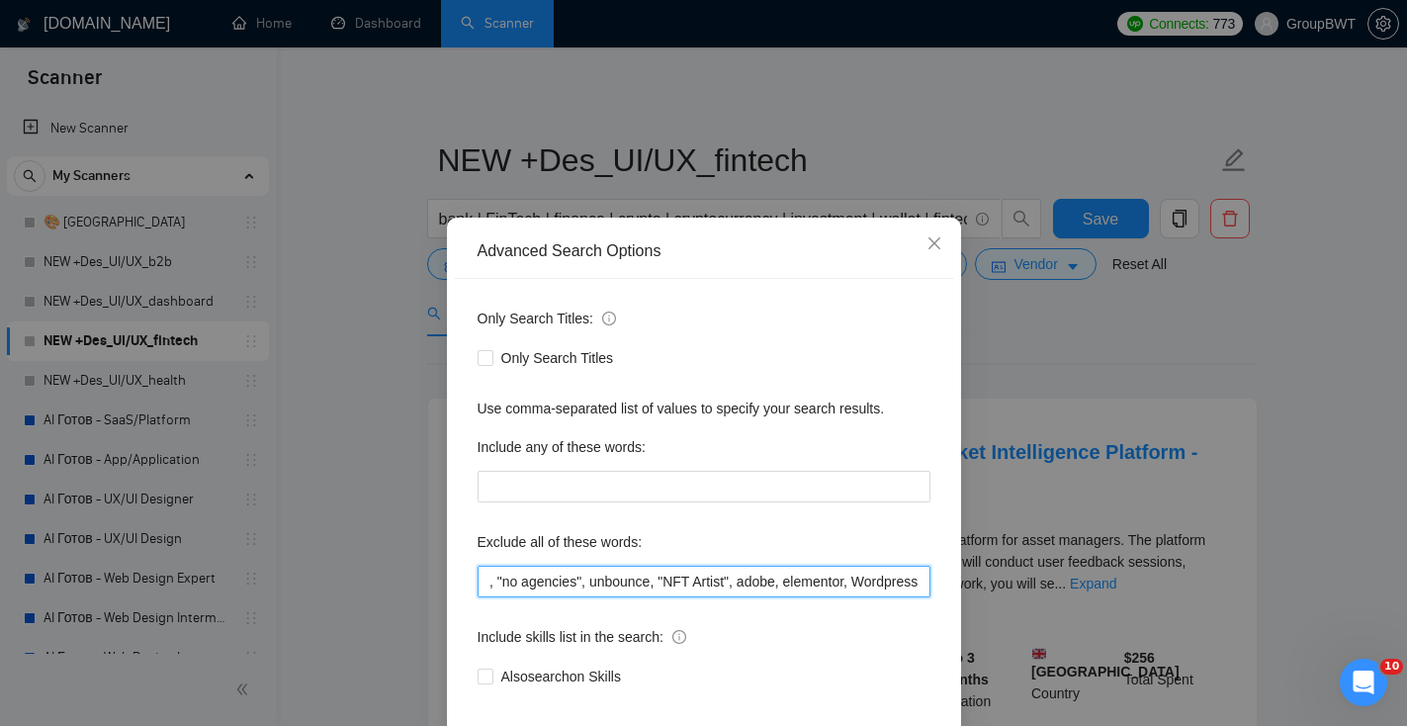
click at [919, 580] on input "framer, recruiter, developer, "square space", clothing, coder, video, wix, shop…" at bounding box center [704, 582] width 453 height 32
paste input "html, Midjourney, course"
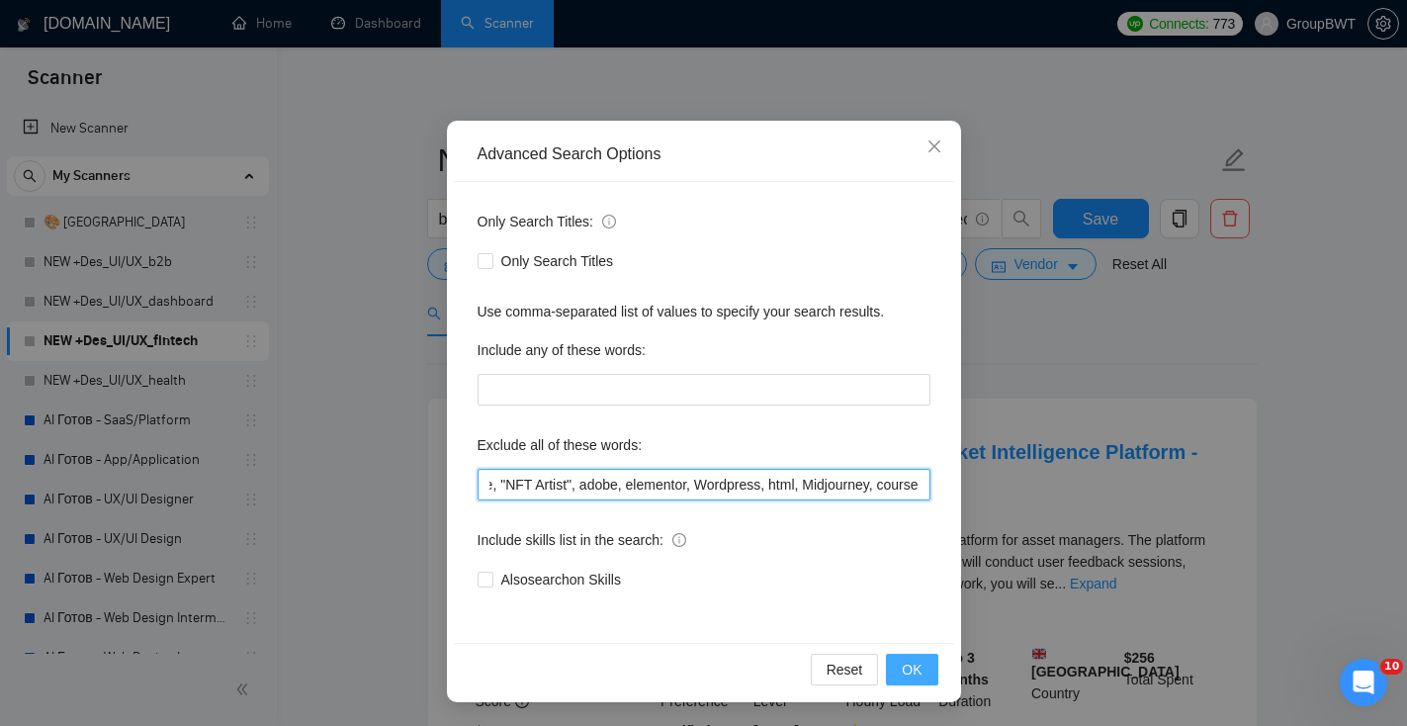
type input "framer, recruiter, developer, "square space", clothing, coder, video, wix, shop…"
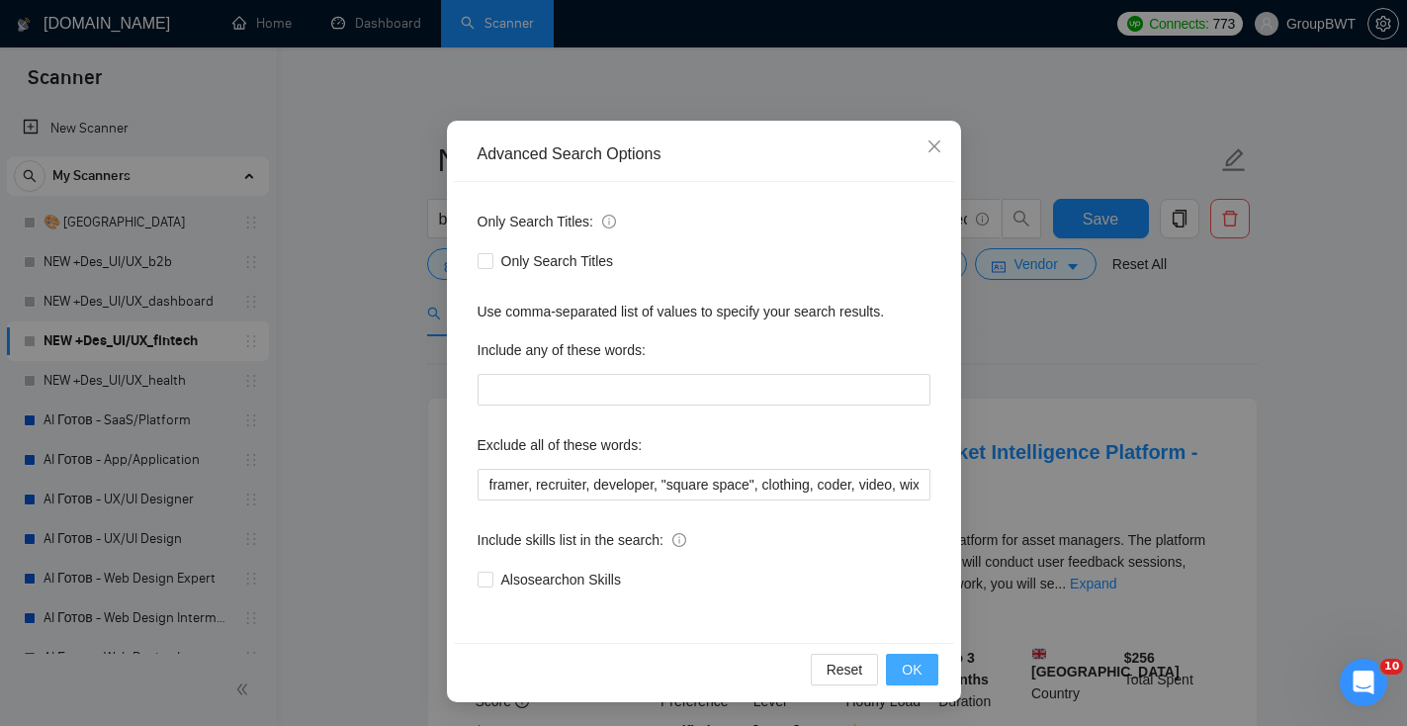
click at [921, 684] on button "OK" at bounding box center [911, 670] width 51 height 32
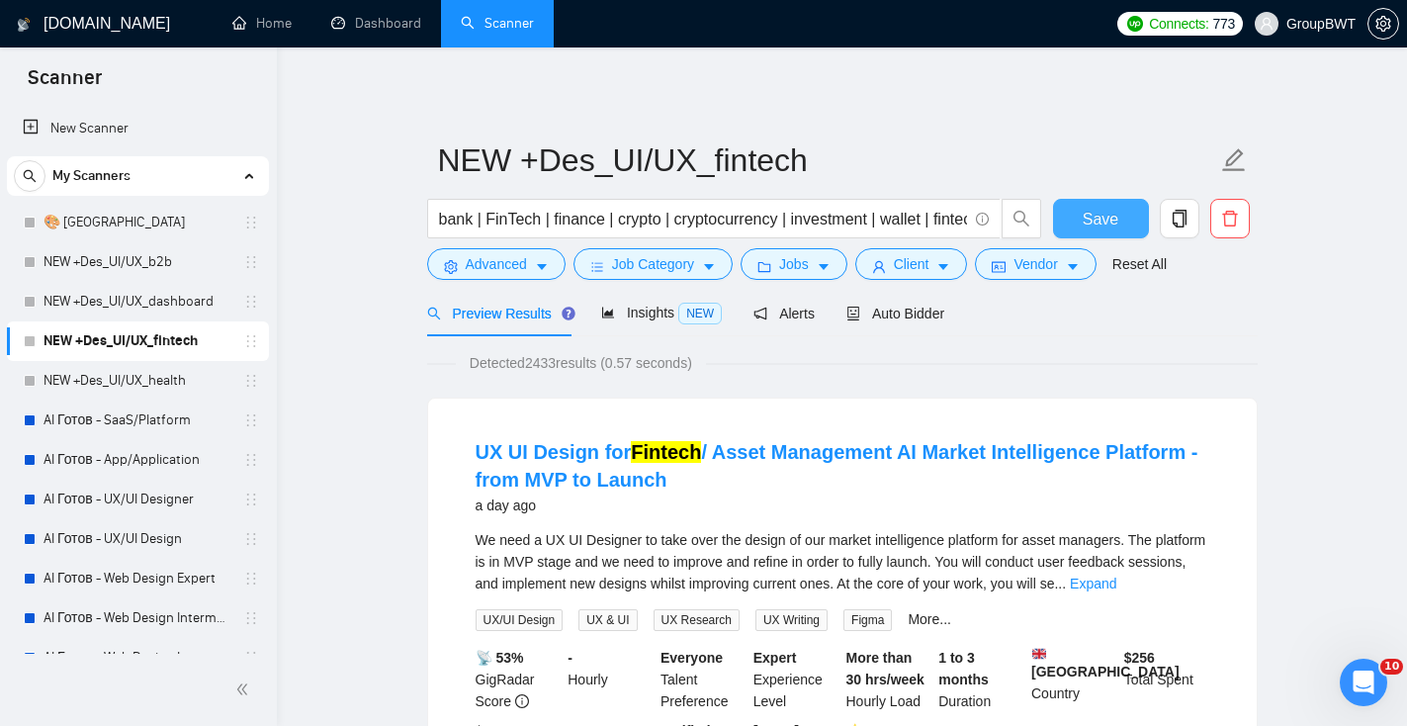
click at [1097, 219] on span "Save" at bounding box center [1101, 219] width 36 height 25
click at [90, 304] on link "NEW +Des_UI/UX_dashboard" at bounding box center [138, 302] width 188 height 40
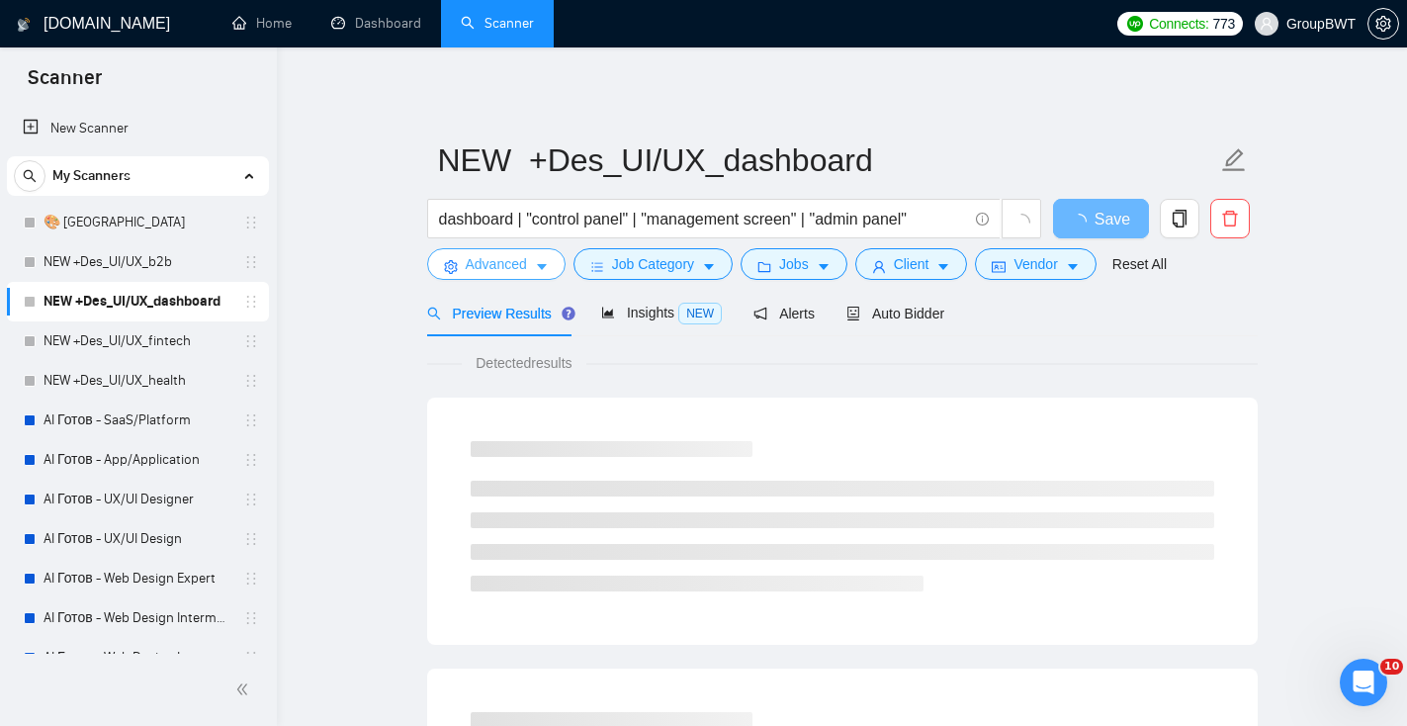
click at [535, 266] on button "Advanced" at bounding box center [496, 264] width 138 height 32
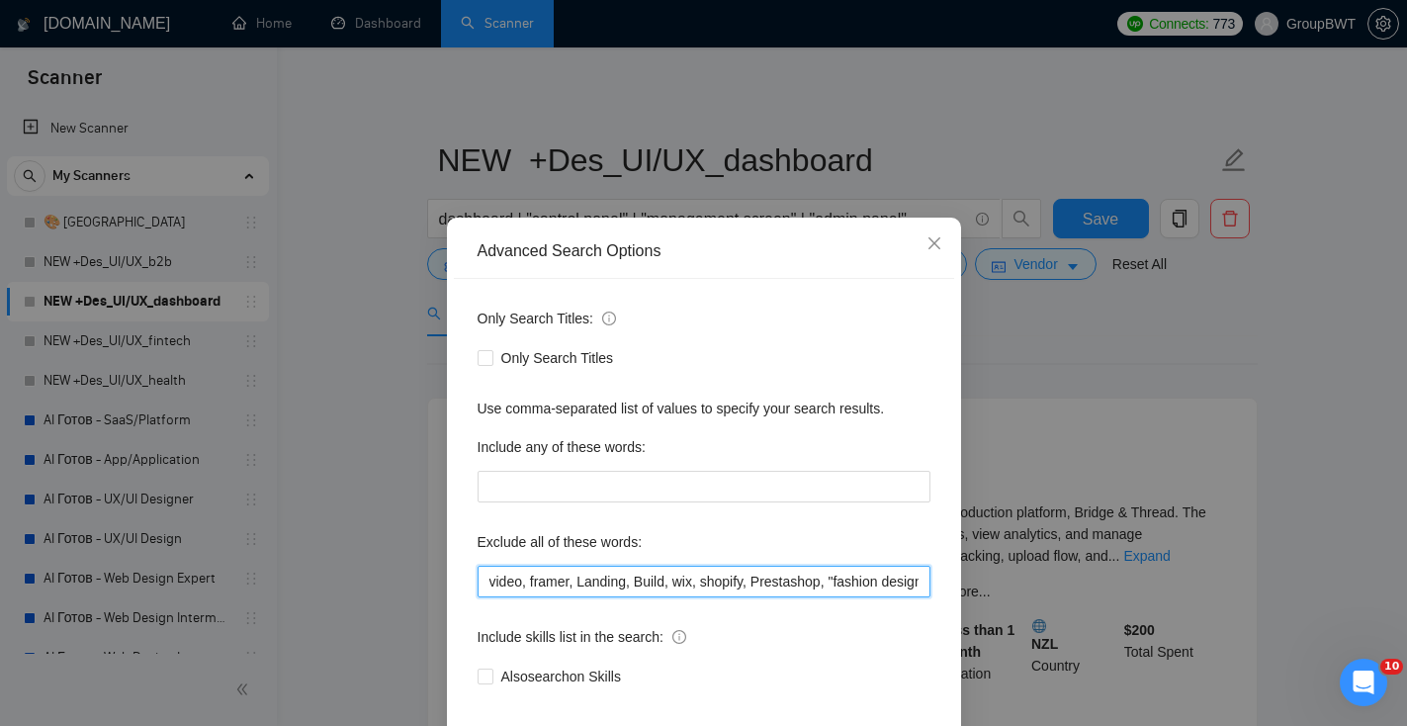
scroll to position [0, 1495]
drag, startPoint x: 746, startPoint y: 575, endPoint x: 1115, endPoint y: 583, distance: 369.0
click at [1116, 583] on div "Advanced Search Options Only Search Titles: Only Search Titles Use comma-separa…" at bounding box center [703, 363] width 1407 height 726
click at [928, 587] on input "video, framer, Landing, Build, wix, shopify, Prestashop, "fashion designer", ca…" at bounding box center [704, 582] width 453 height 32
paste input "html, Midjourney, course"
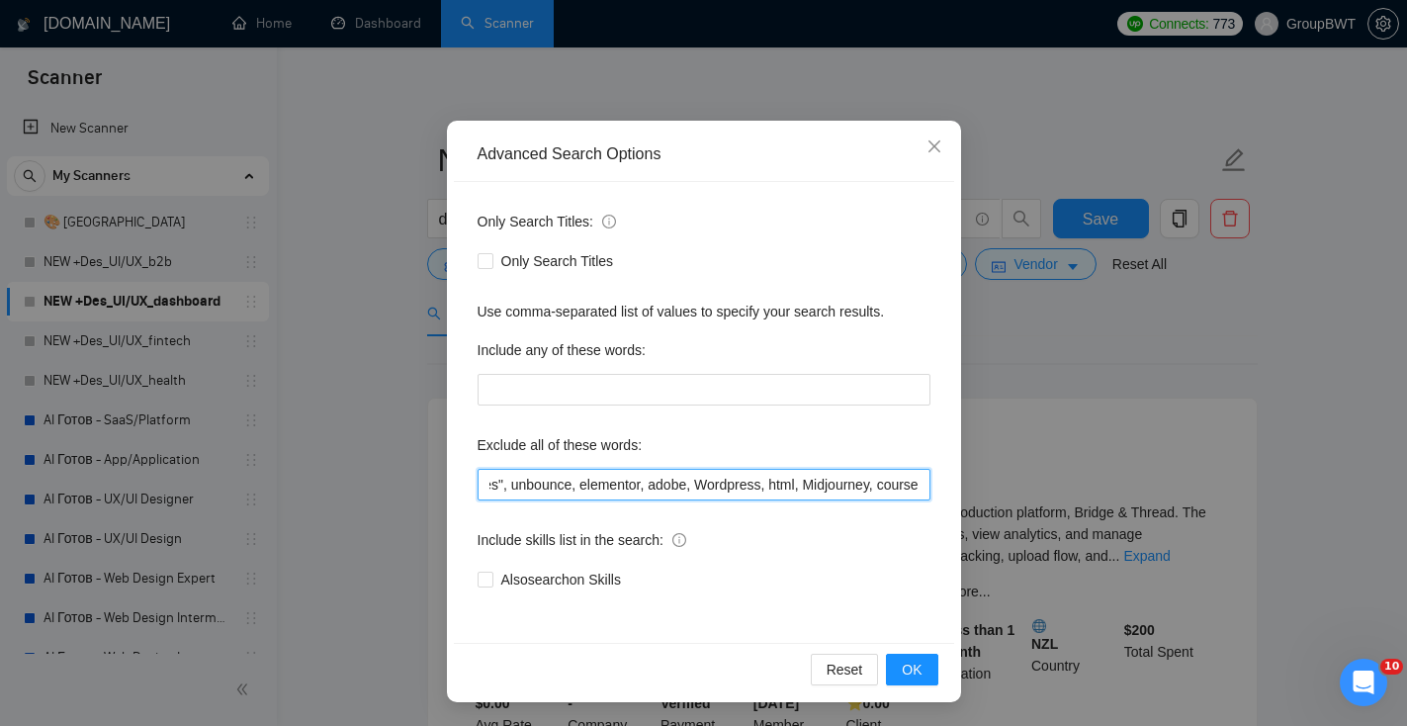
scroll to position [96, 0]
type input "video, framer, Landing, Build, wix, shopify, Prestashop, "fashion designer", ca…"
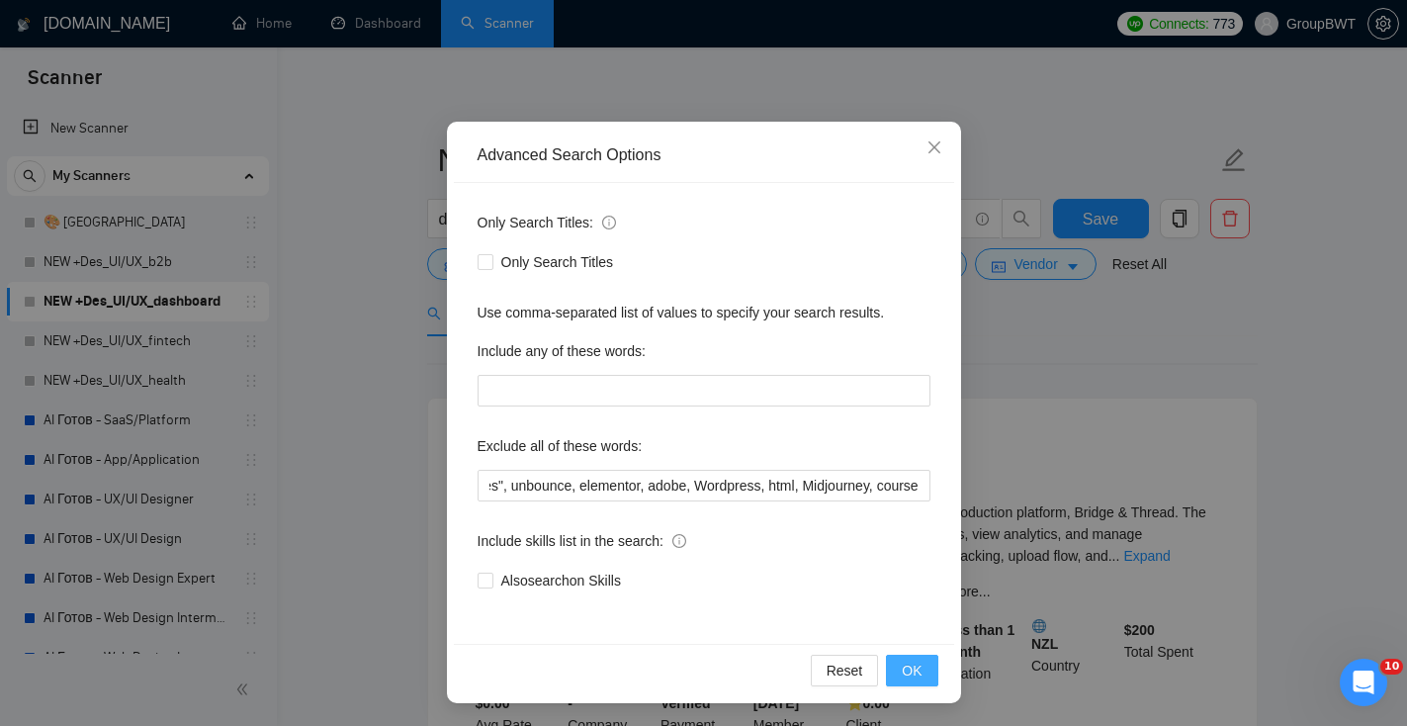
click at [924, 682] on button "OK" at bounding box center [911, 671] width 51 height 32
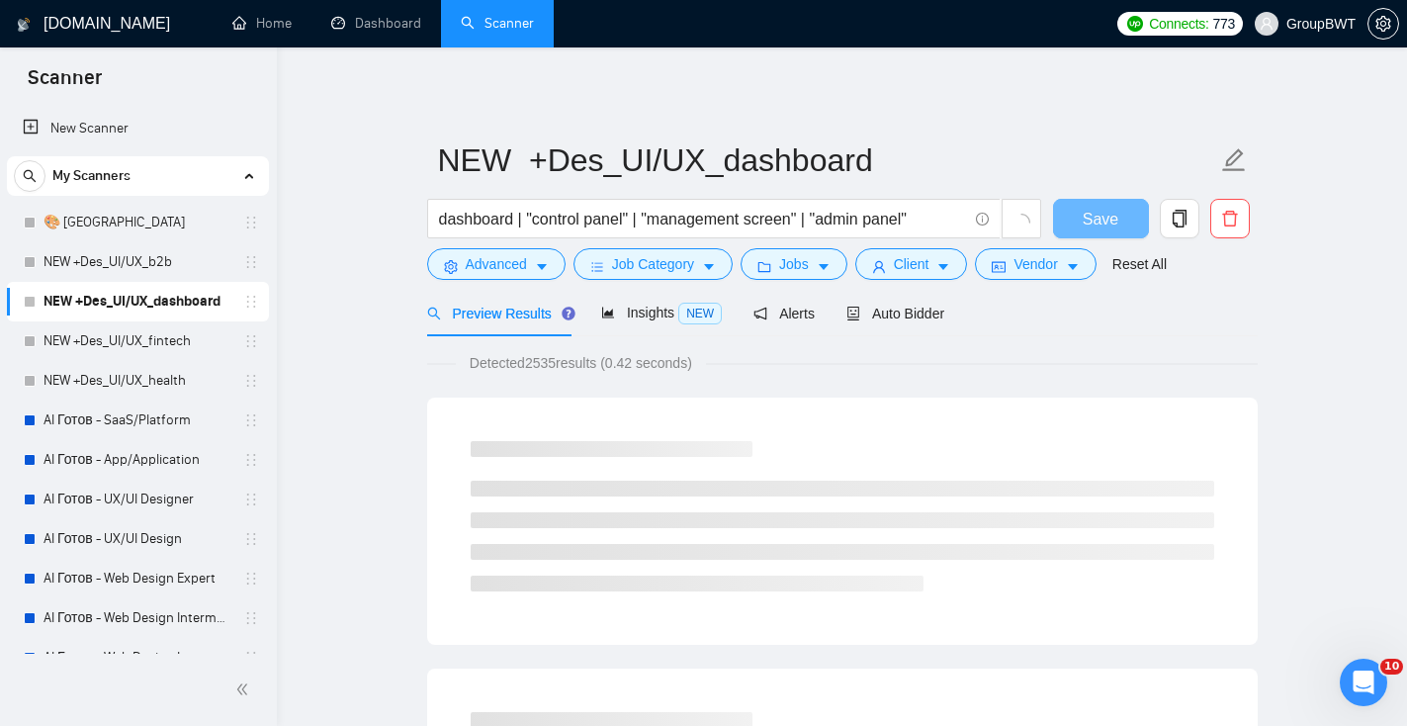
scroll to position [0, 0]
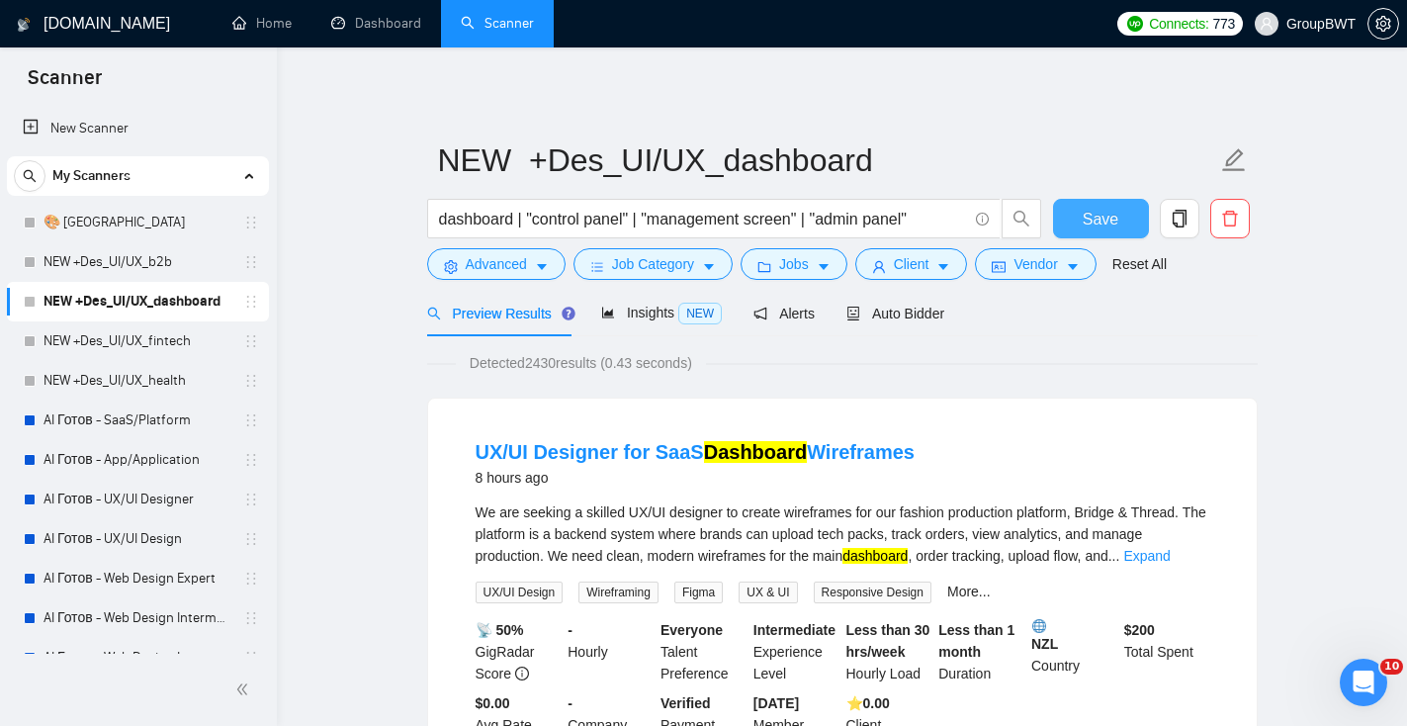
click at [1117, 228] on button "Save" at bounding box center [1101, 219] width 96 height 40
click at [134, 269] on link "NEW +Des_UI/UX_b2b" at bounding box center [138, 262] width 188 height 40
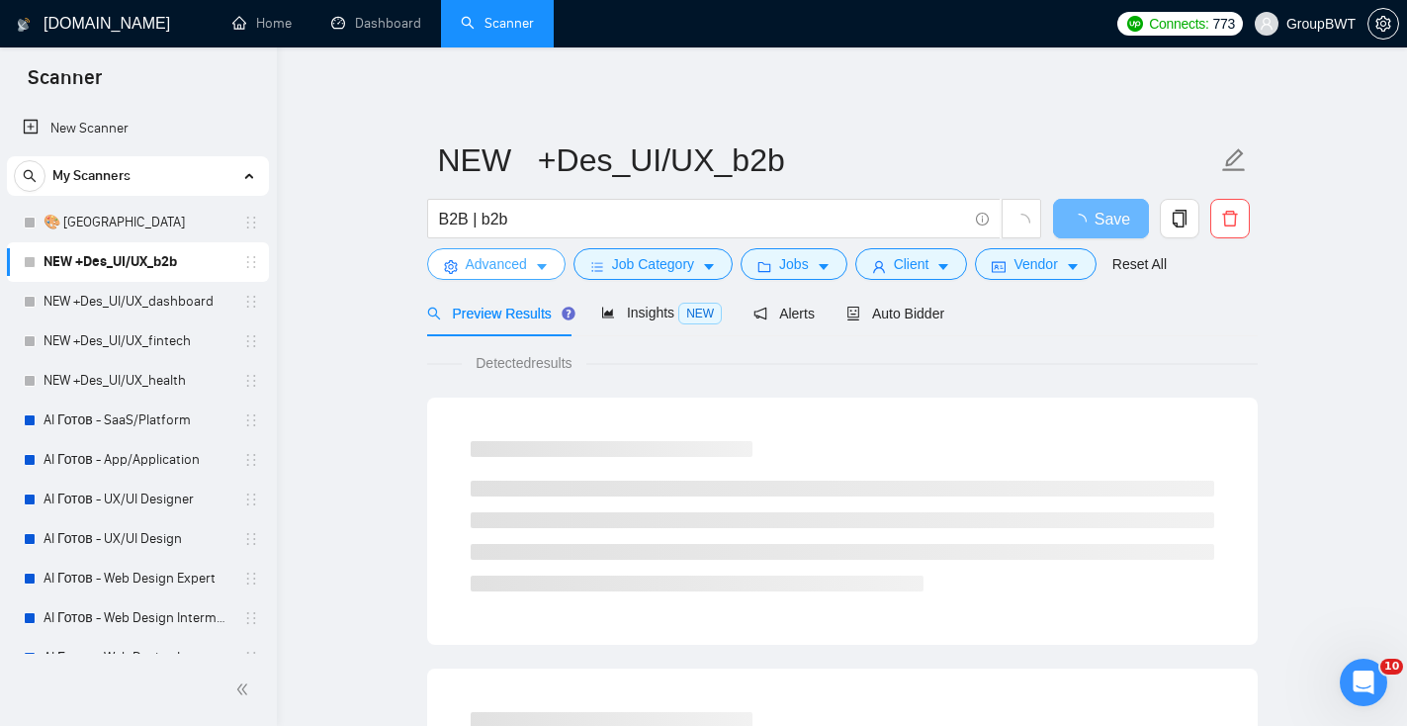
click at [521, 266] on span "Advanced" at bounding box center [496, 264] width 61 height 22
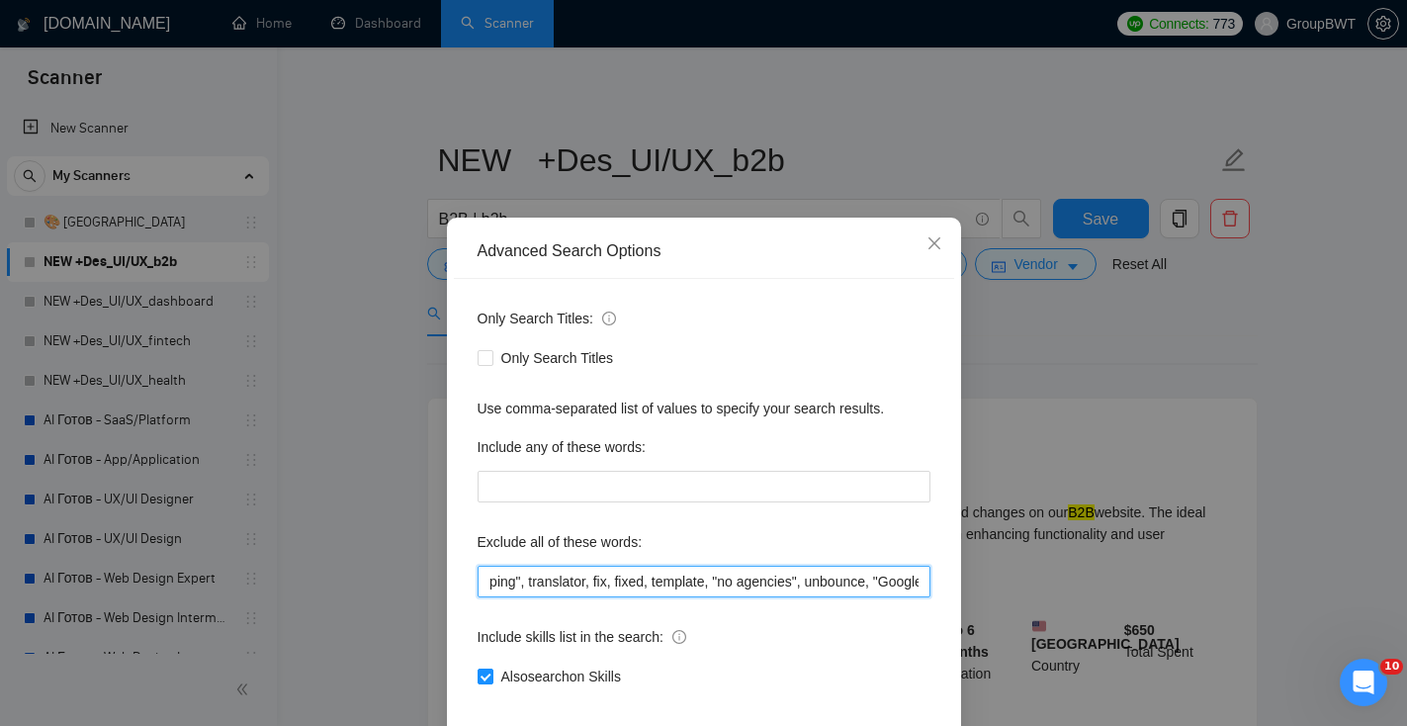
scroll to position [0, 1315]
drag, startPoint x: 636, startPoint y: 570, endPoint x: 1147, endPoint y: 658, distance: 518.8
click at [1170, 663] on div "Advanced Search Options Only Search Titles: Only Search Titles Use comma-separa…" at bounding box center [703, 363] width 1407 height 726
click at [922, 578] on input "wix, shopify, Prestashop, "fashion designer", campaign, canva, game, Hubspot, s…" at bounding box center [704, 582] width 453 height 32
paste input "html, Midjourney, course"
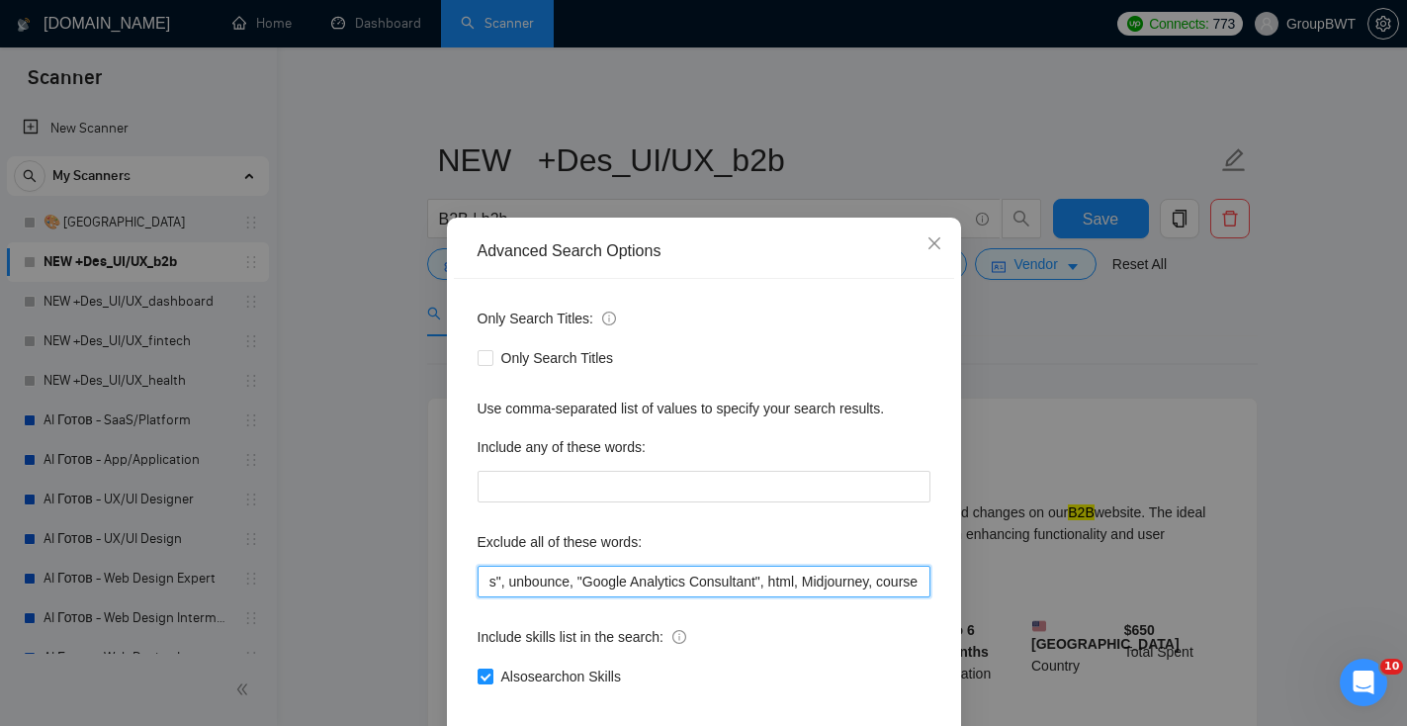
scroll to position [97, 0]
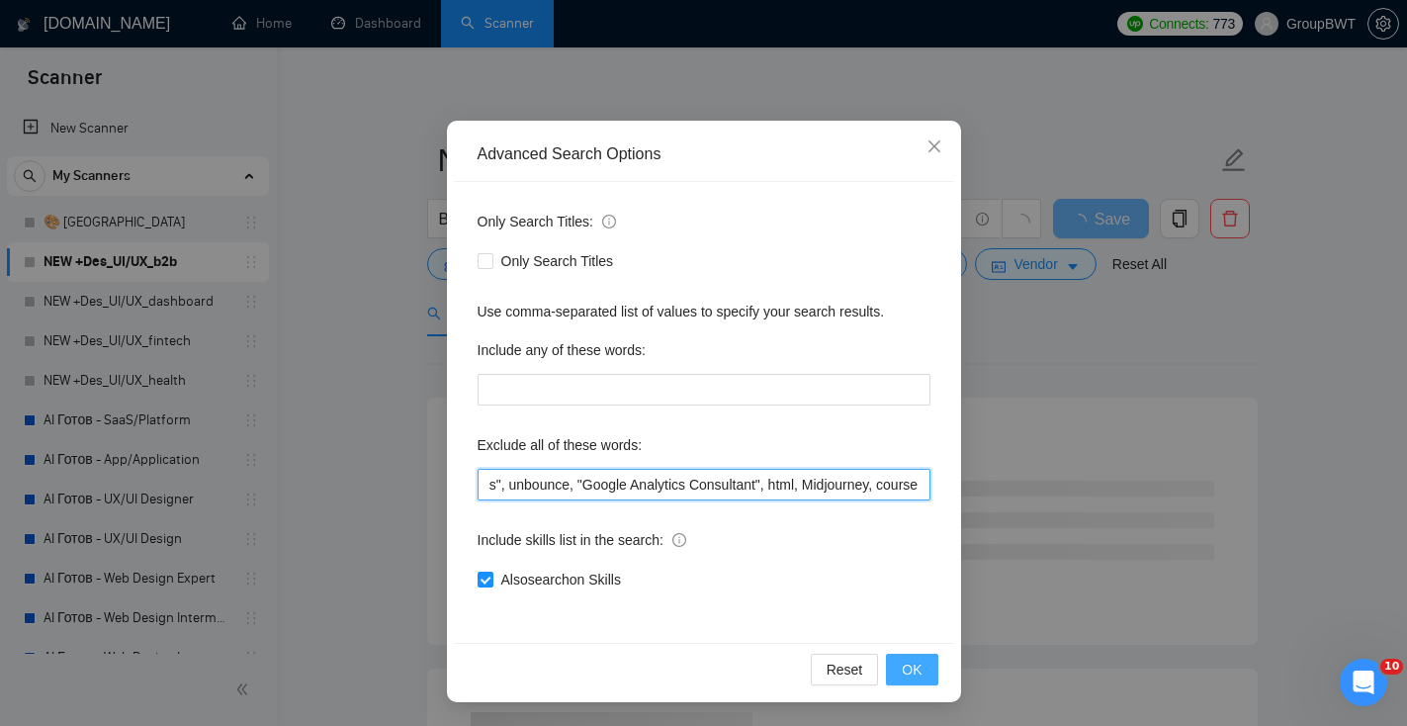
type input "wix, shopify, Prestashop, "fashion designer", campaign, canva, game, Hubspot, s…"
click at [908, 667] on span "OK" at bounding box center [912, 670] width 20 height 22
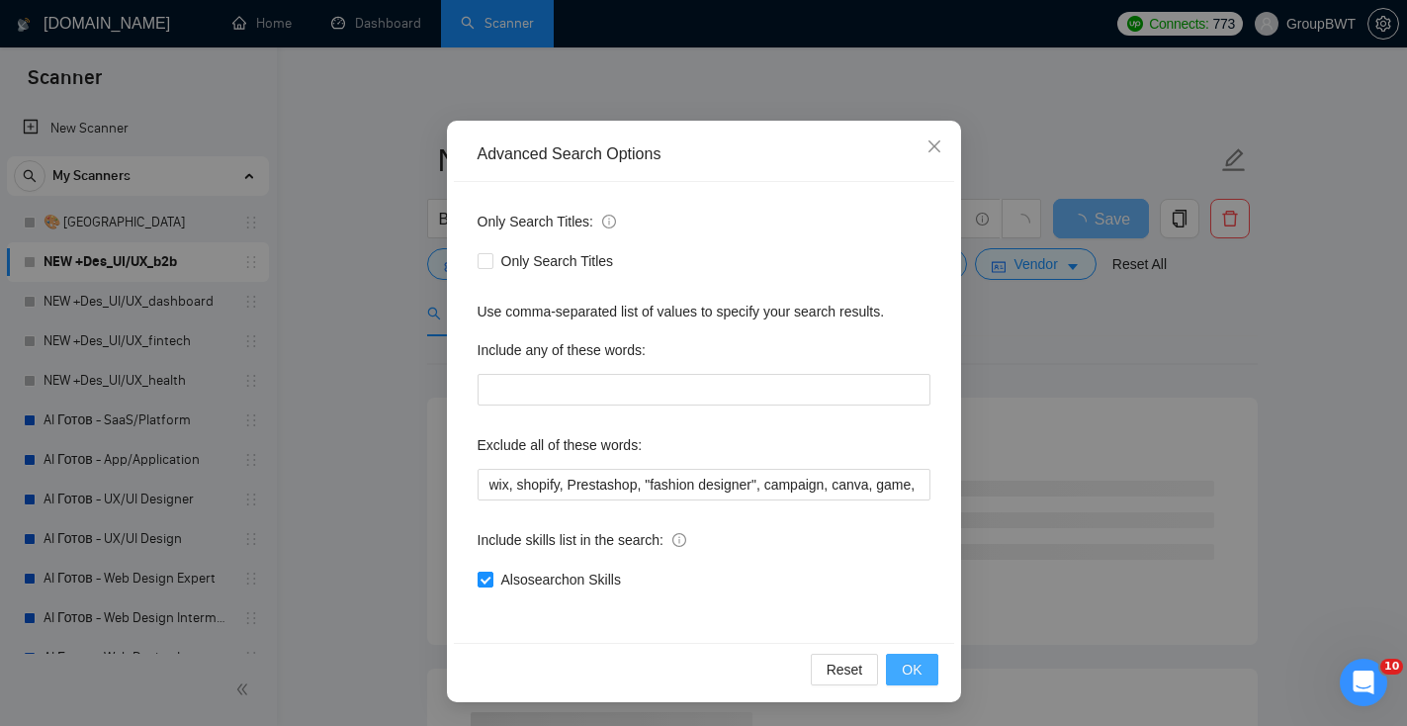
scroll to position [0, 0]
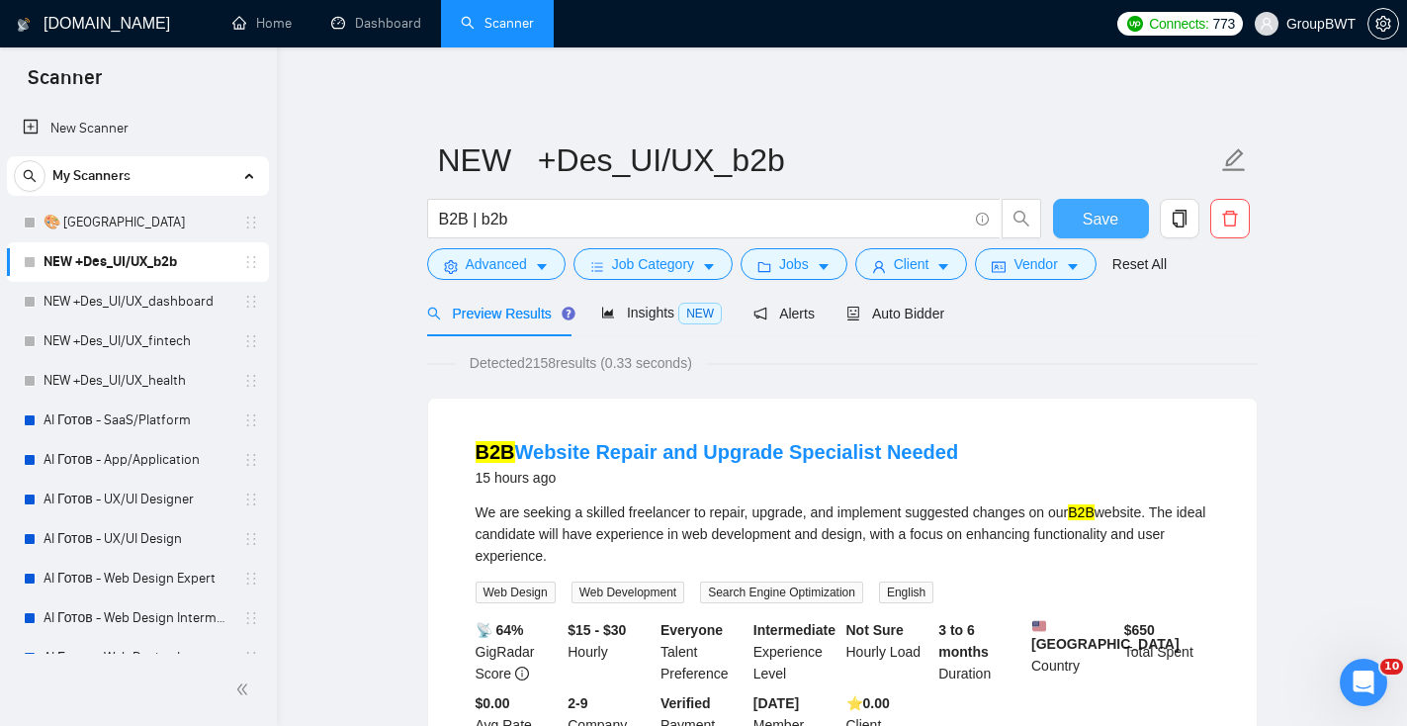
click at [1116, 215] on span "Save" at bounding box center [1101, 219] width 36 height 25
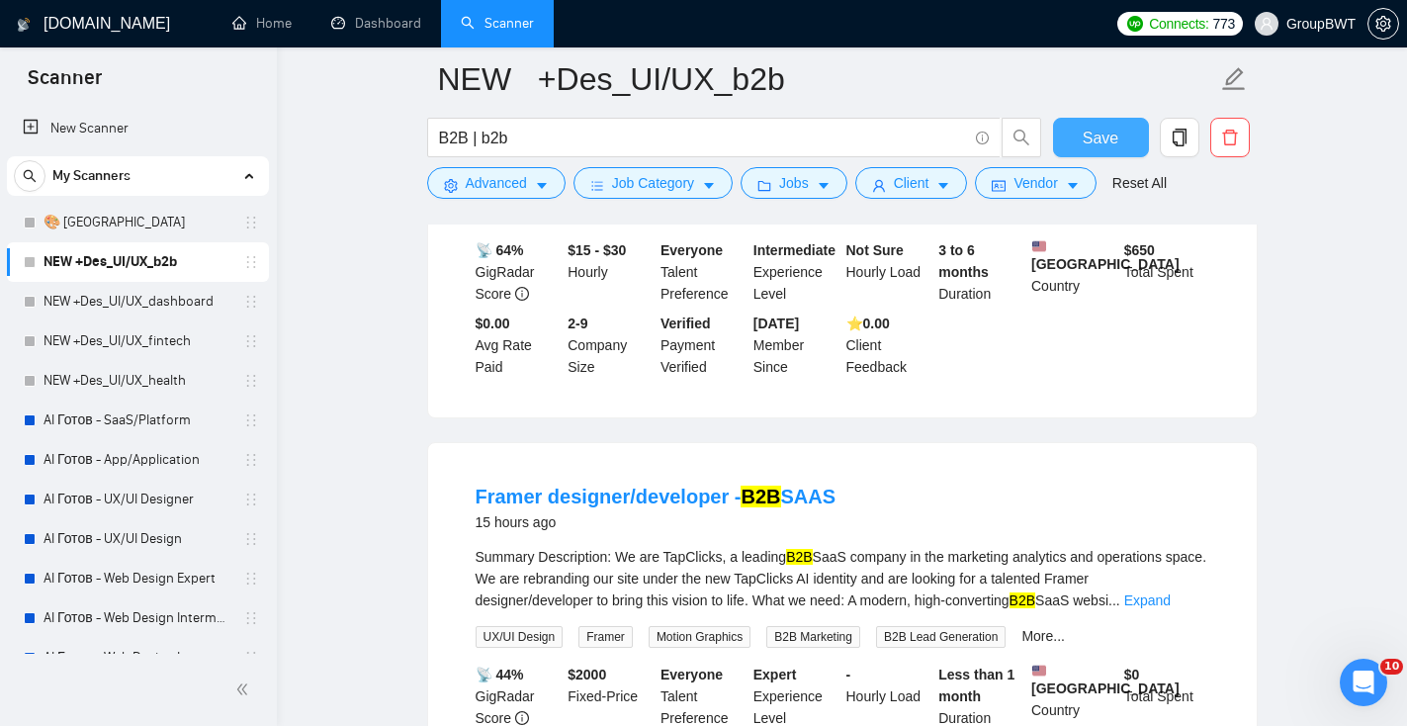
scroll to position [368, 0]
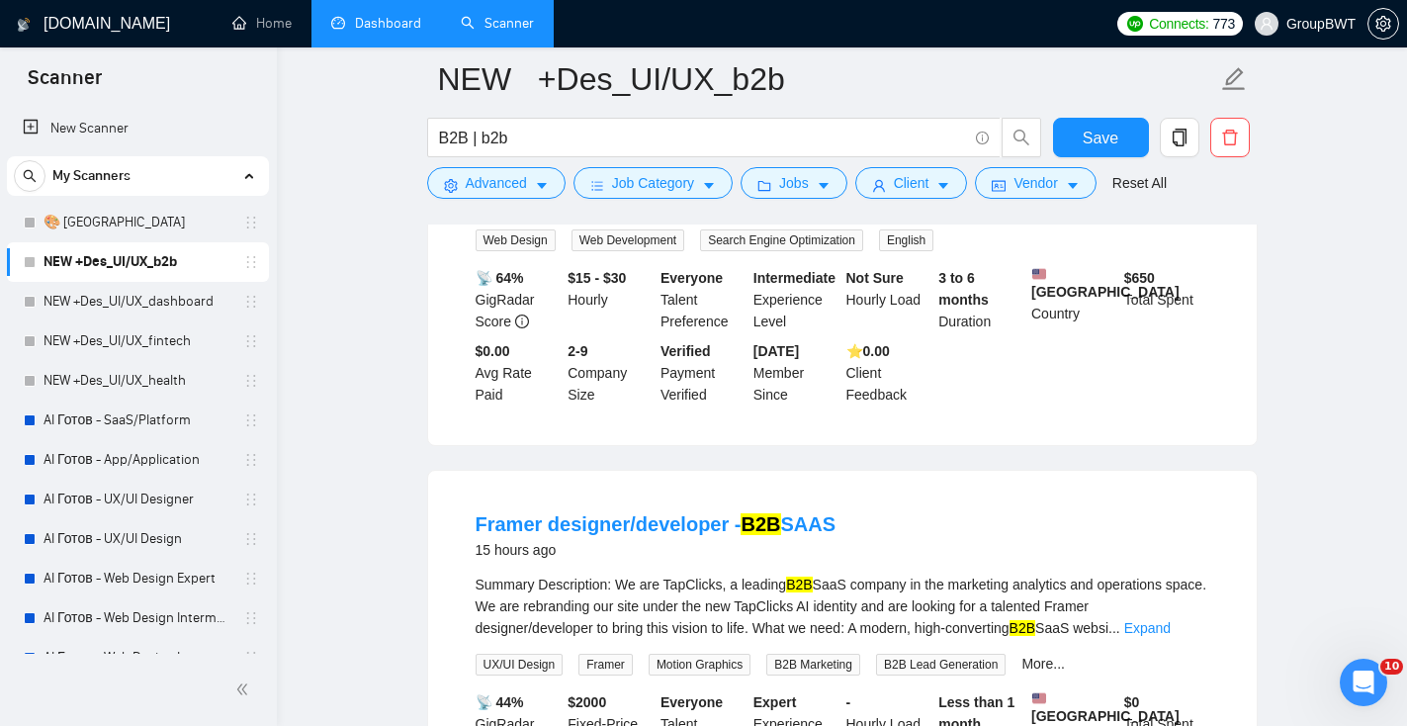
click at [393, 28] on link "Dashboard" at bounding box center [376, 23] width 90 height 17
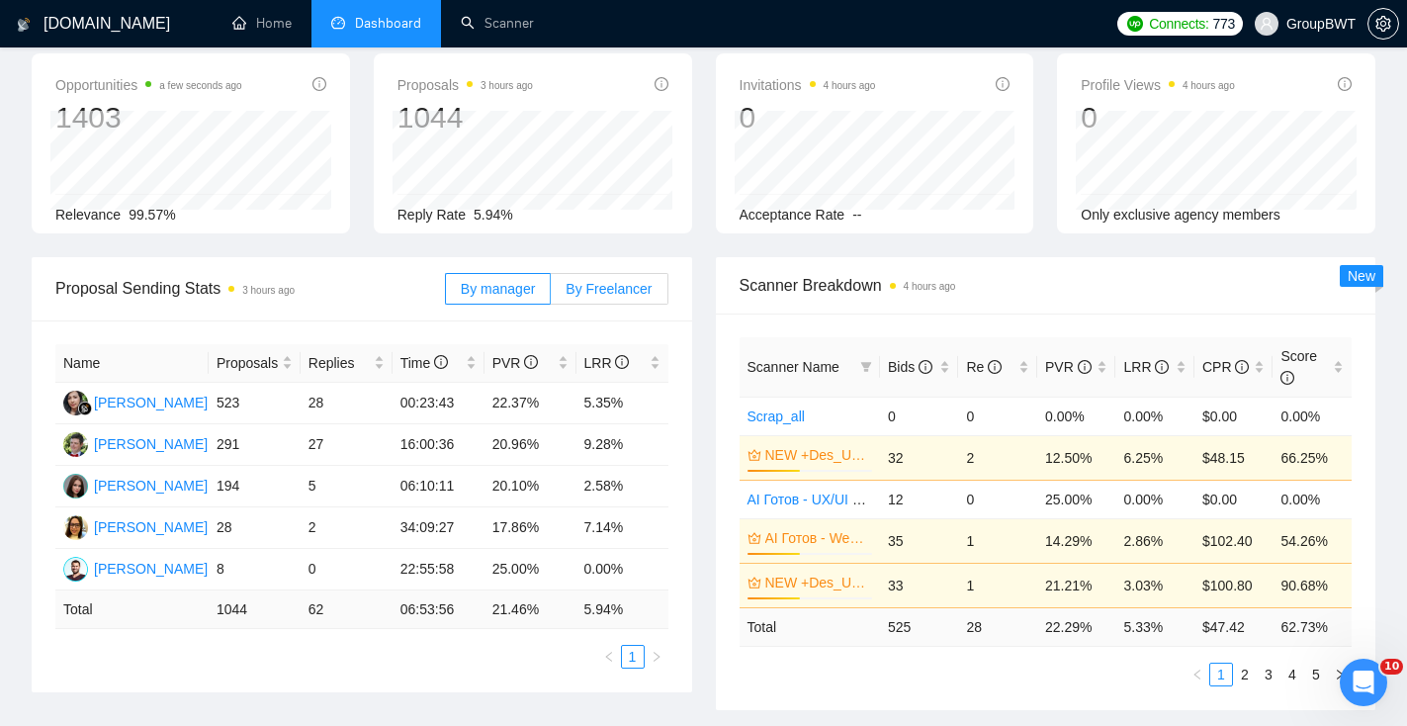
scroll to position [100, 0]
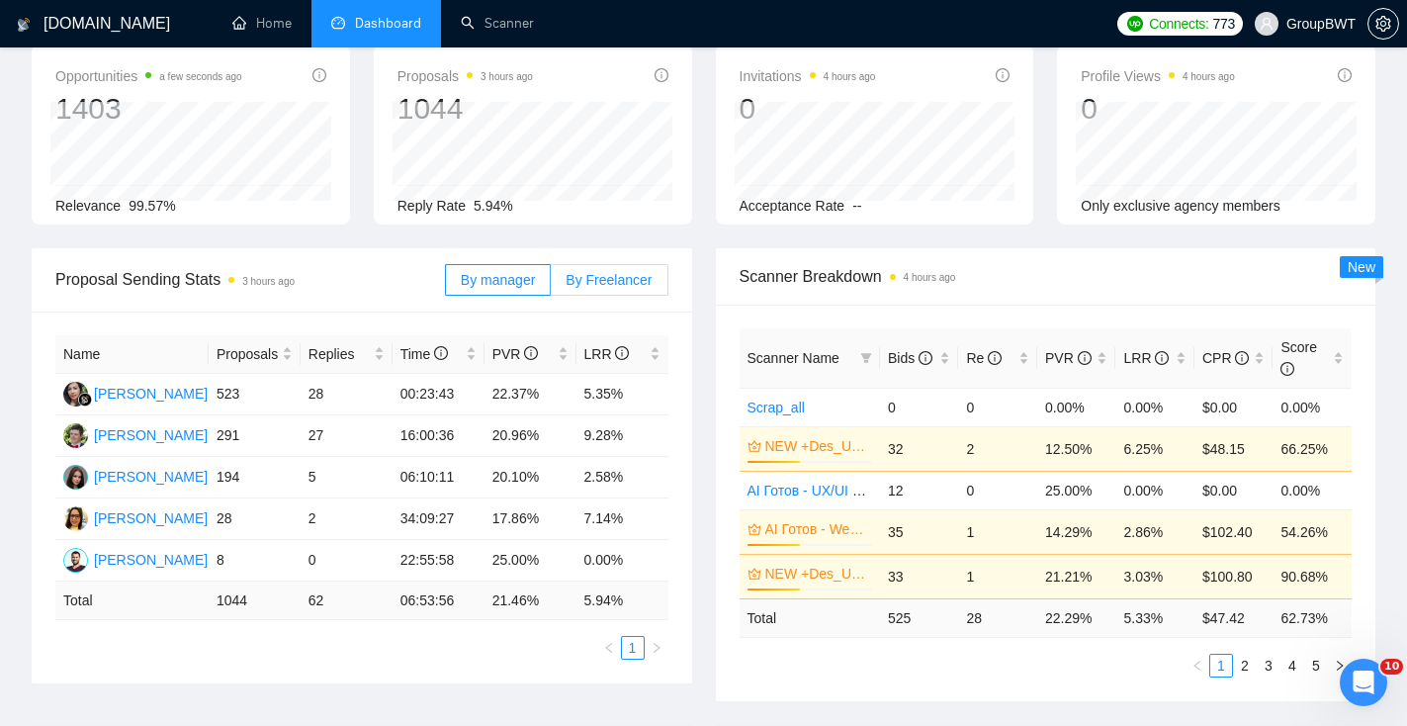
click at [618, 284] on span "By Freelancer" at bounding box center [609, 280] width 86 height 16
click at [551, 285] on input "By Freelancer" at bounding box center [551, 285] width 0 height 0
click at [517, 285] on span "By manager" at bounding box center [498, 280] width 74 height 16
click at [446, 285] on input "By manager" at bounding box center [446, 285] width 0 height 0
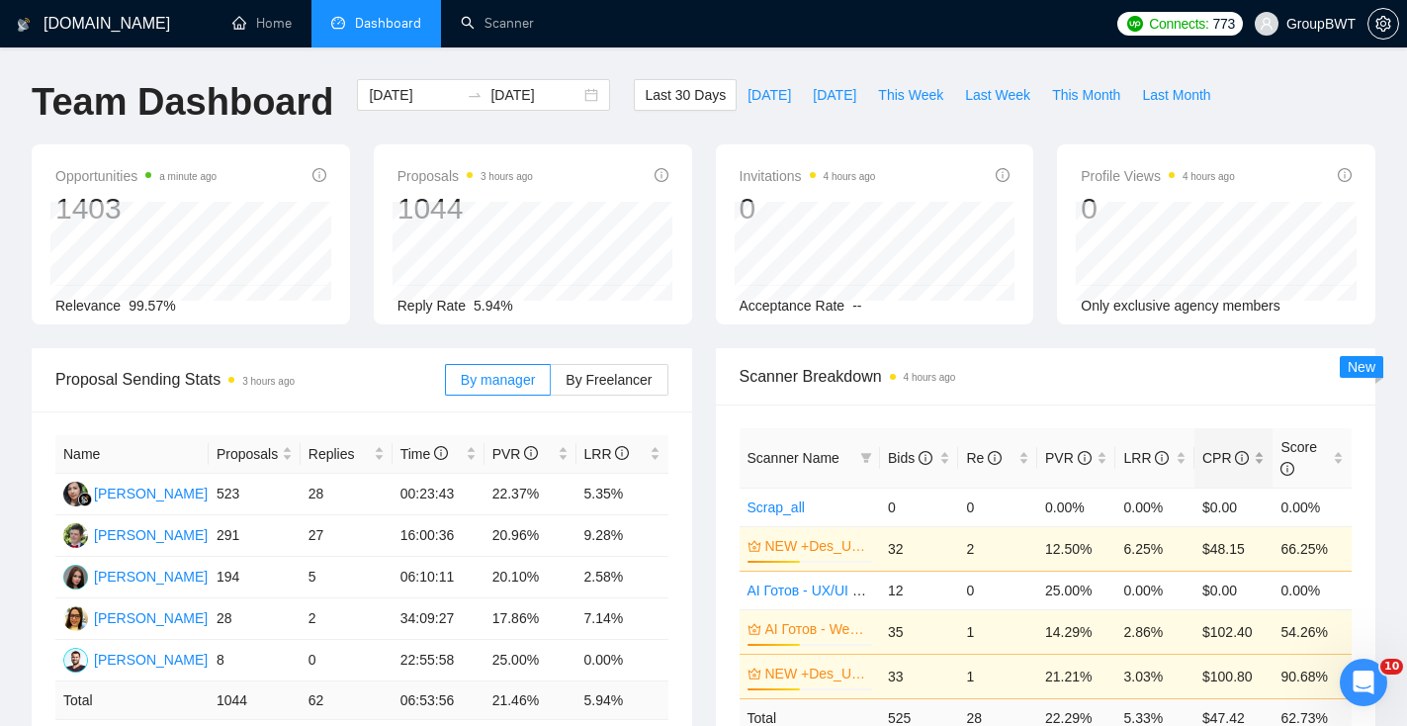
click at [1248, 455] on span "CPR" at bounding box center [1227, 458] width 48 height 22
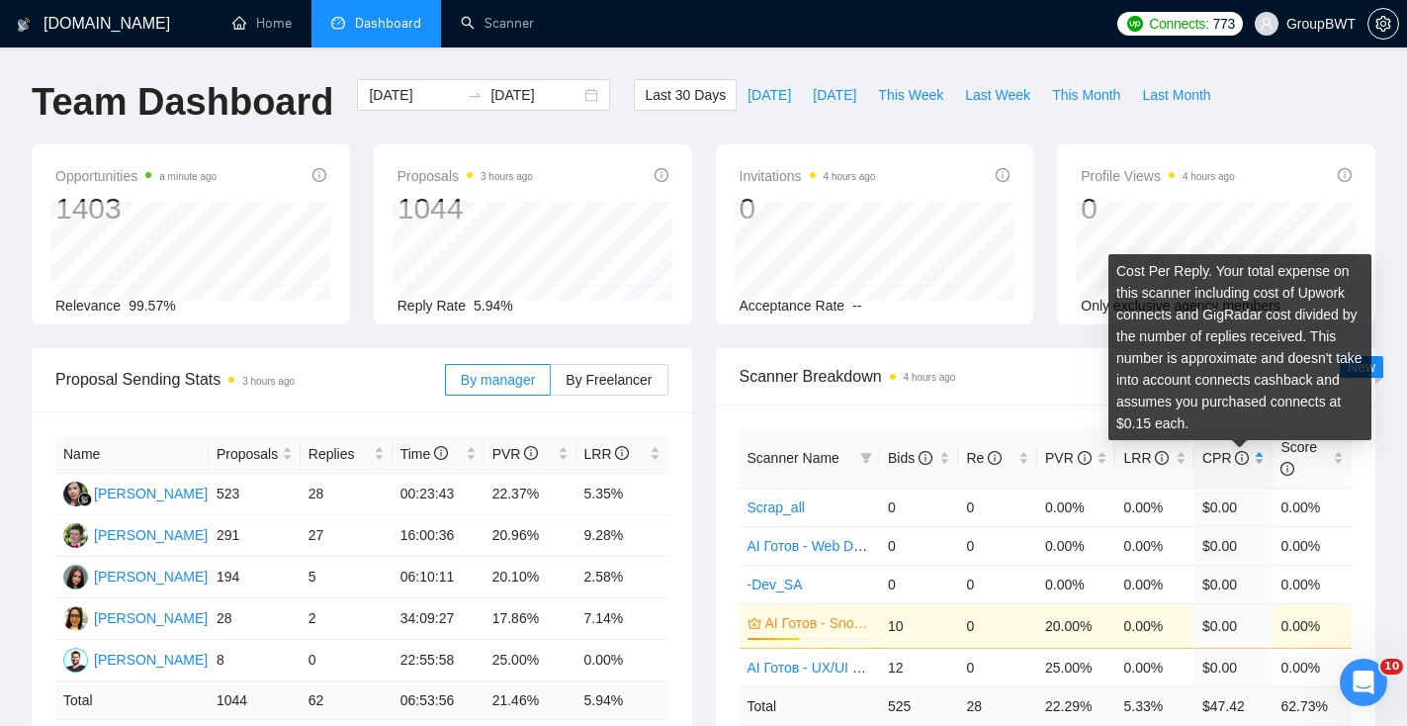
click at [1245, 456] on icon "info-circle" at bounding box center [1242, 458] width 14 height 14
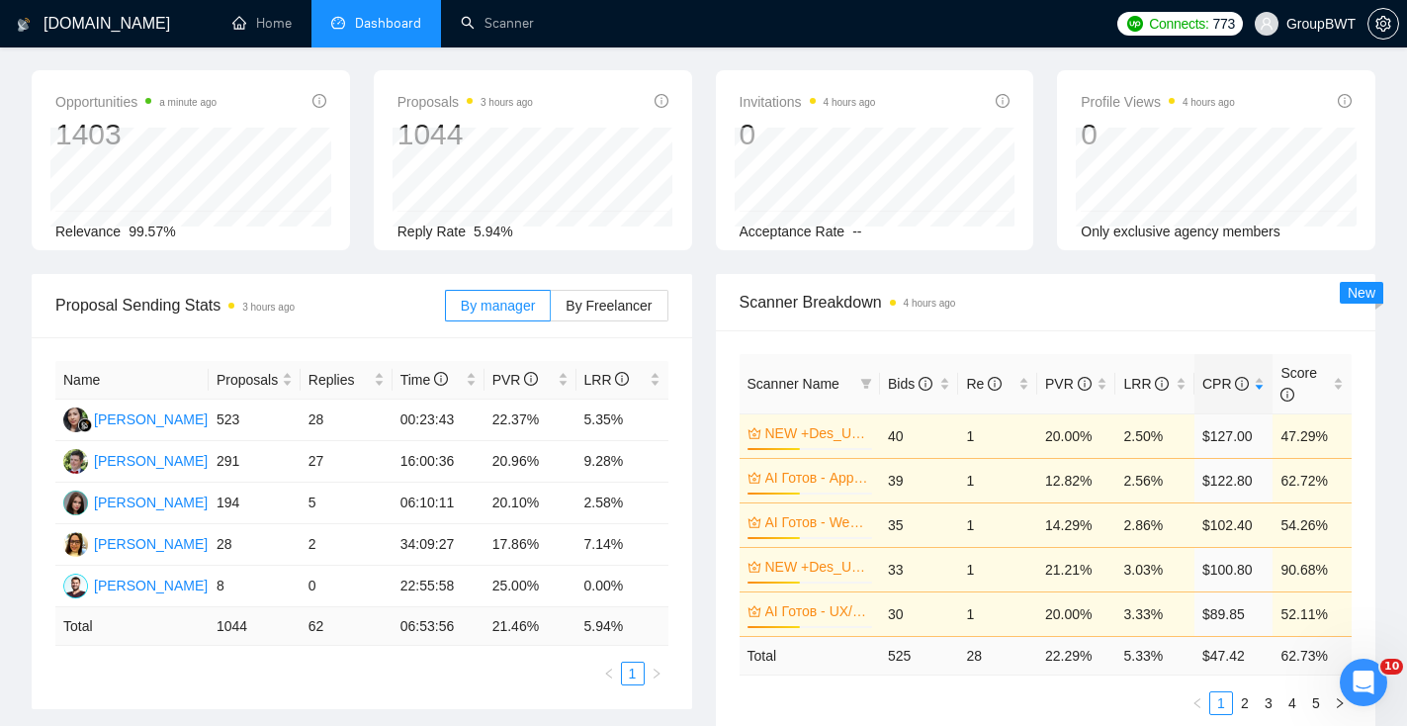
scroll to position [93, 0]
